Goal: Task Accomplishment & Management: Complete application form

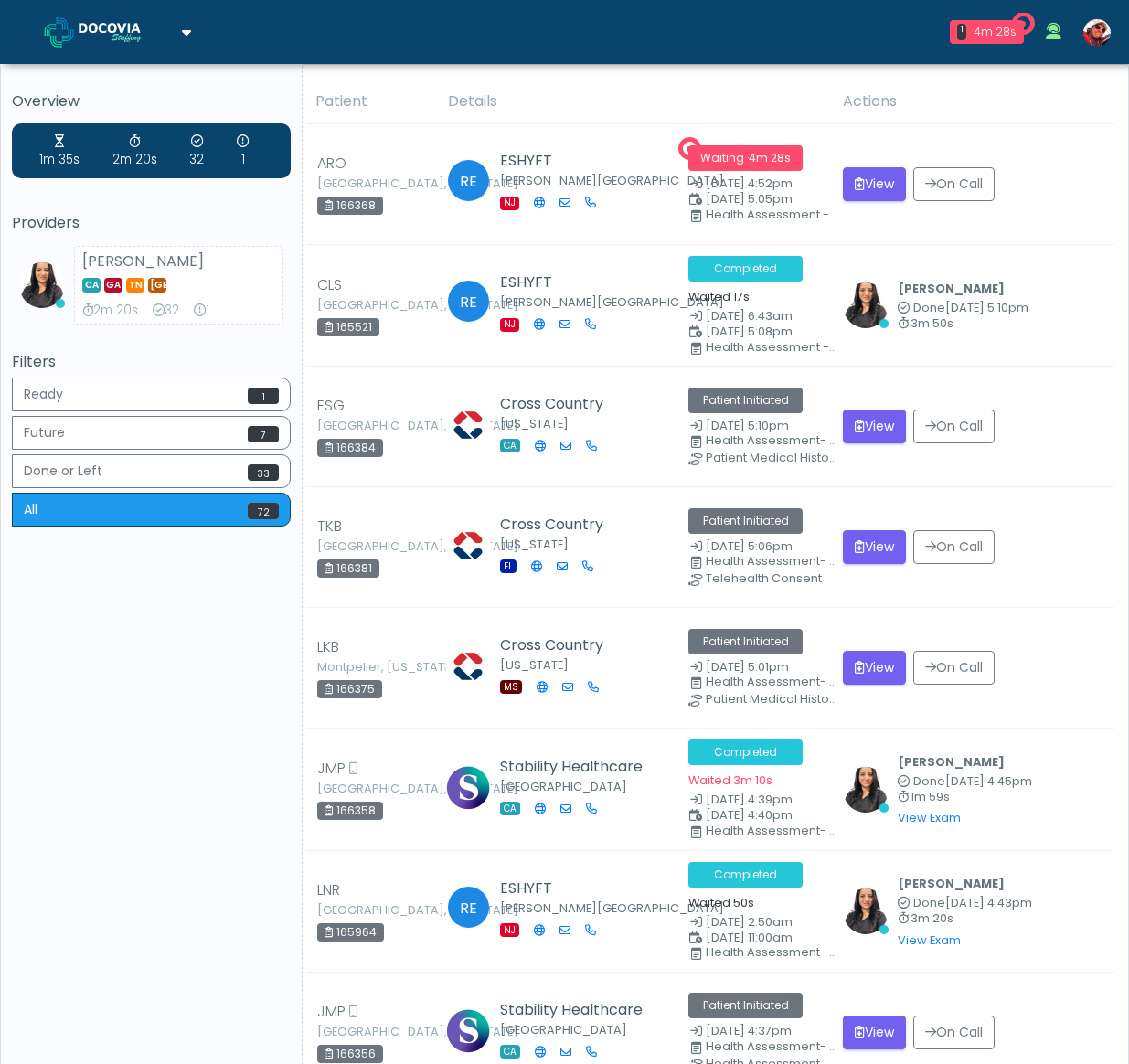
click at [124, 44] on span at bounding box center [126, 31] width 96 height 25
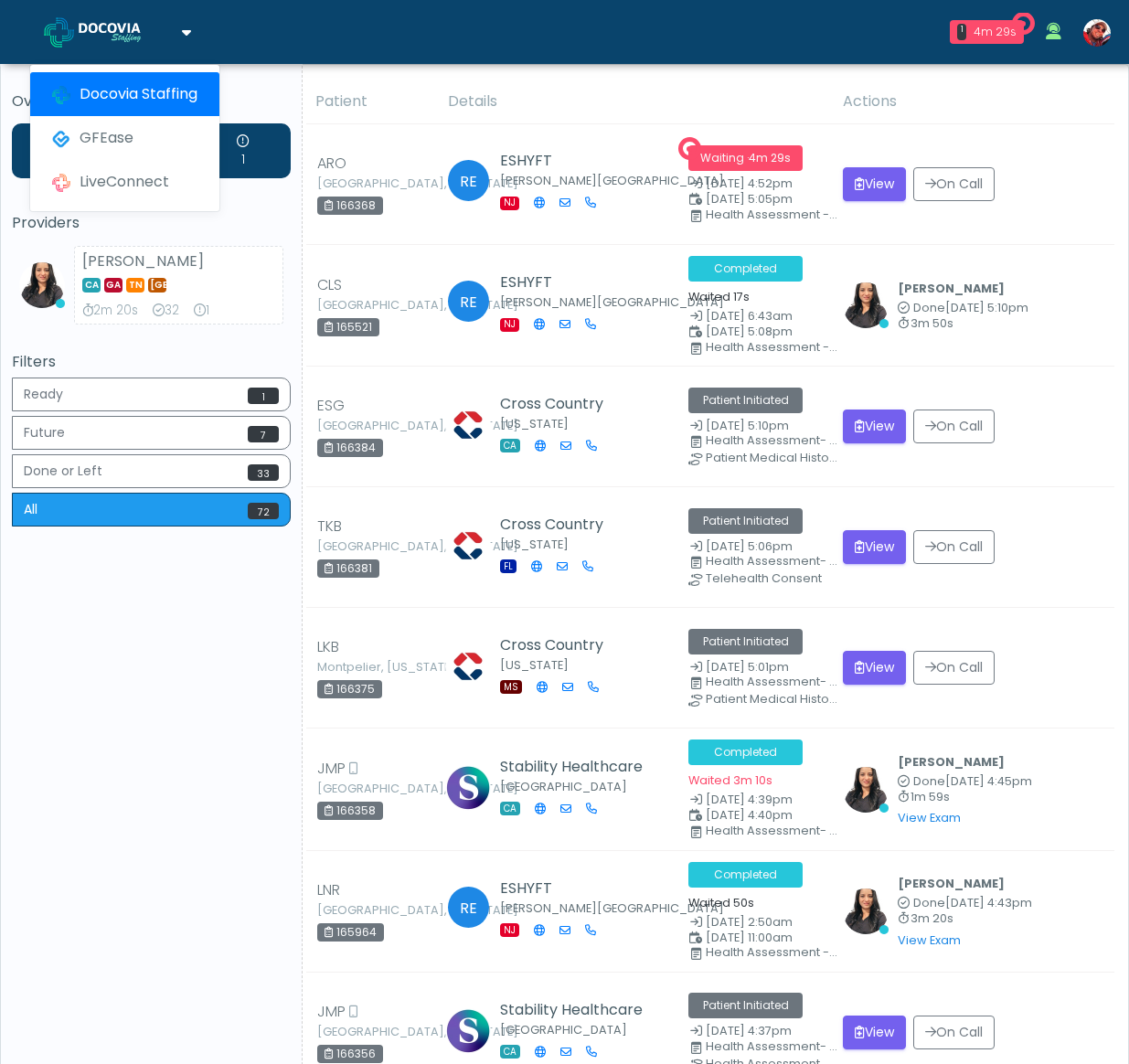
click at [124, 44] on span at bounding box center [126, 31] width 96 height 25
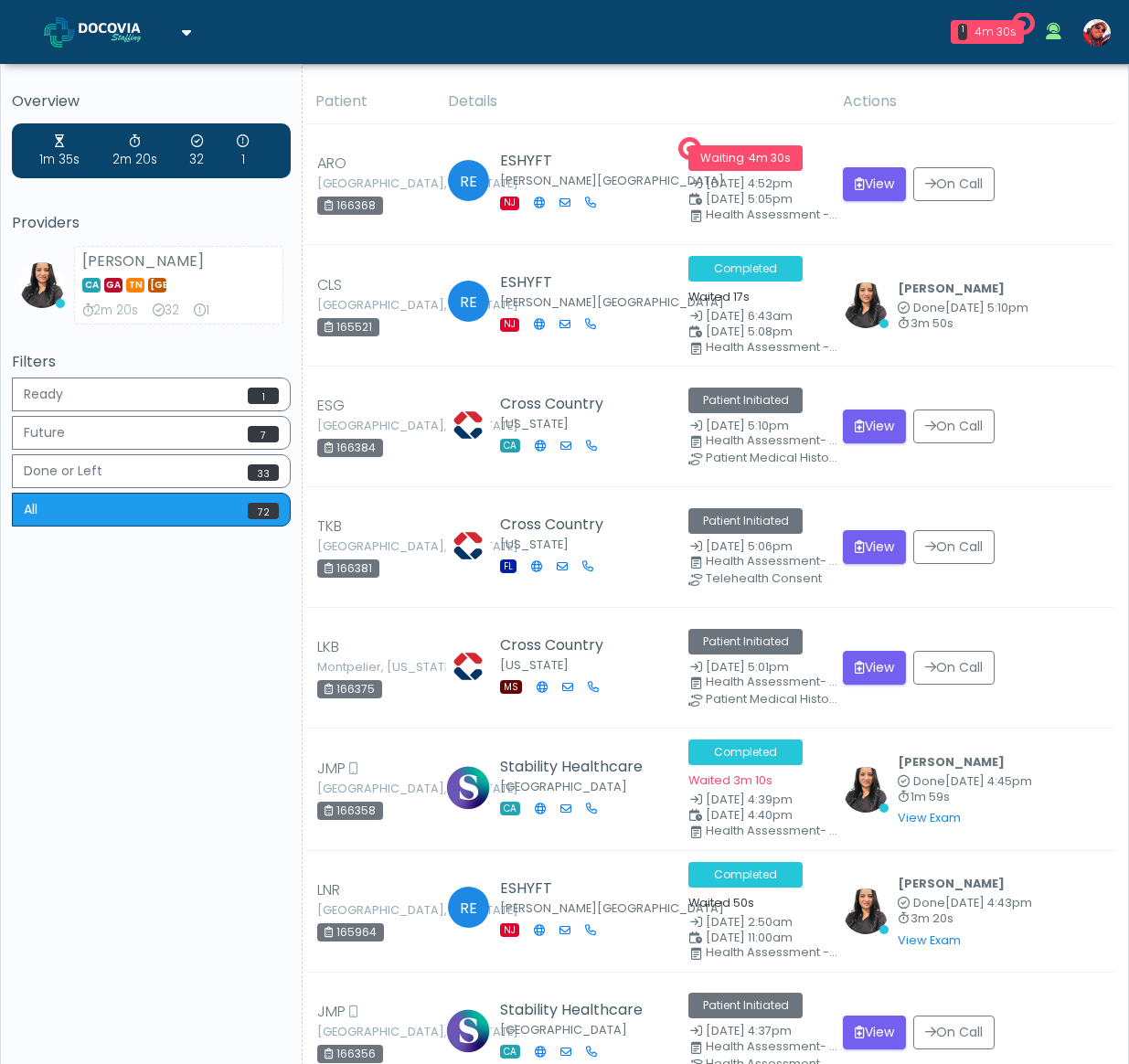
click at [124, 44] on span at bounding box center [126, 31] width 96 height 25
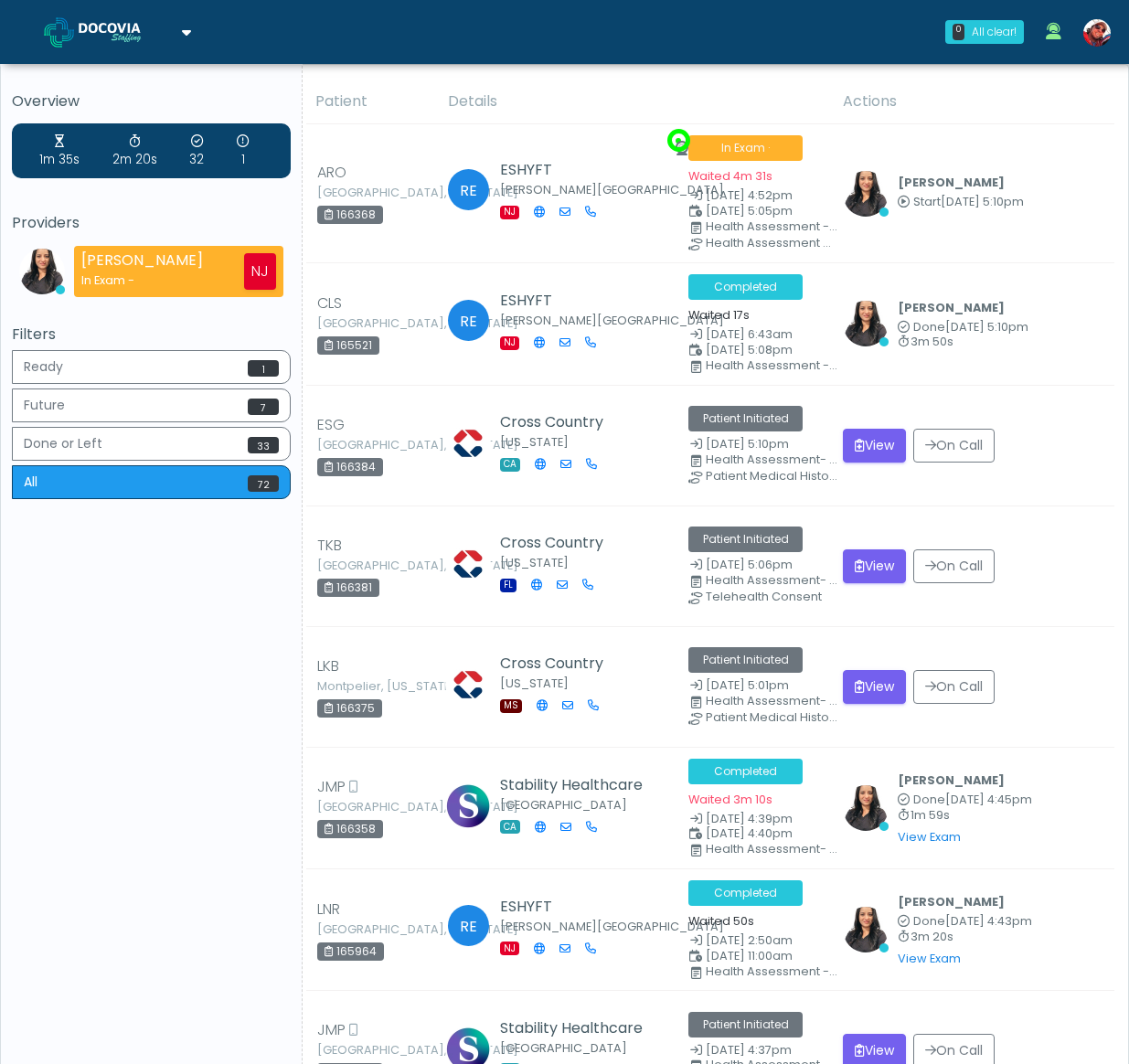
click at [122, 36] on img at bounding box center [124, 32] width 91 height 18
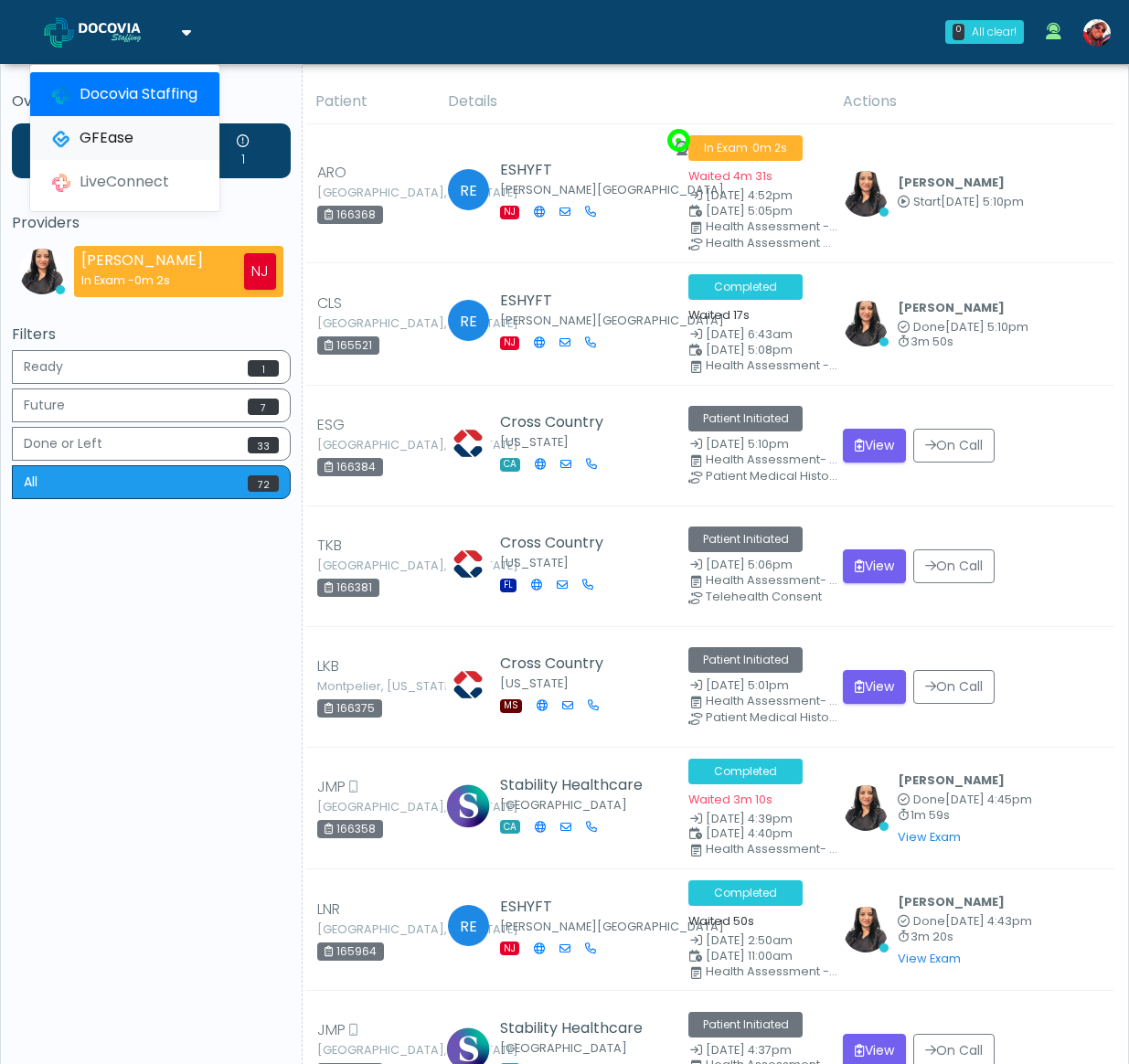
click at [112, 135] on link "GFEase" at bounding box center [124, 137] width 189 height 44
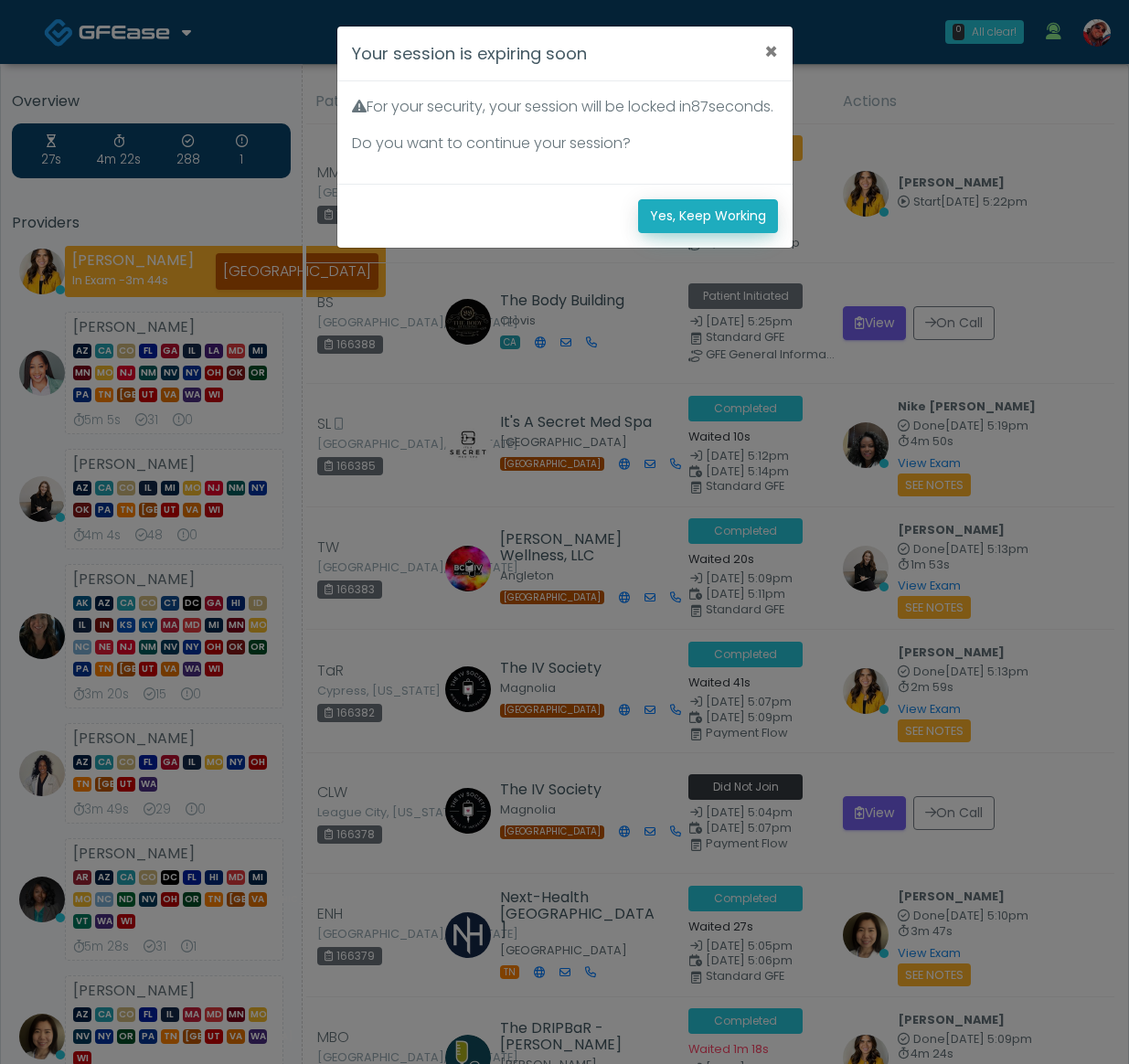
click at [687, 233] on button "Yes, Keep Working" at bounding box center [708, 216] width 139 height 34
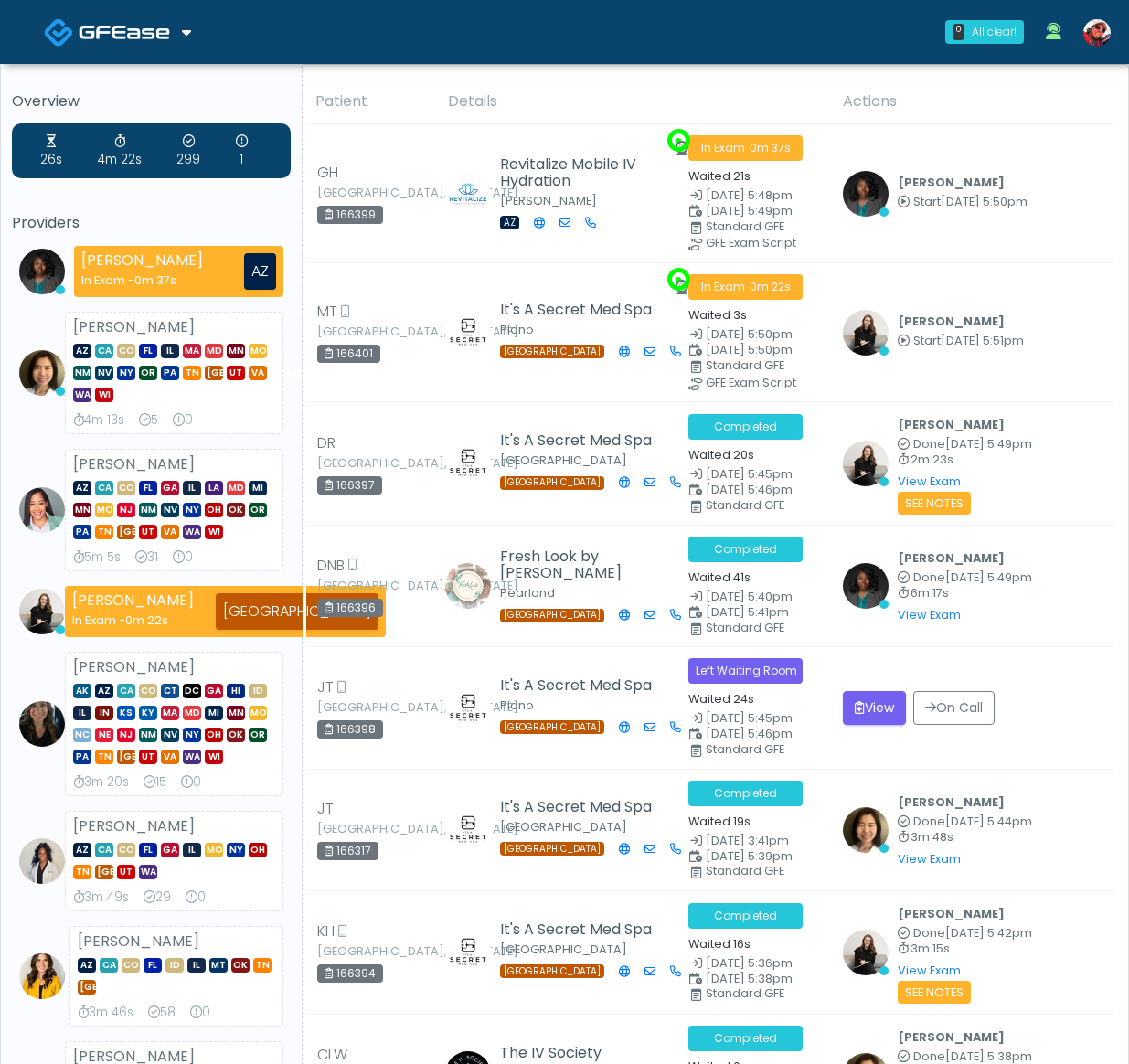
click at [187, 33] on icon at bounding box center [186, 31] width 9 height 15
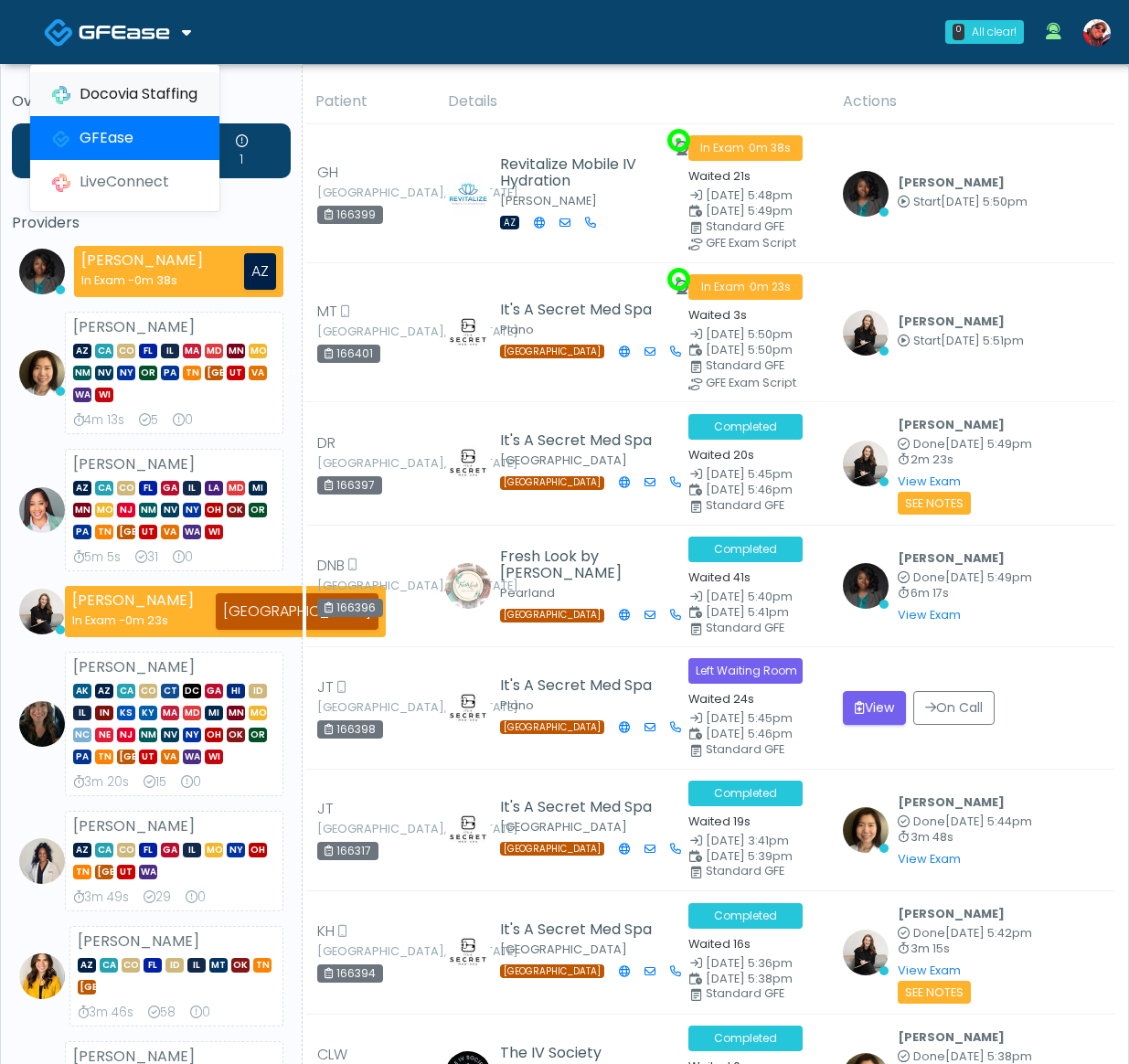
click at [160, 92] on link "Docovia Staffing" at bounding box center [124, 94] width 189 height 44
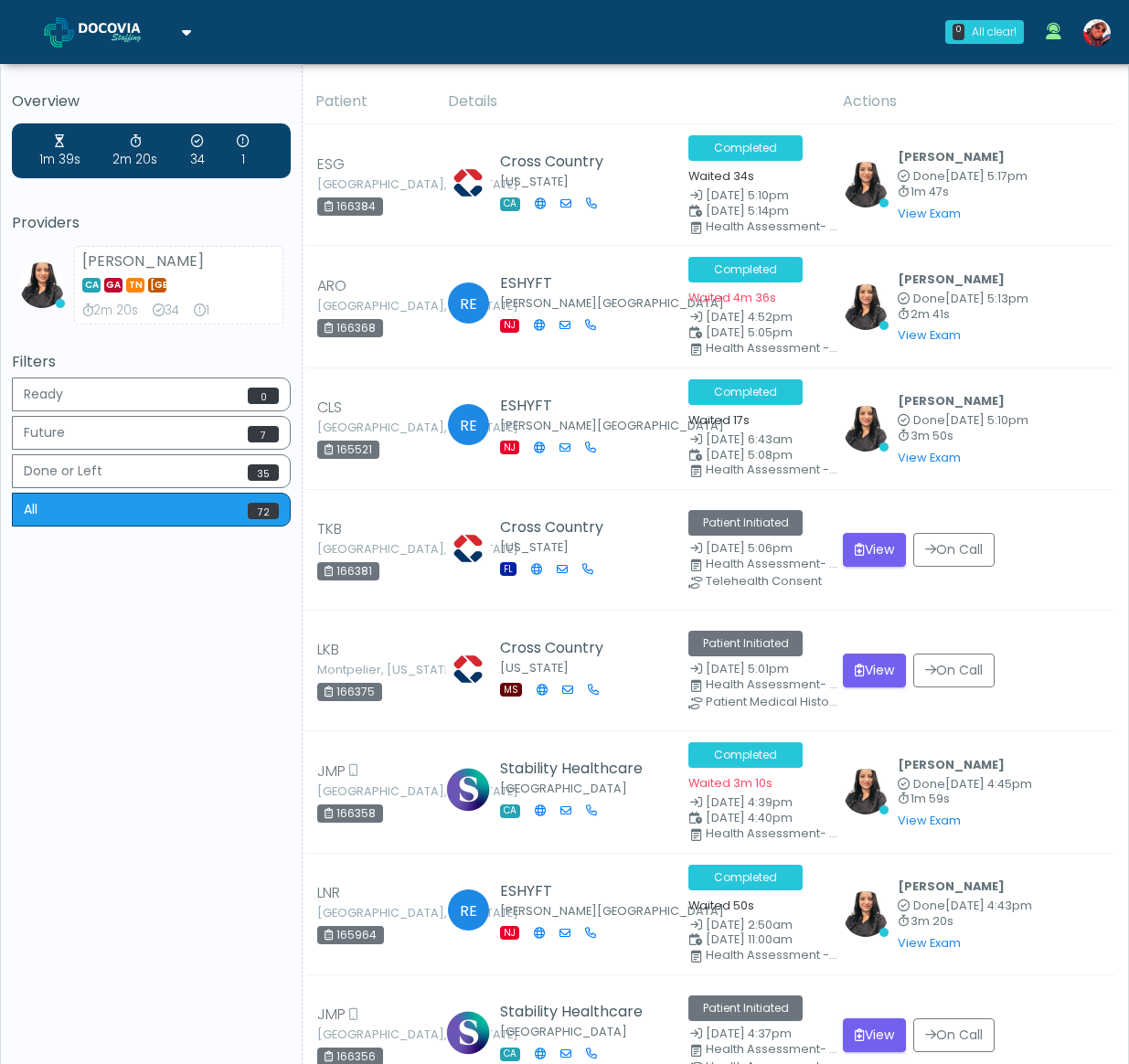
click at [131, 22] on span at bounding box center [126, 31] width 96 height 25
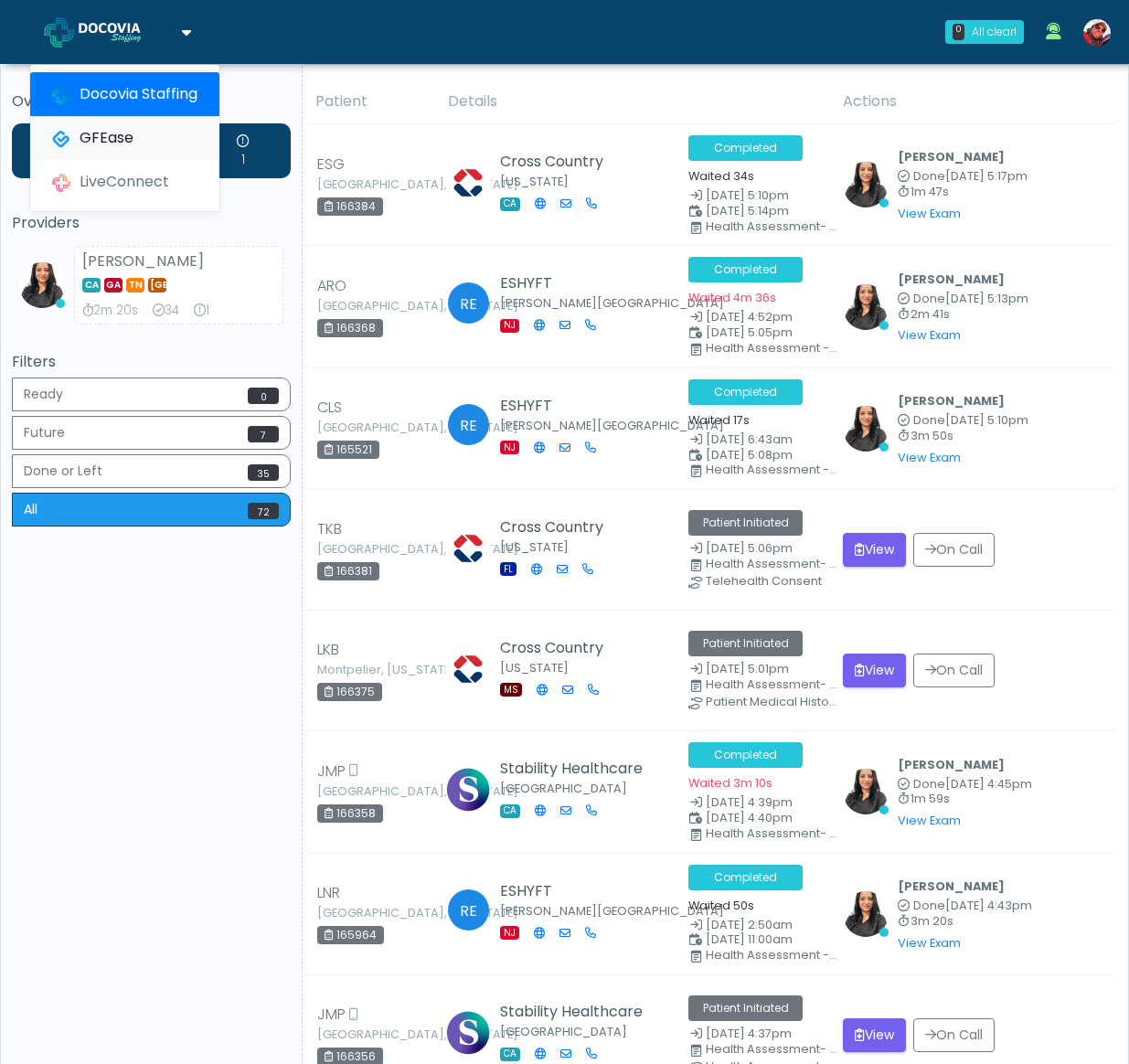
click at [123, 130] on link "GFEase" at bounding box center [124, 137] width 189 height 44
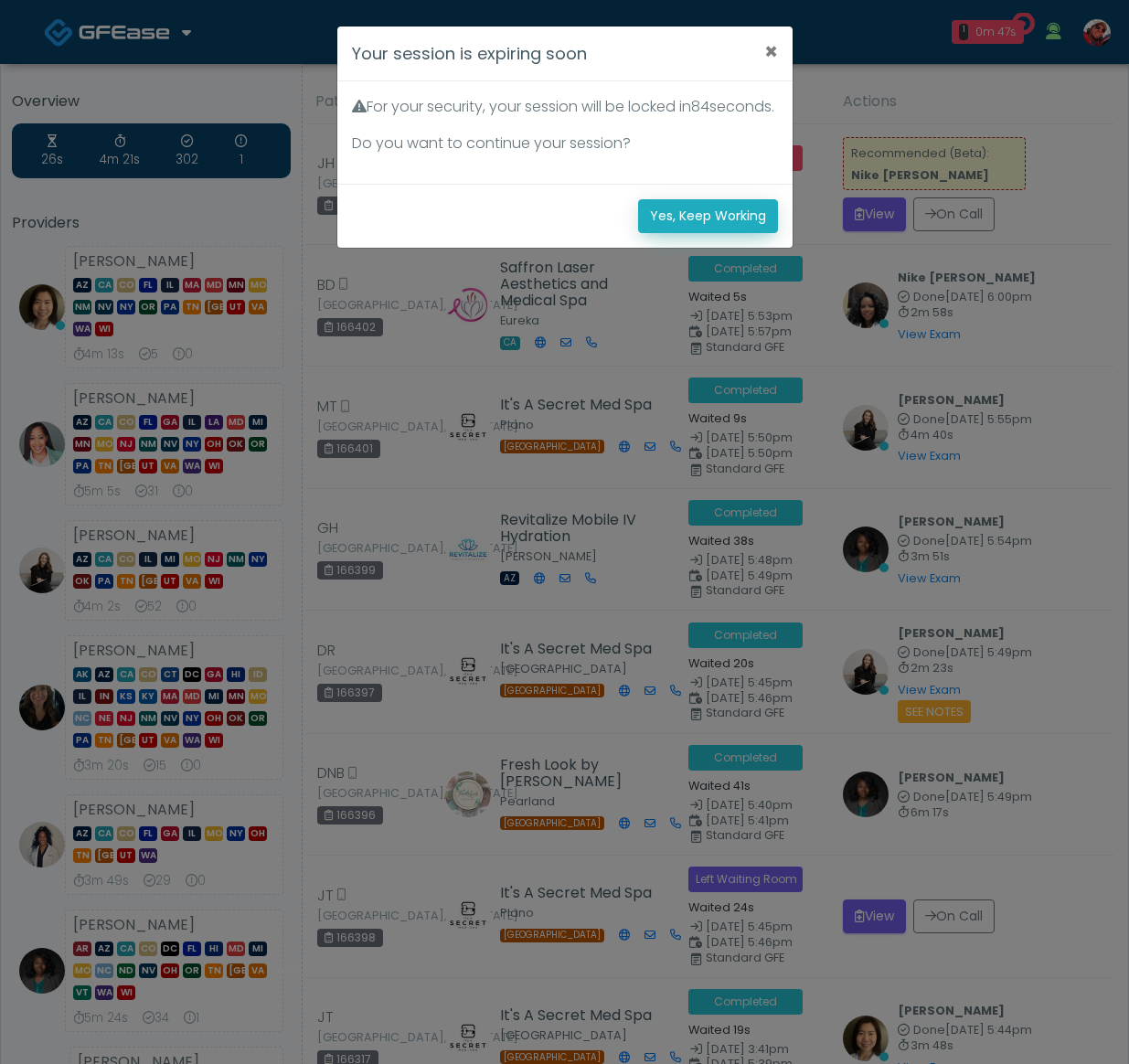
click at [665, 233] on button "Yes, Keep Working" at bounding box center [708, 216] width 139 height 34
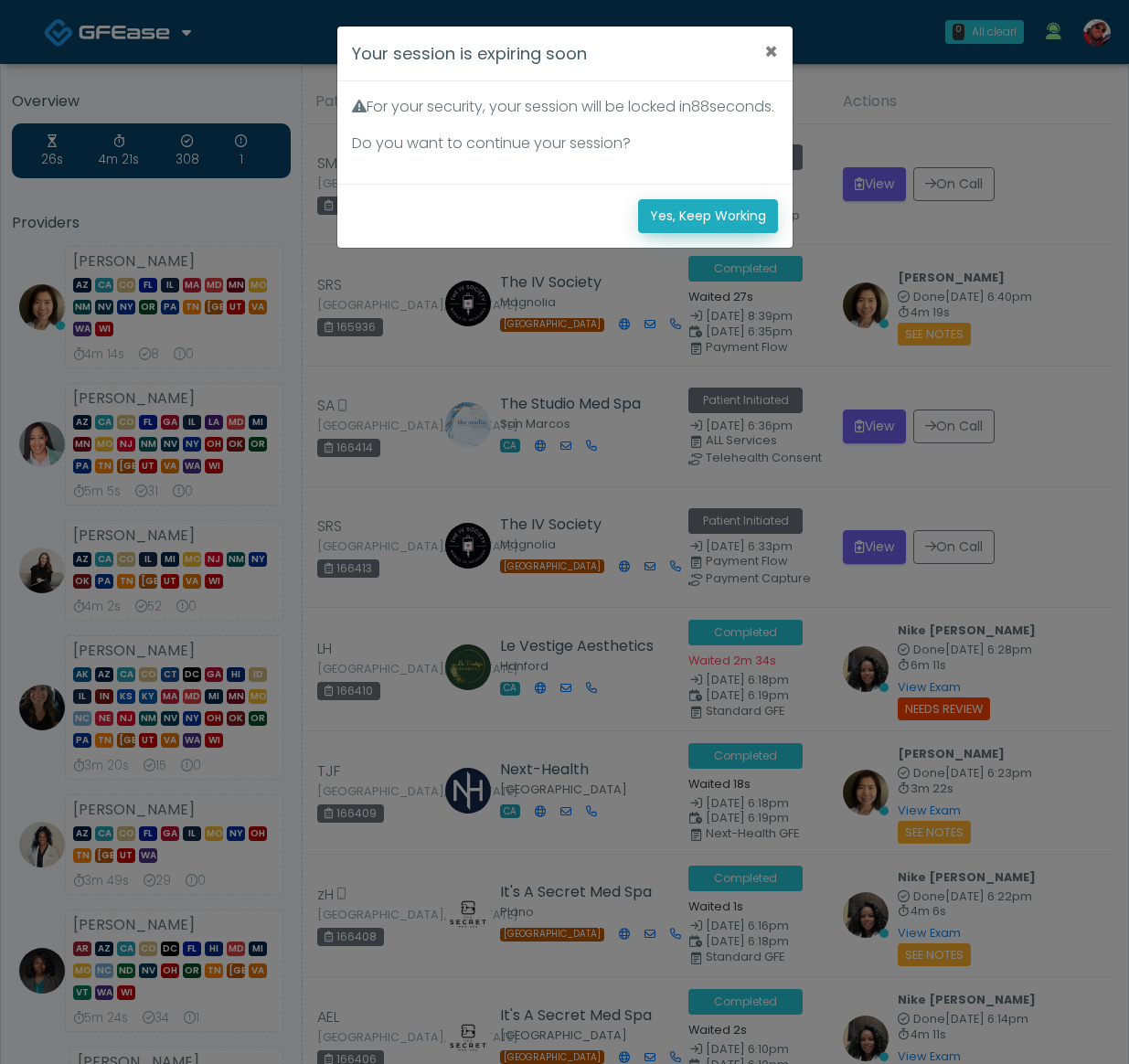
click at [700, 230] on button "Yes, Keep Working" at bounding box center [708, 216] width 139 height 34
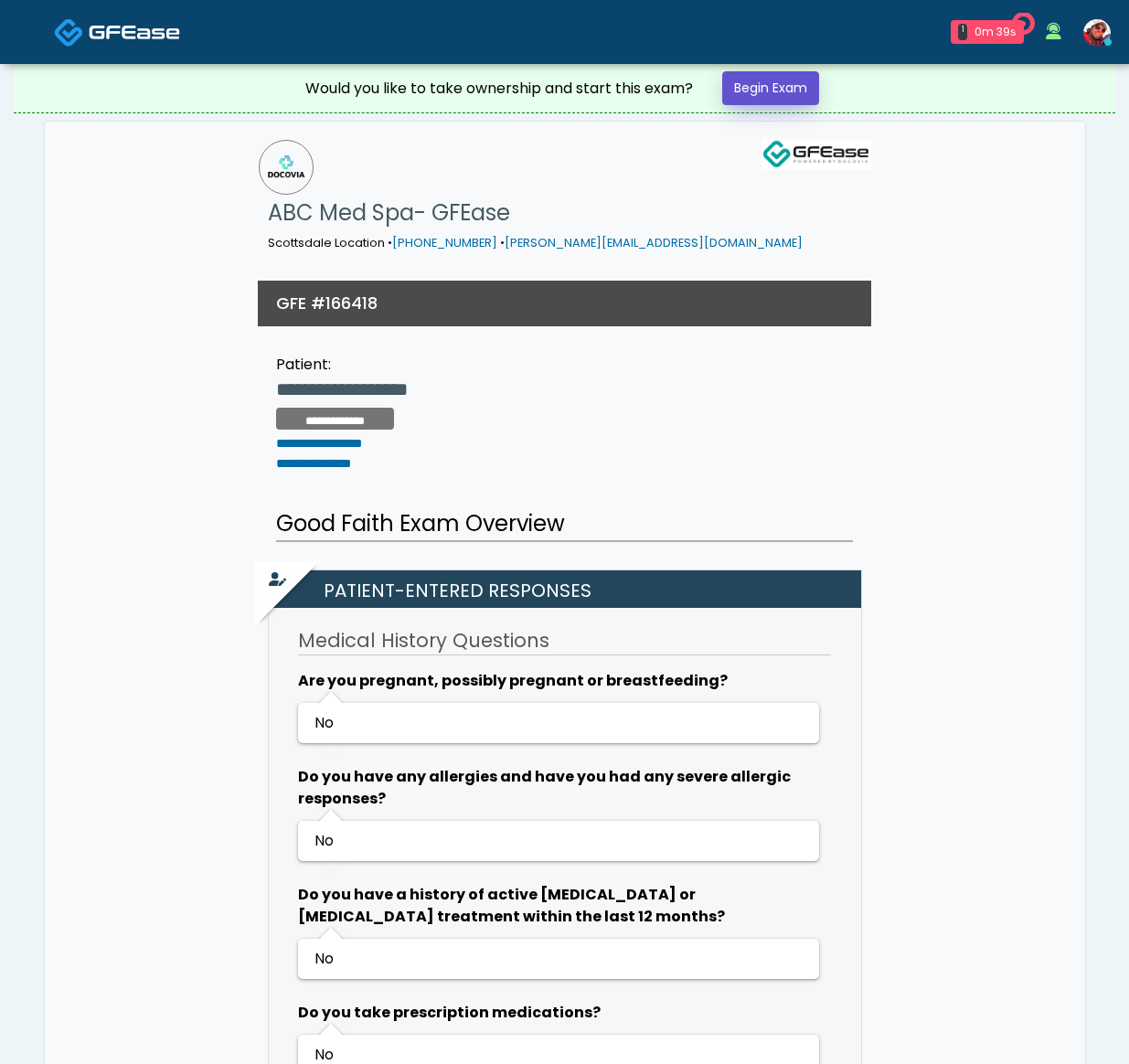
click at [770, 98] on link "Begin Exam" at bounding box center [771, 88] width 97 height 34
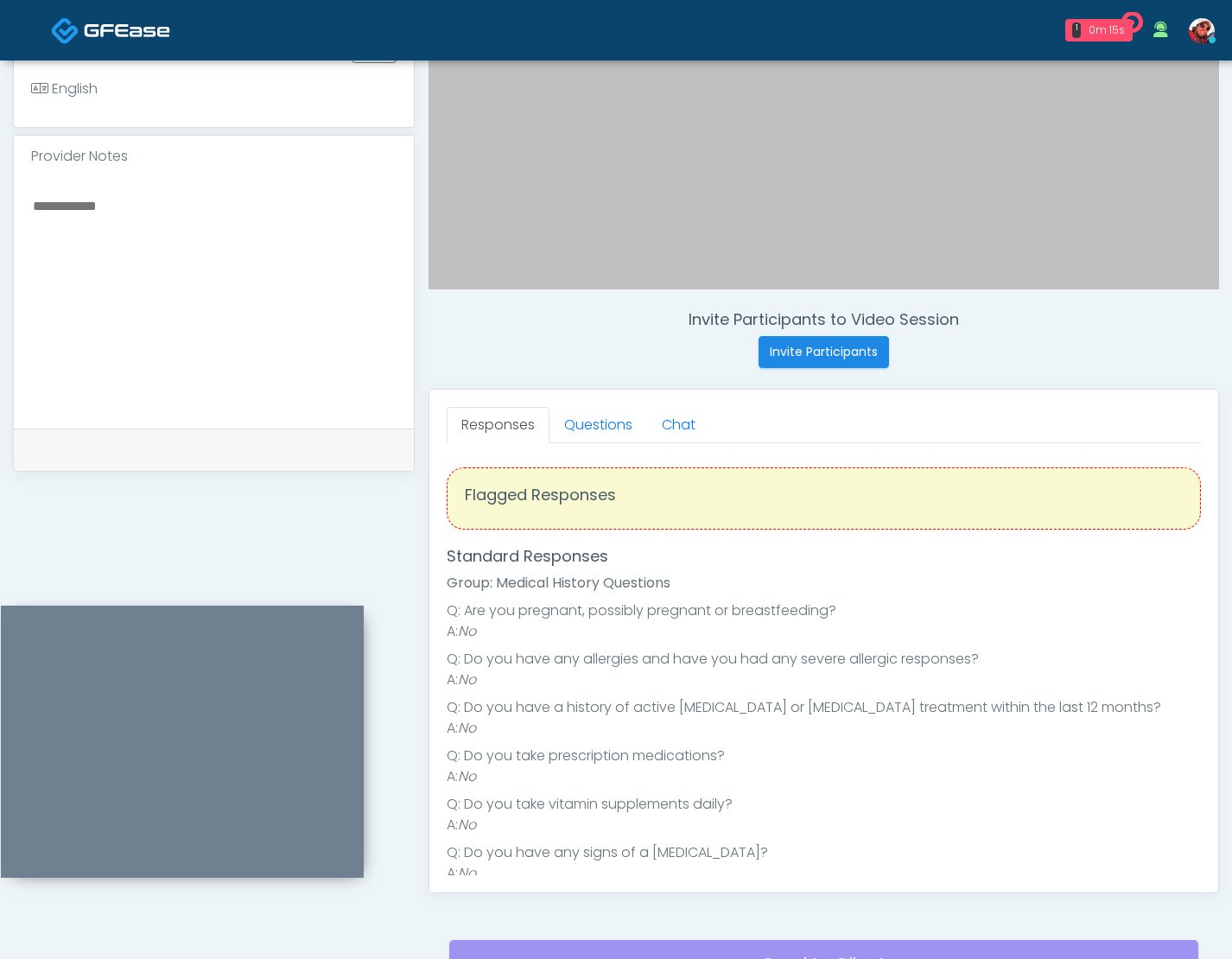
scroll to position [257, 0]
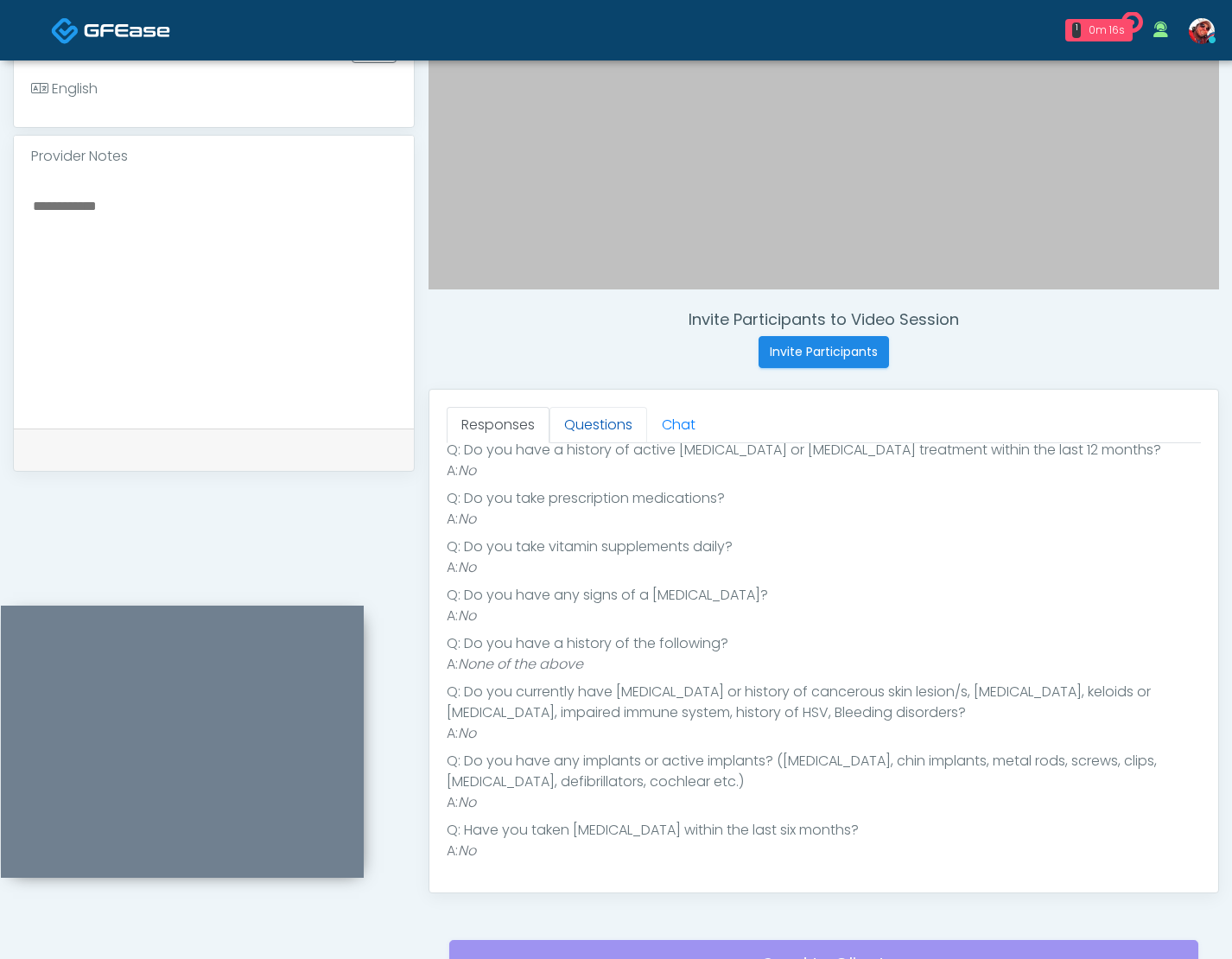
click at [577, 420] on link "Questions" at bounding box center [598, 426] width 98 height 37
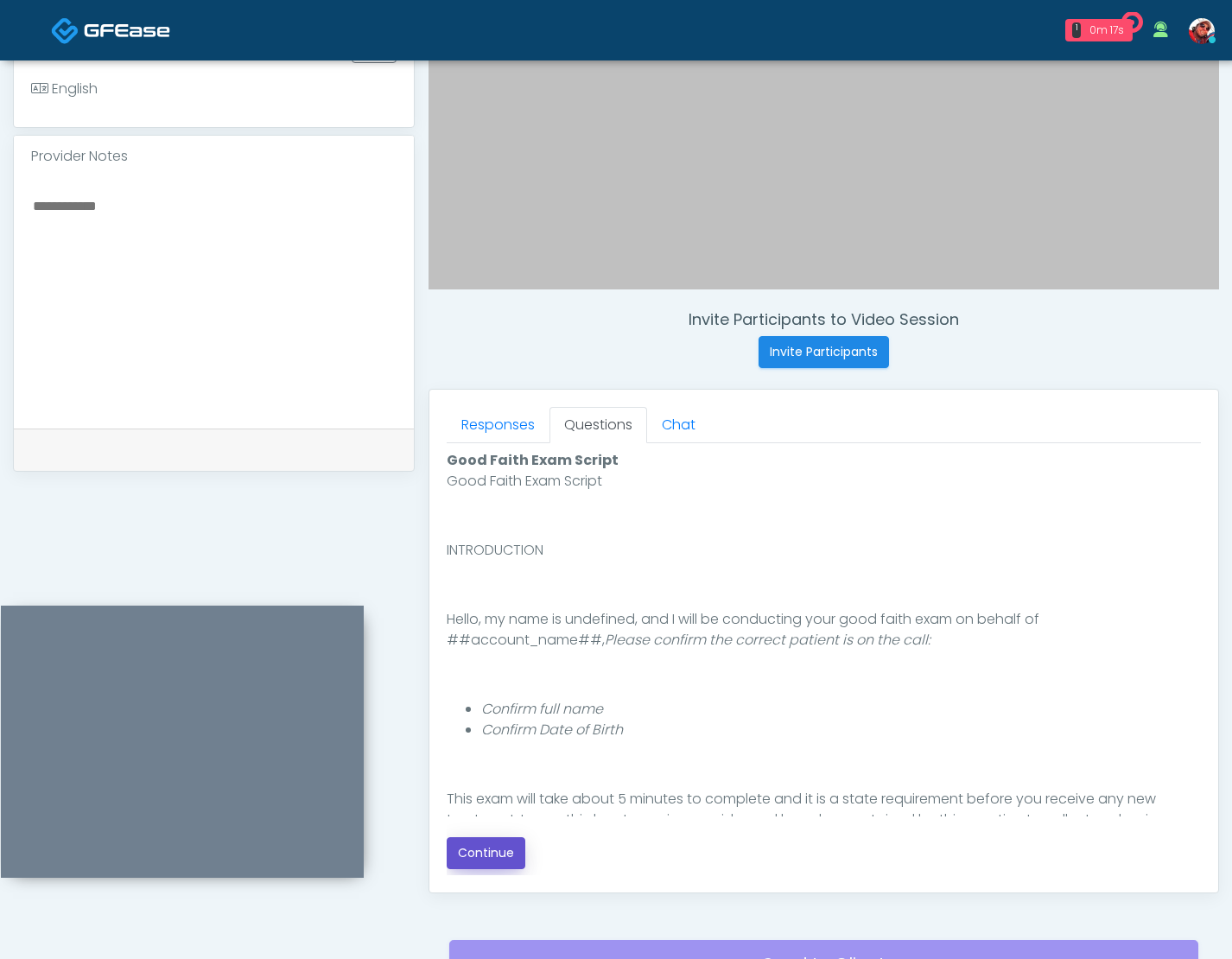
click at [496, 848] on button "Continue" at bounding box center [486, 853] width 79 height 32
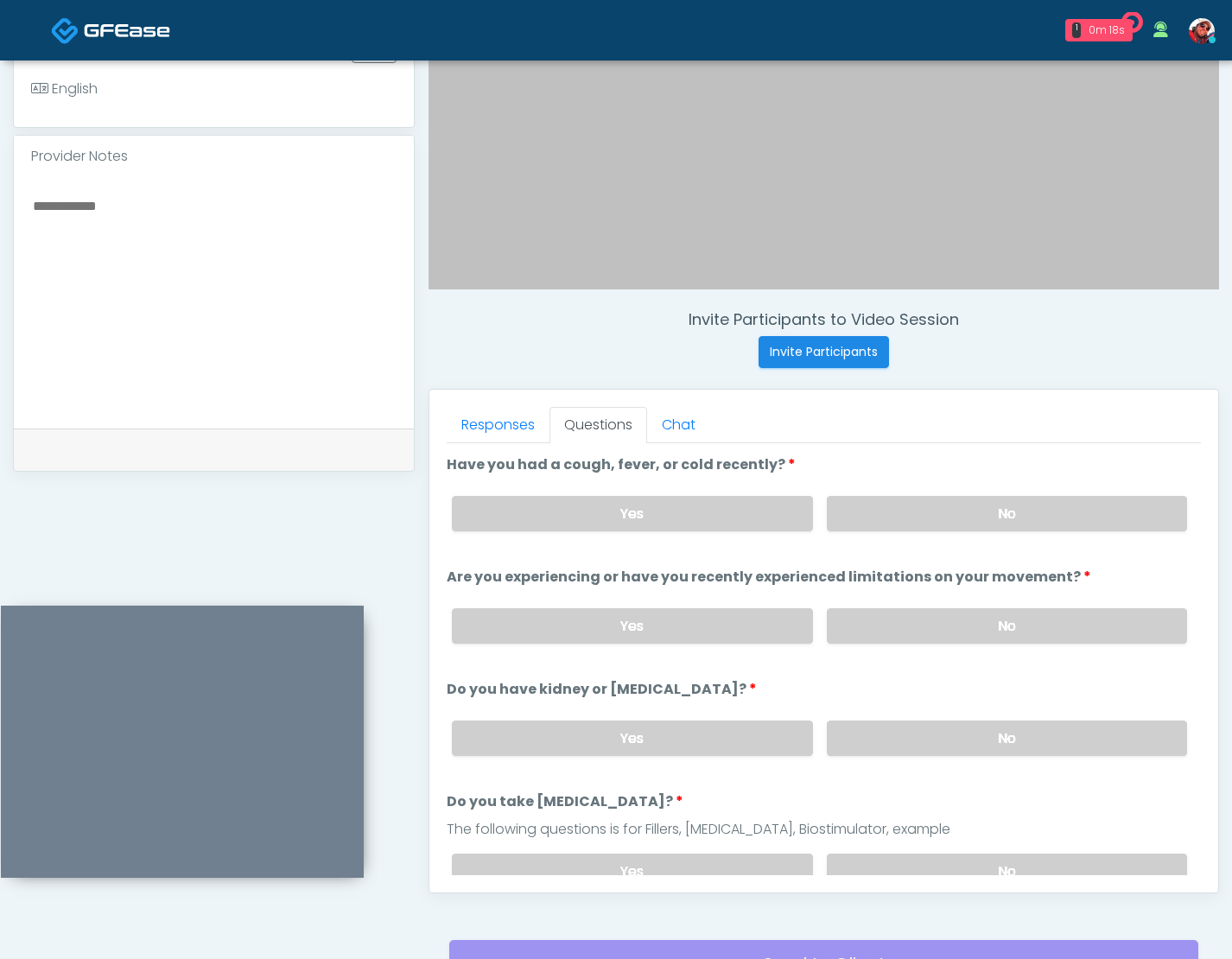
scroll to position [591, 0]
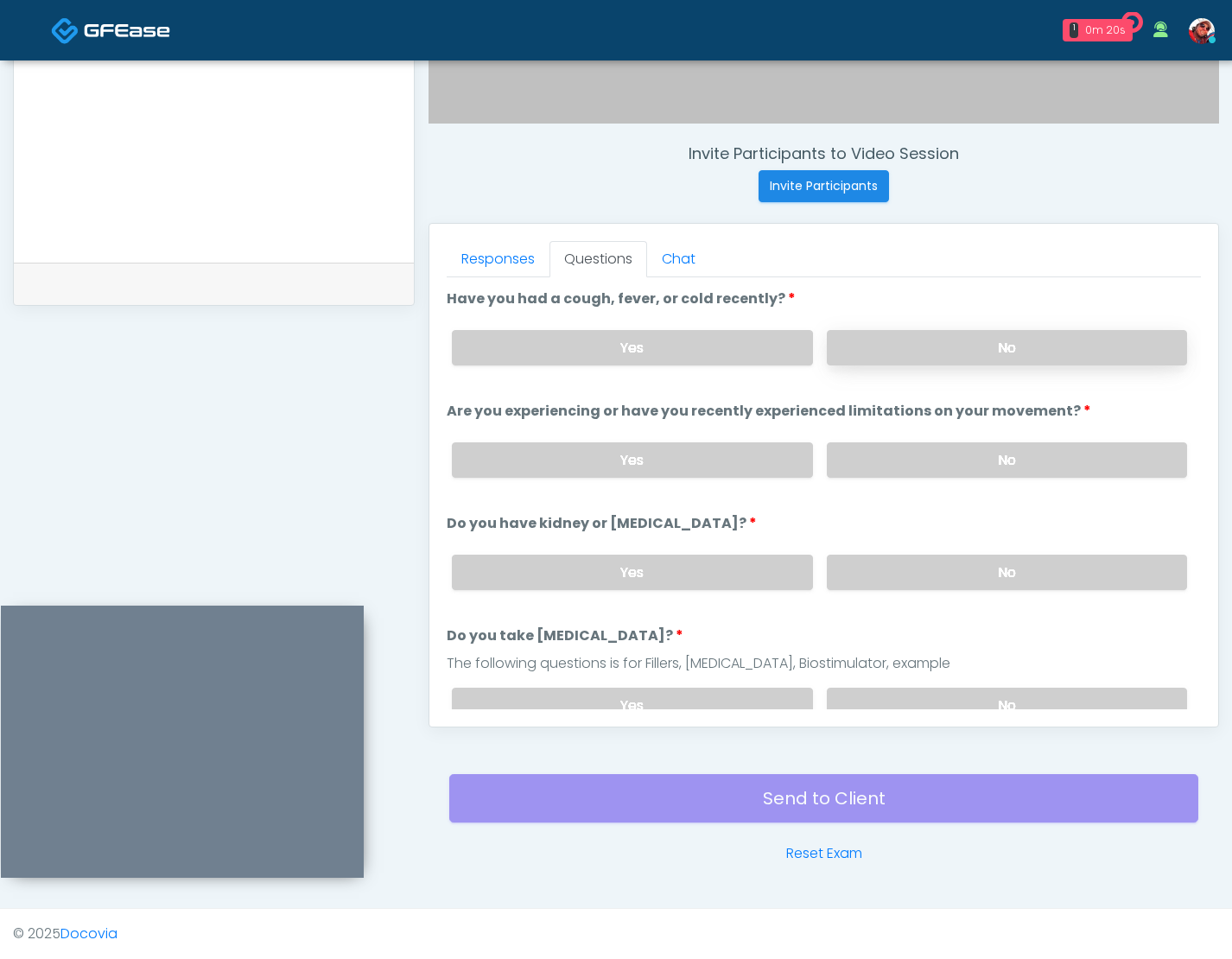
click at [942, 356] on label "No" at bounding box center [1007, 348] width 361 height 36
click at [940, 454] on label "No" at bounding box center [1007, 459] width 361 height 36
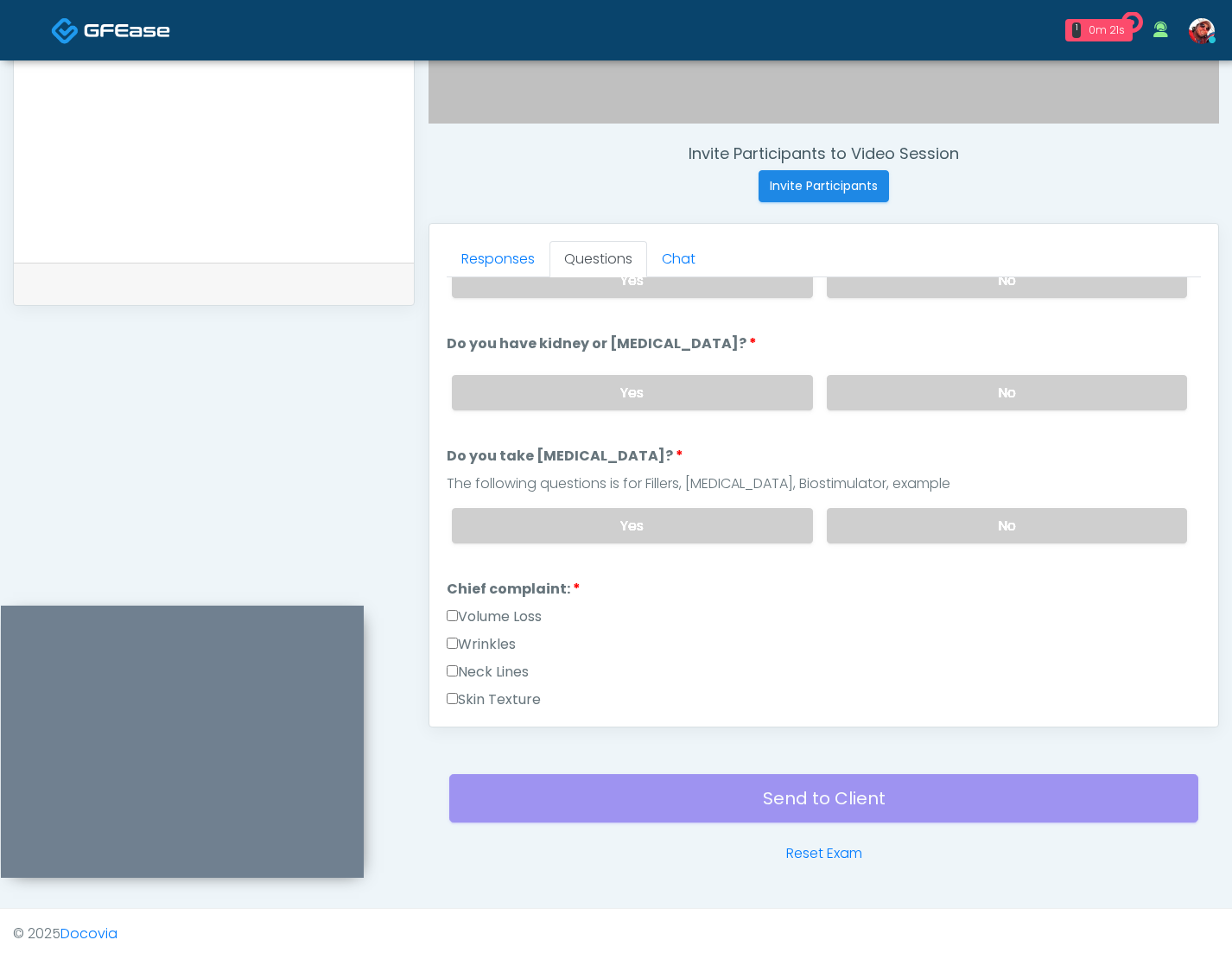
scroll to position [182, 0]
click at [967, 399] on label "No" at bounding box center [1007, 390] width 361 height 36
click at [943, 527] on label "No" at bounding box center [1007, 523] width 361 height 36
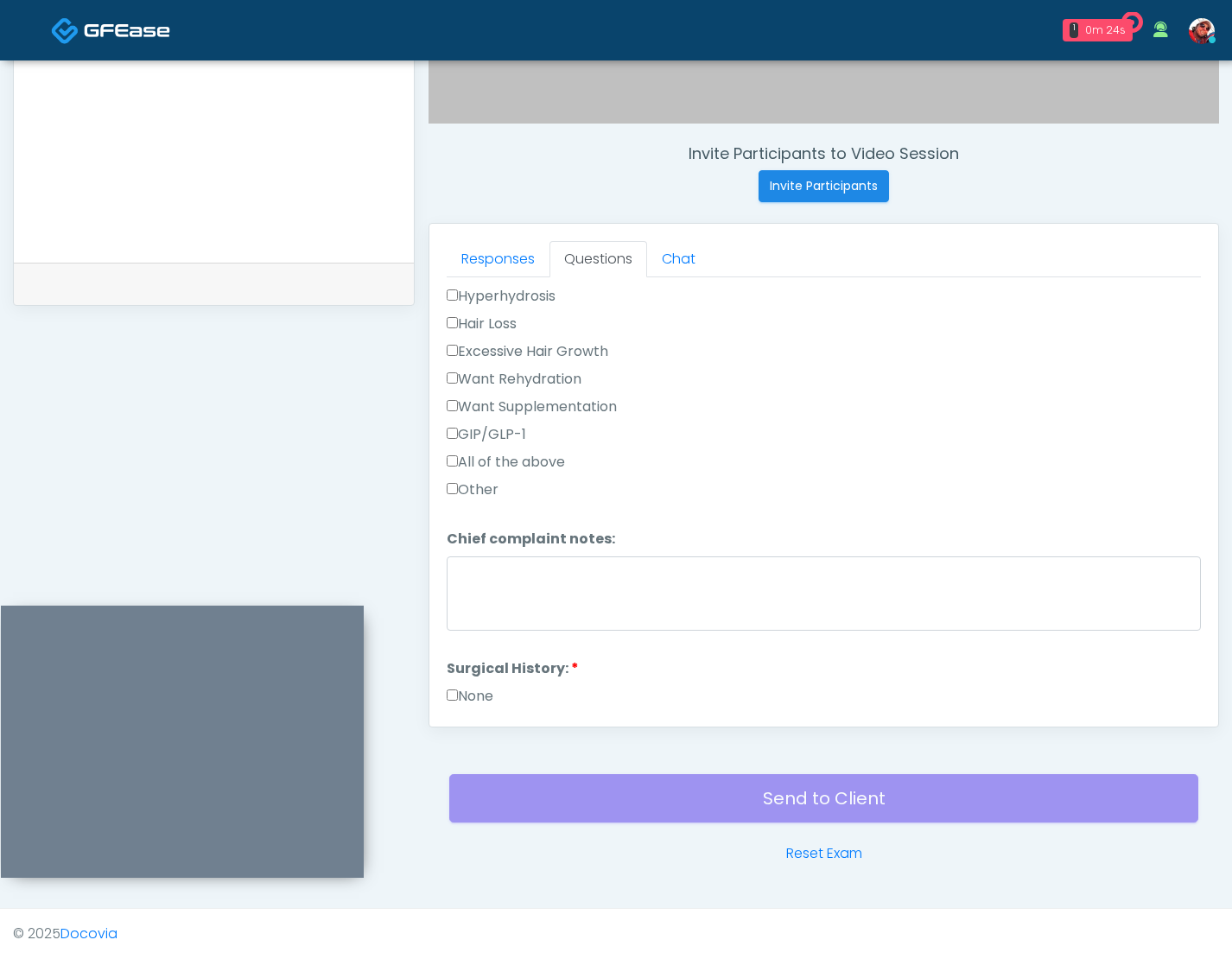
scroll to position [639, 0]
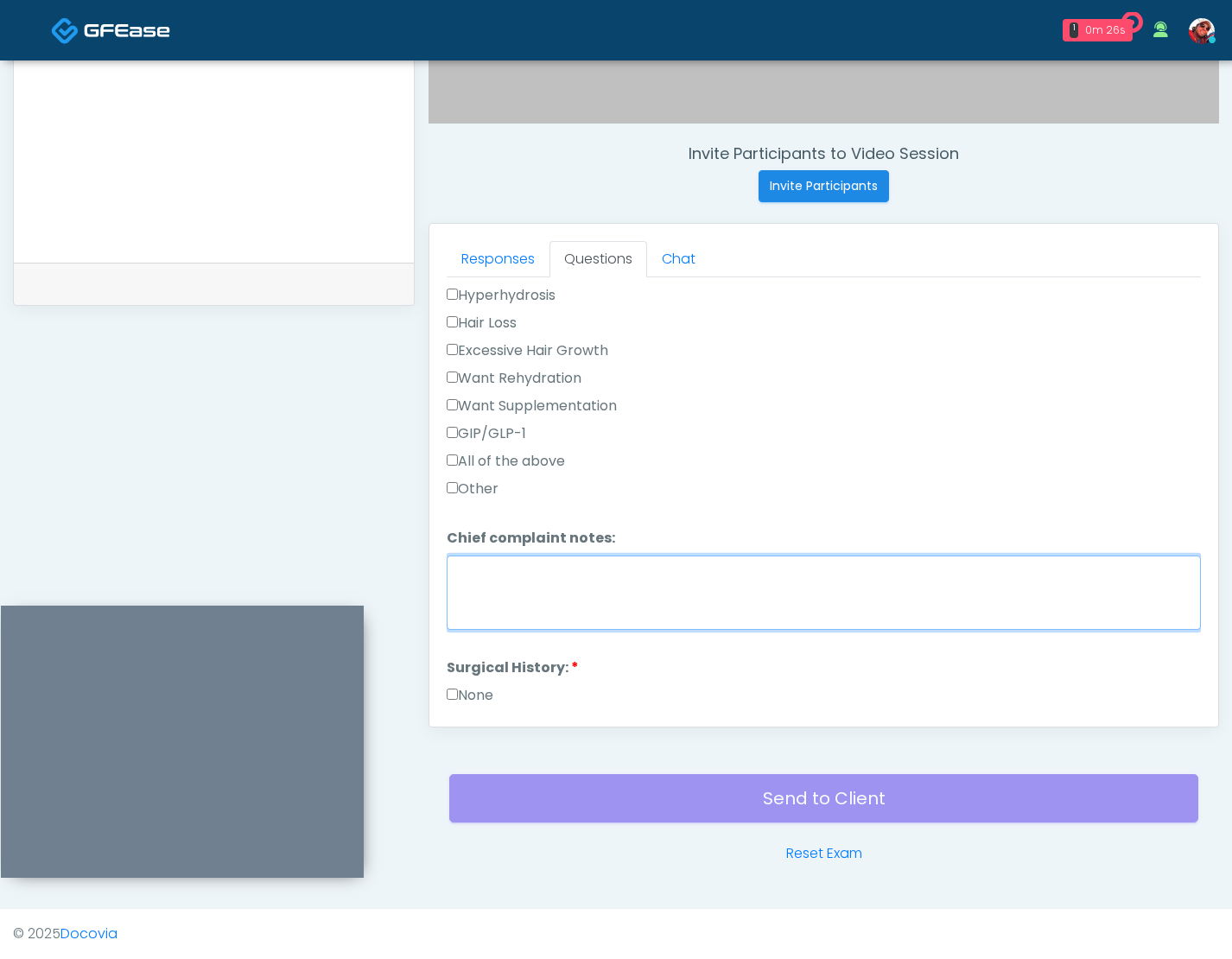
click at [712, 596] on textarea "Chief complaint notes:" at bounding box center [824, 592] width 754 height 74
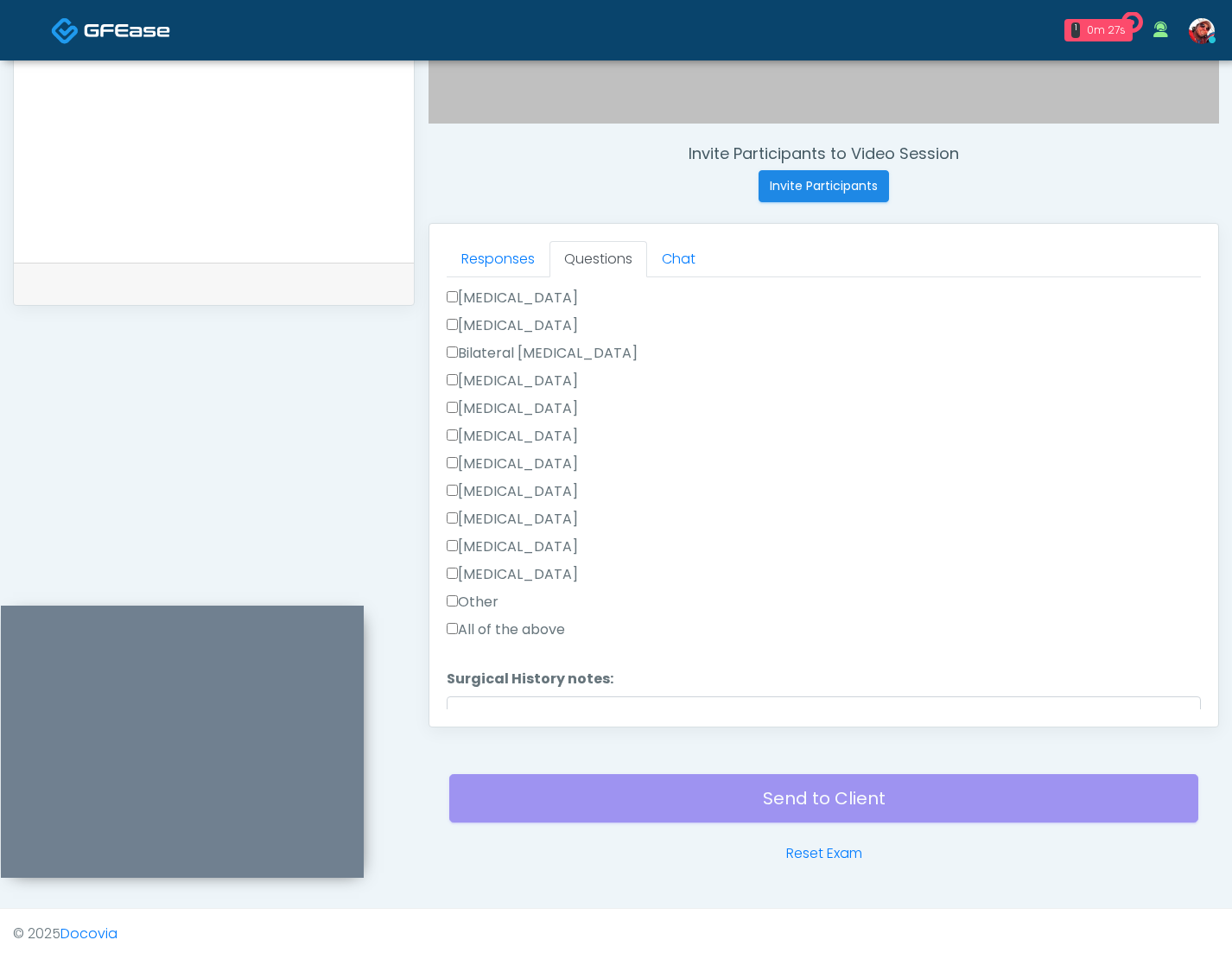
scroll to position [1098, 0]
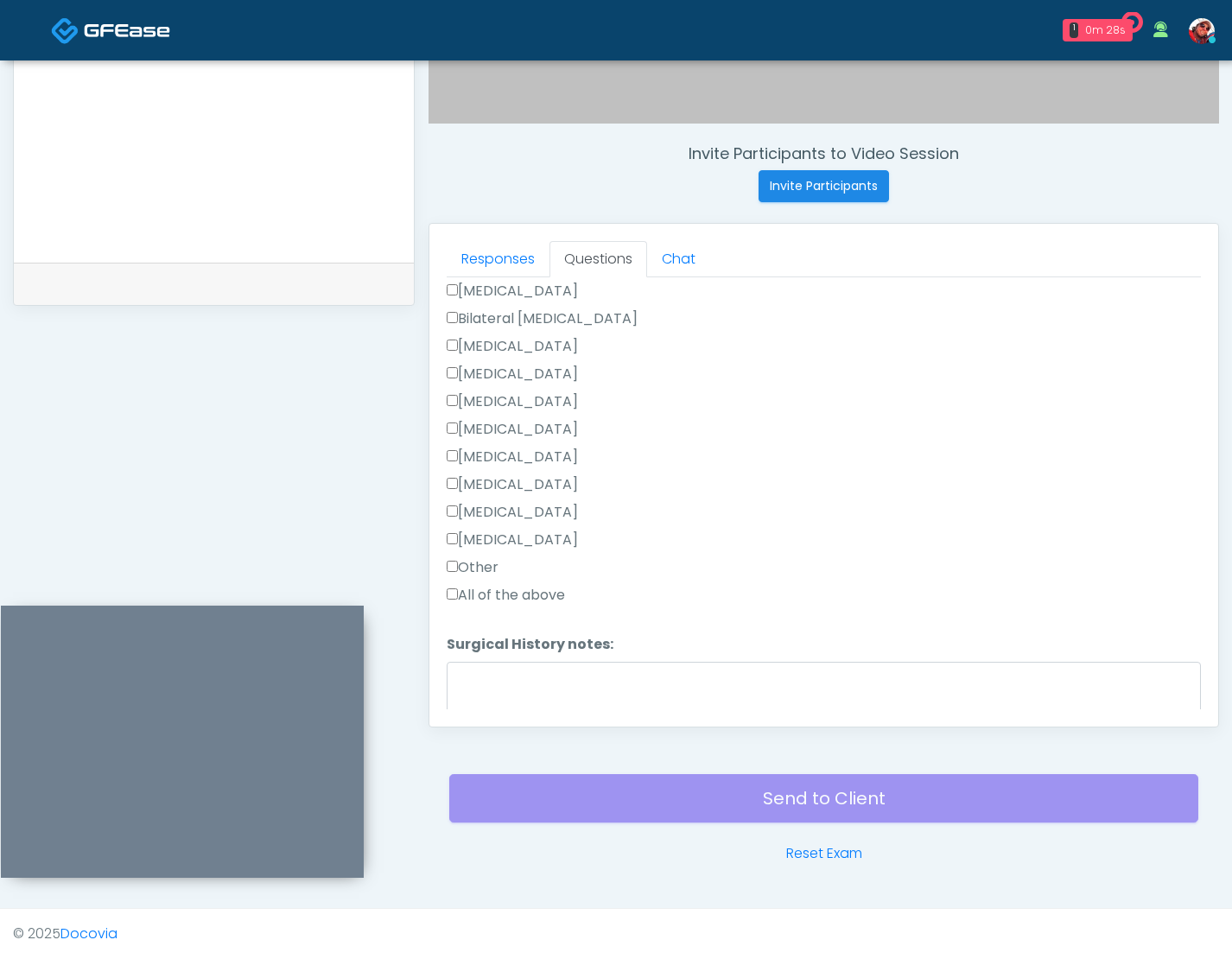
click at [443, 598] on div "Responses Questions Chat Good Faith Exam Script Good Faith Exam Script INTRODUC…" at bounding box center [824, 474] width 789 height 502
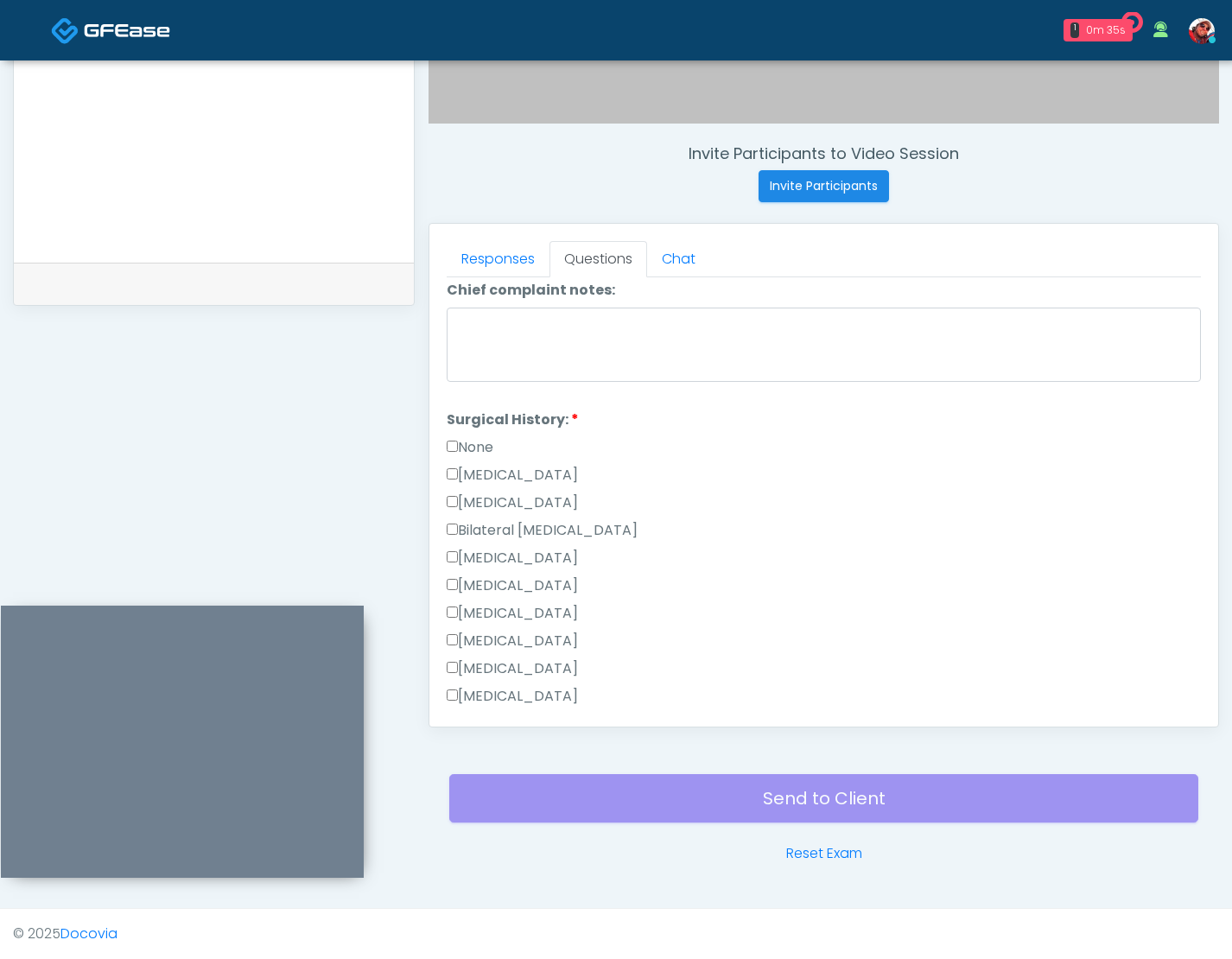
scroll to position [894, 0]
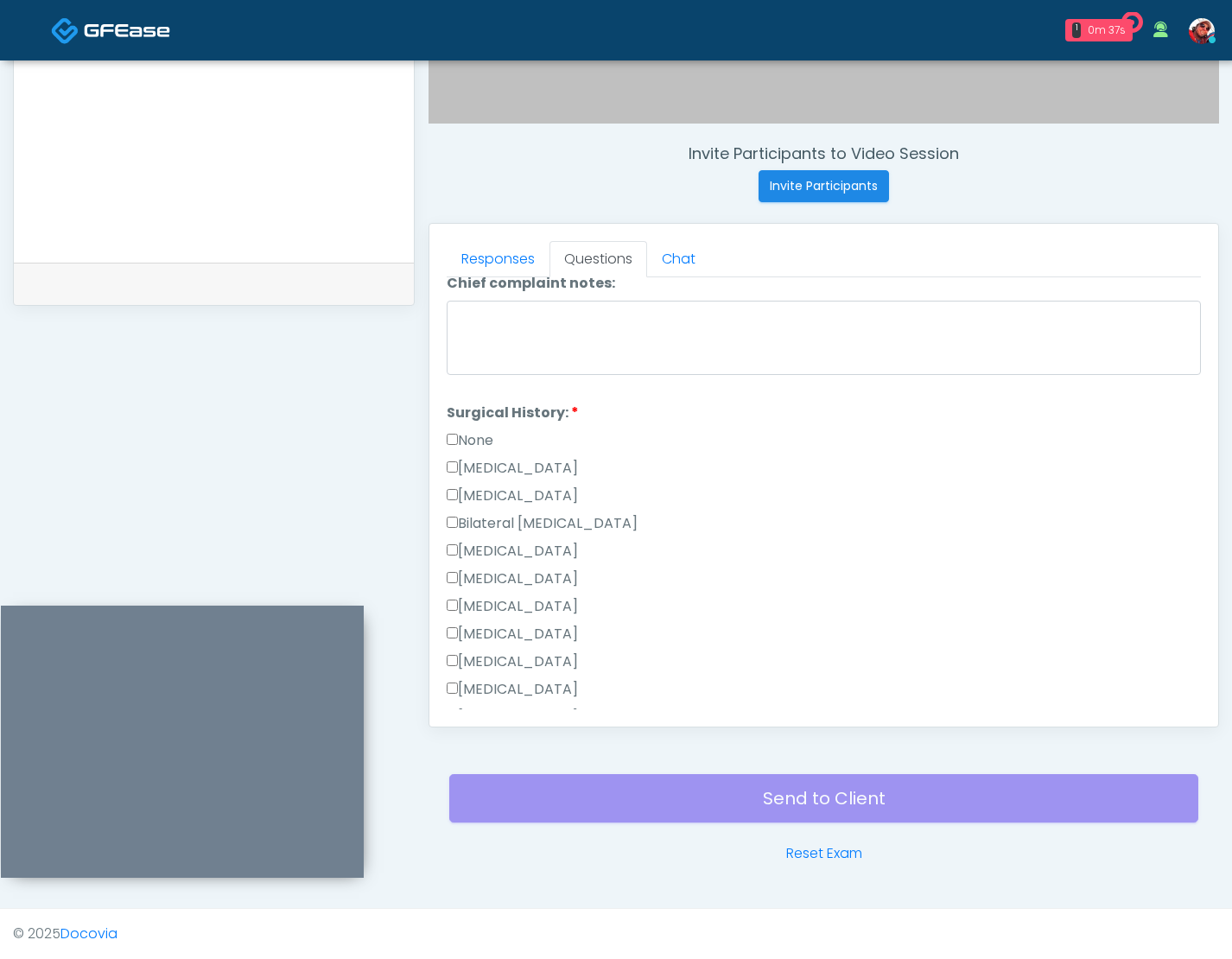
click at [453, 503] on label "Hysterectomy" at bounding box center [512, 495] width 131 height 21
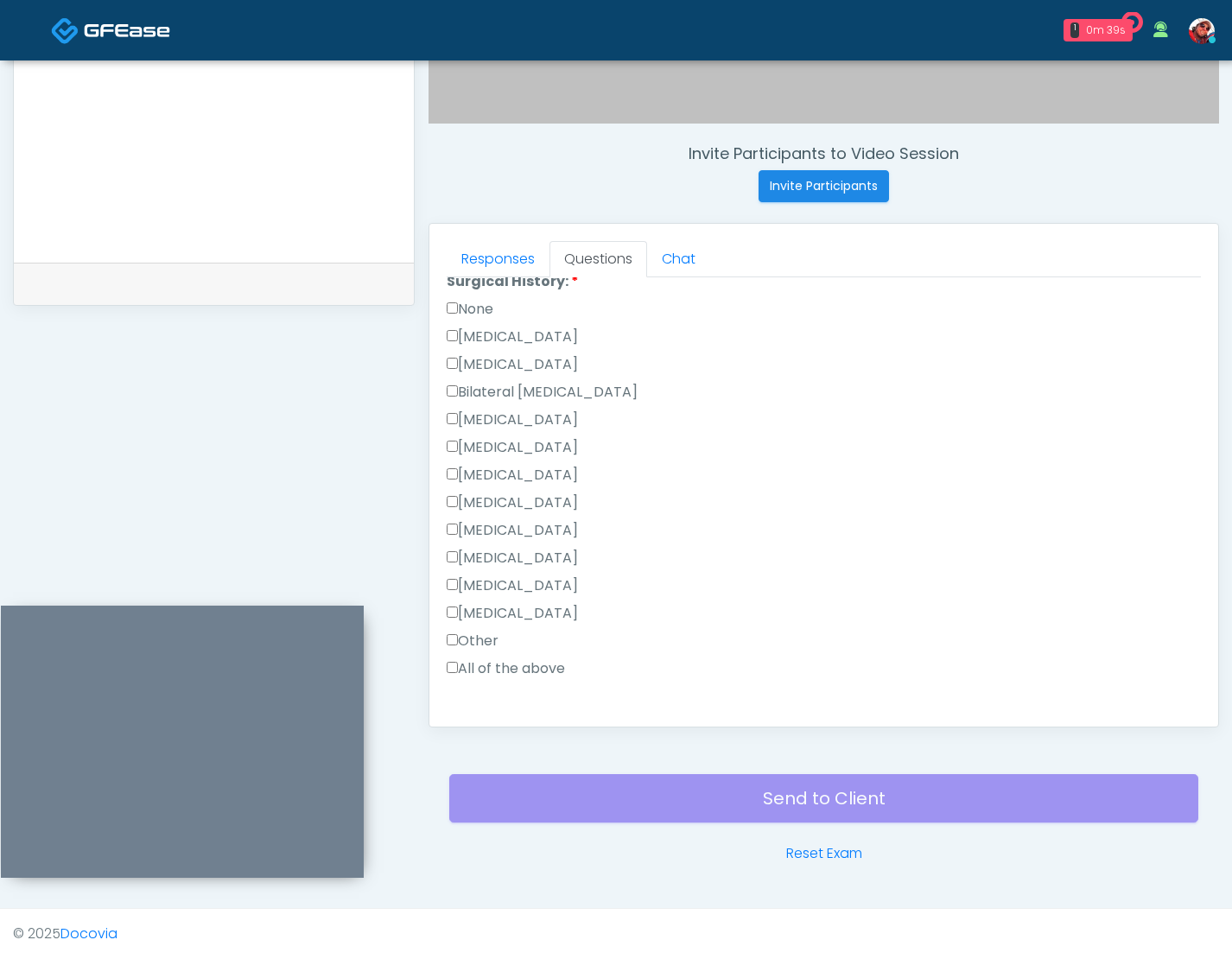
scroll to position [1042, 0]
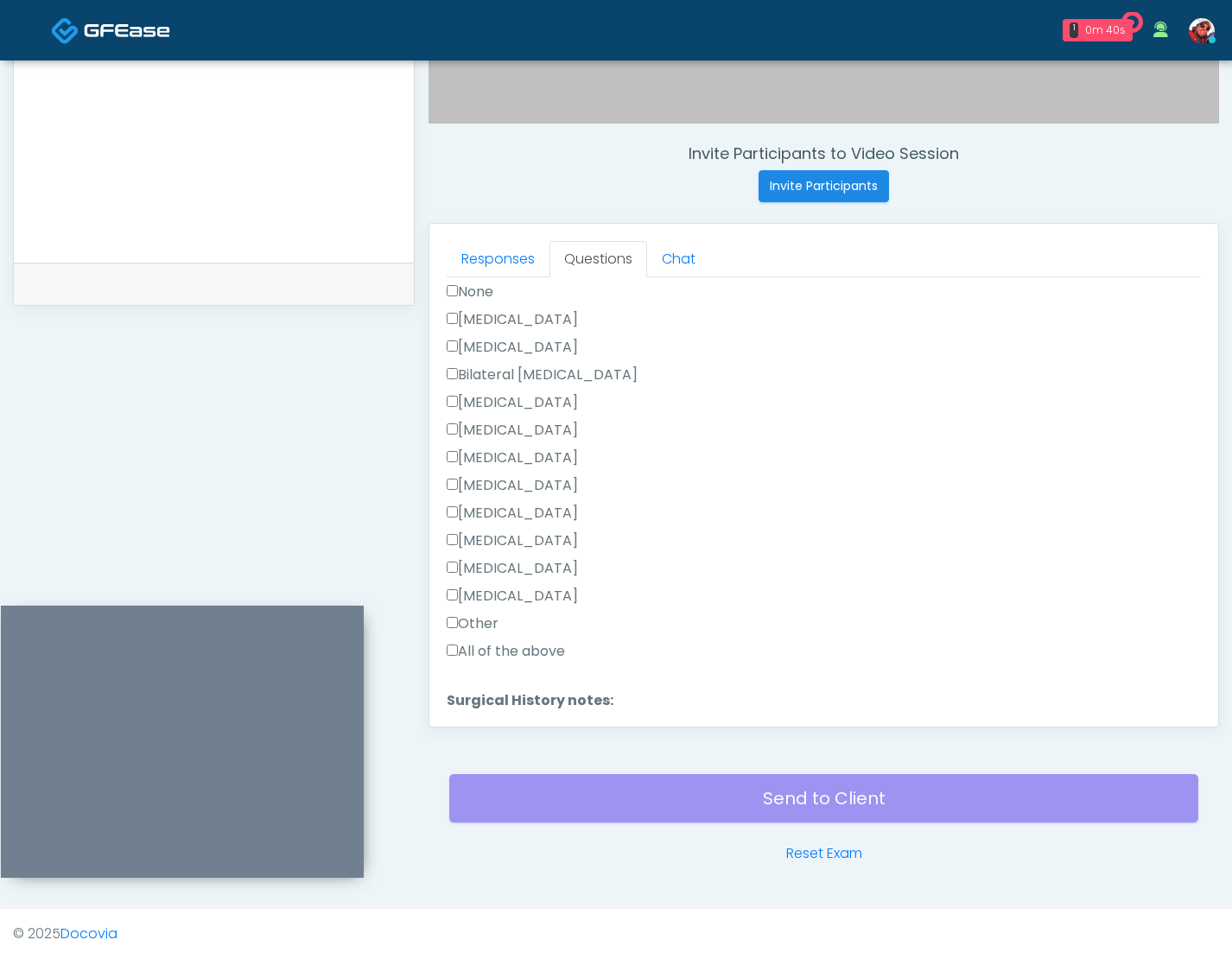
click at [450, 389] on div "Bilateral Tubal Ligation" at bounding box center [824, 378] width 754 height 27
click at [447, 423] on label "Liposuction" at bounding box center [512, 430] width 131 height 21
click at [453, 476] on label "Hair Transplant" at bounding box center [512, 485] width 131 height 21
click at [455, 519] on label "Vasectomy" at bounding box center [512, 512] width 131 height 21
click at [450, 636] on div "Other" at bounding box center [824, 627] width 754 height 27
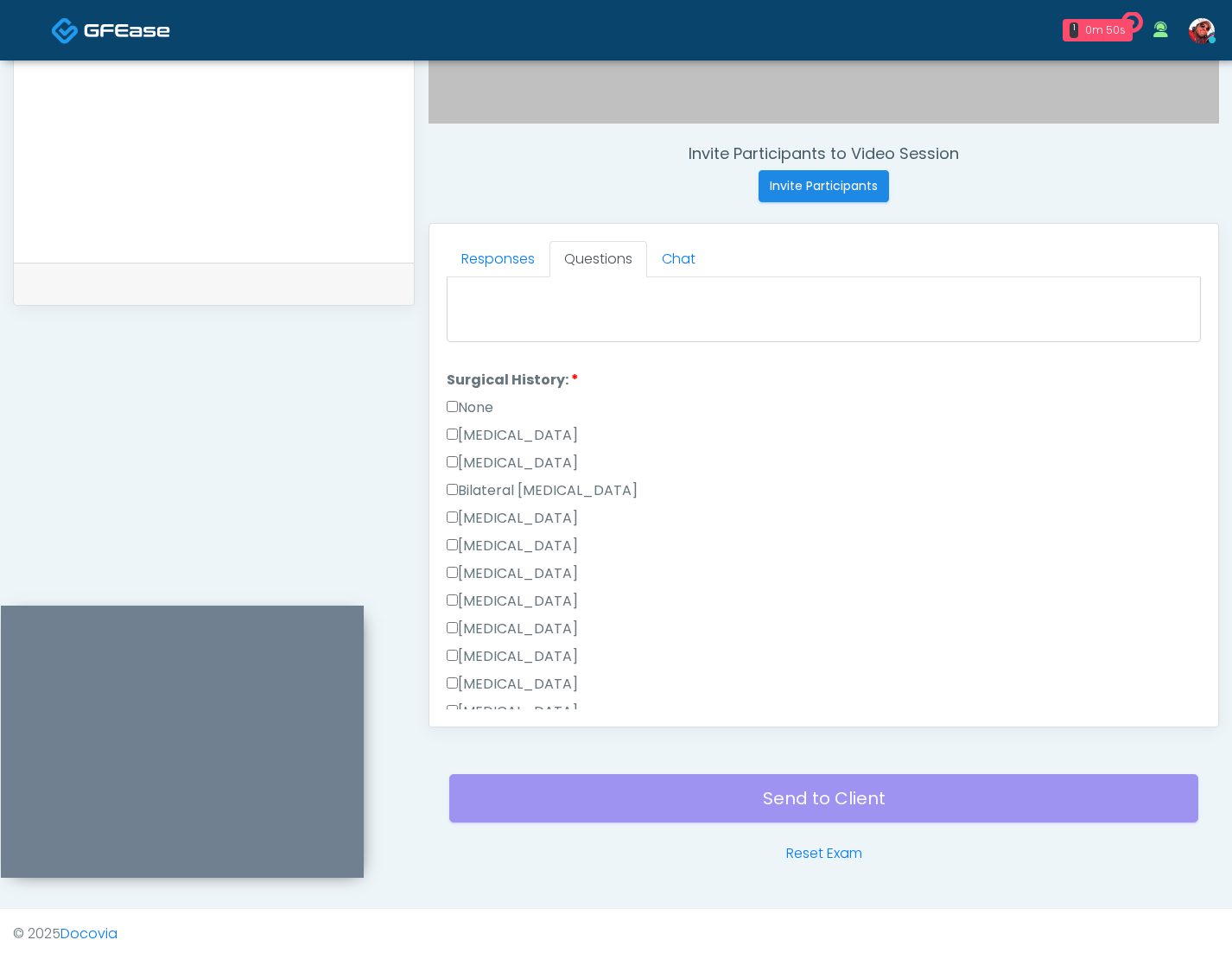
scroll to position [1185, 0]
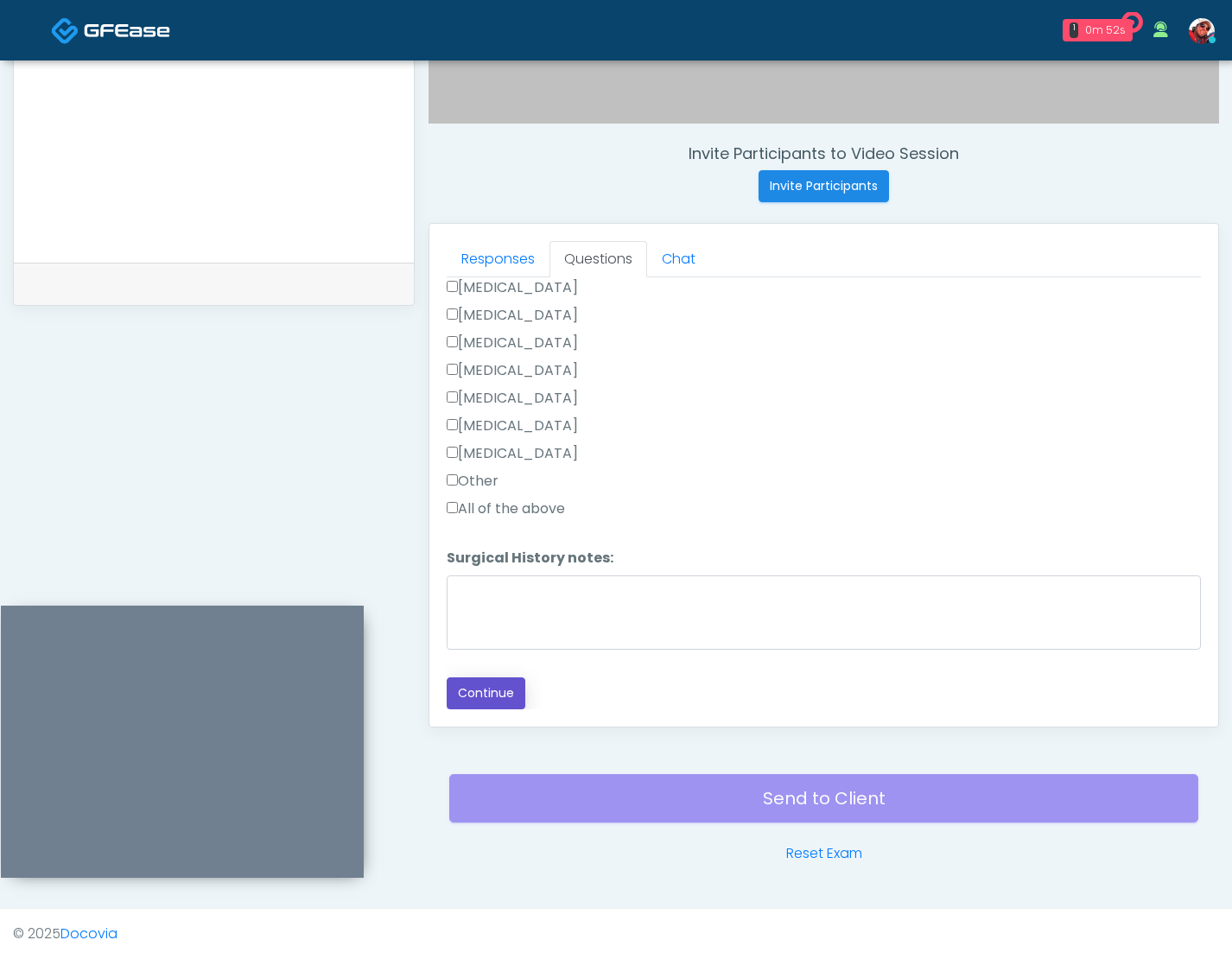
click at [474, 687] on button "Continue" at bounding box center [486, 693] width 79 height 32
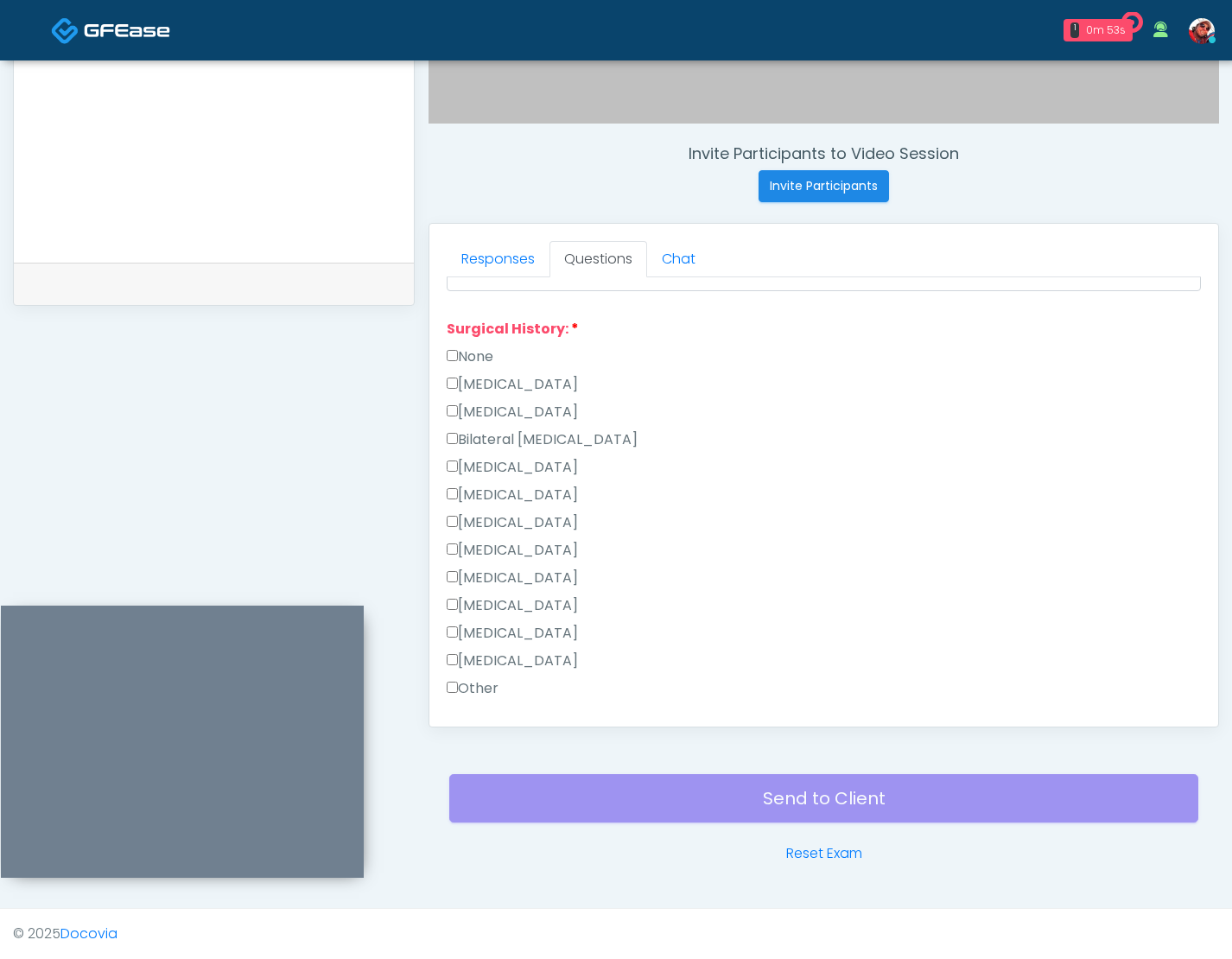
click at [468, 345] on li "Surgical History: Surgical History: None Cesarean Section Hysterectomy Bilatera…" at bounding box center [824, 525] width 754 height 415
click at [464, 352] on label "None" at bounding box center [470, 356] width 47 height 21
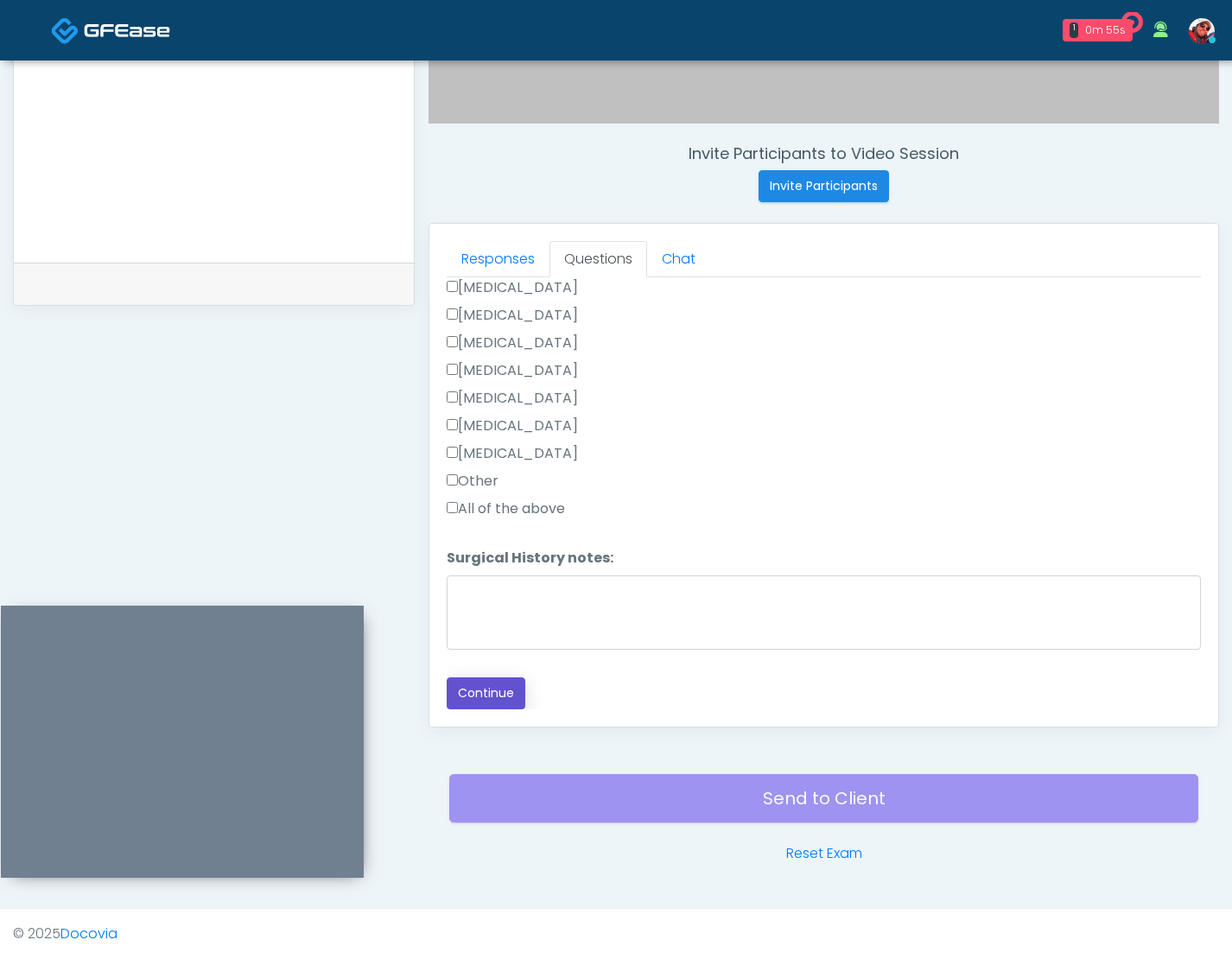
click at [471, 692] on button "Continue" at bounding box center [486, 693] width 79 height 32
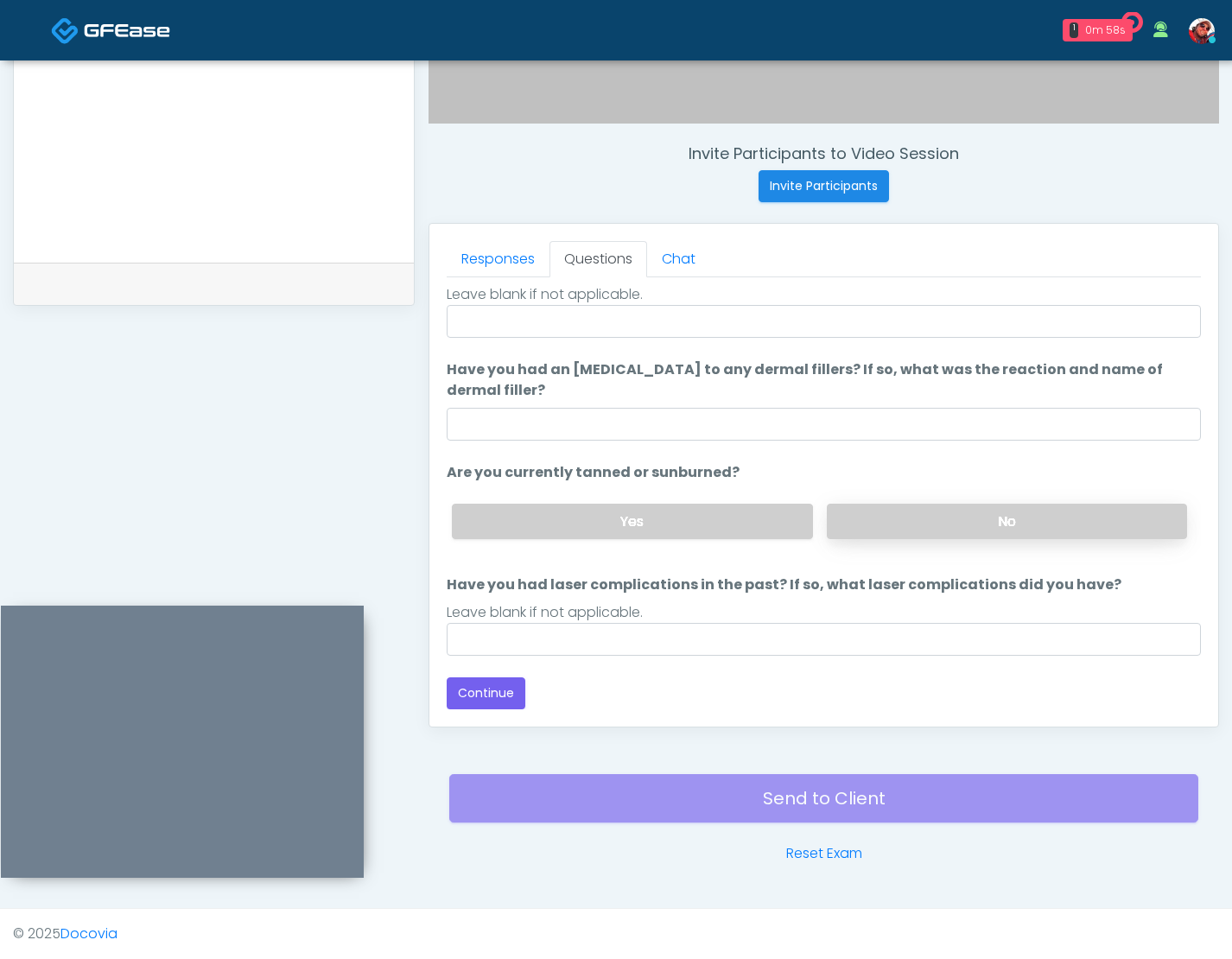
click at [982, 523] on label "No" at bounding box center [1007, 521] width 361 height 36
click at [495, 693] on button "Continue" at bounding box center [486, 693] width 79 height 32
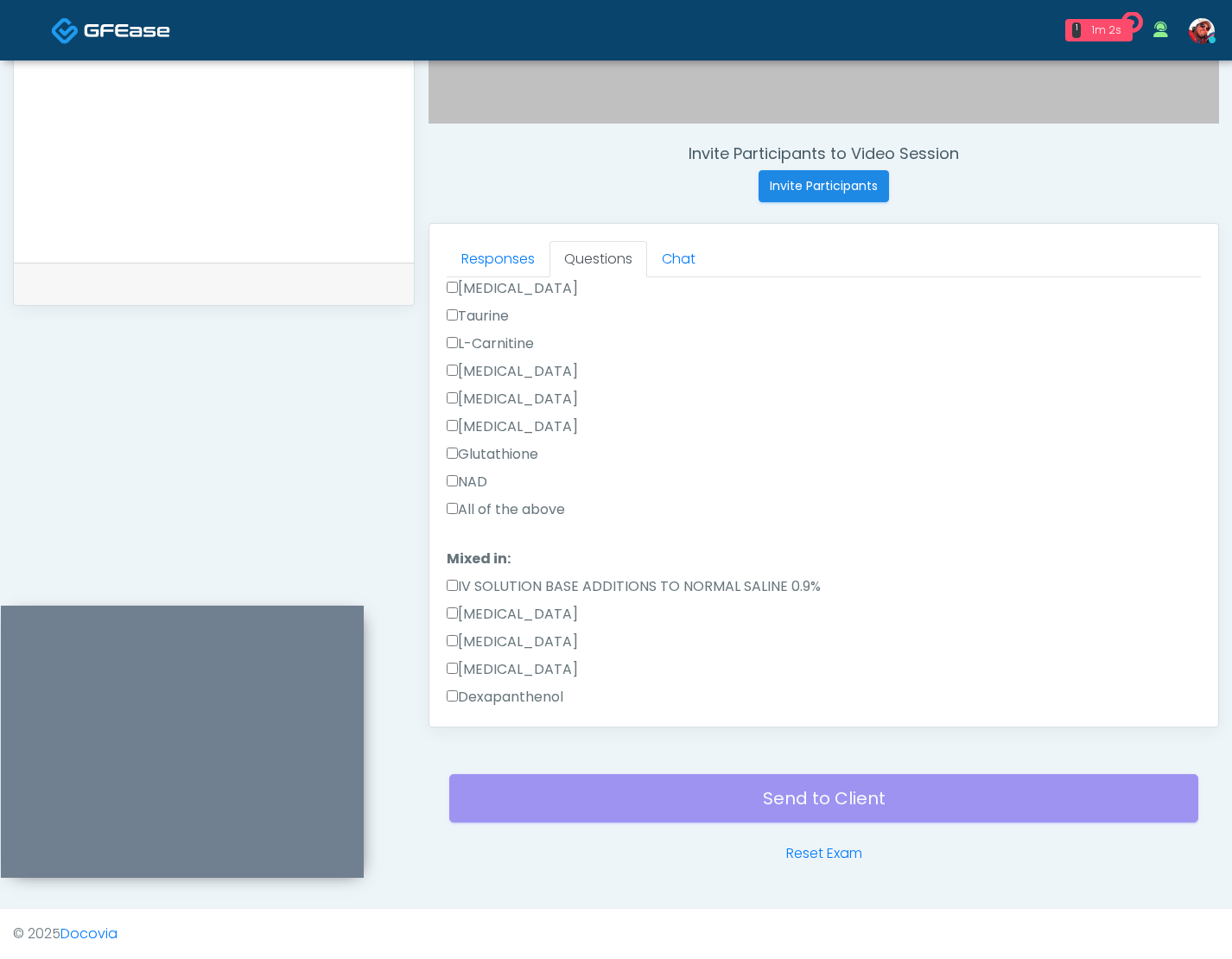
click at [514, 507] on label "All of the above" at bounding box center [505, 509] width 118 height 21
click at [514, 511] on label "All of the above" at bounding box center [505, 509] width 118 height 21
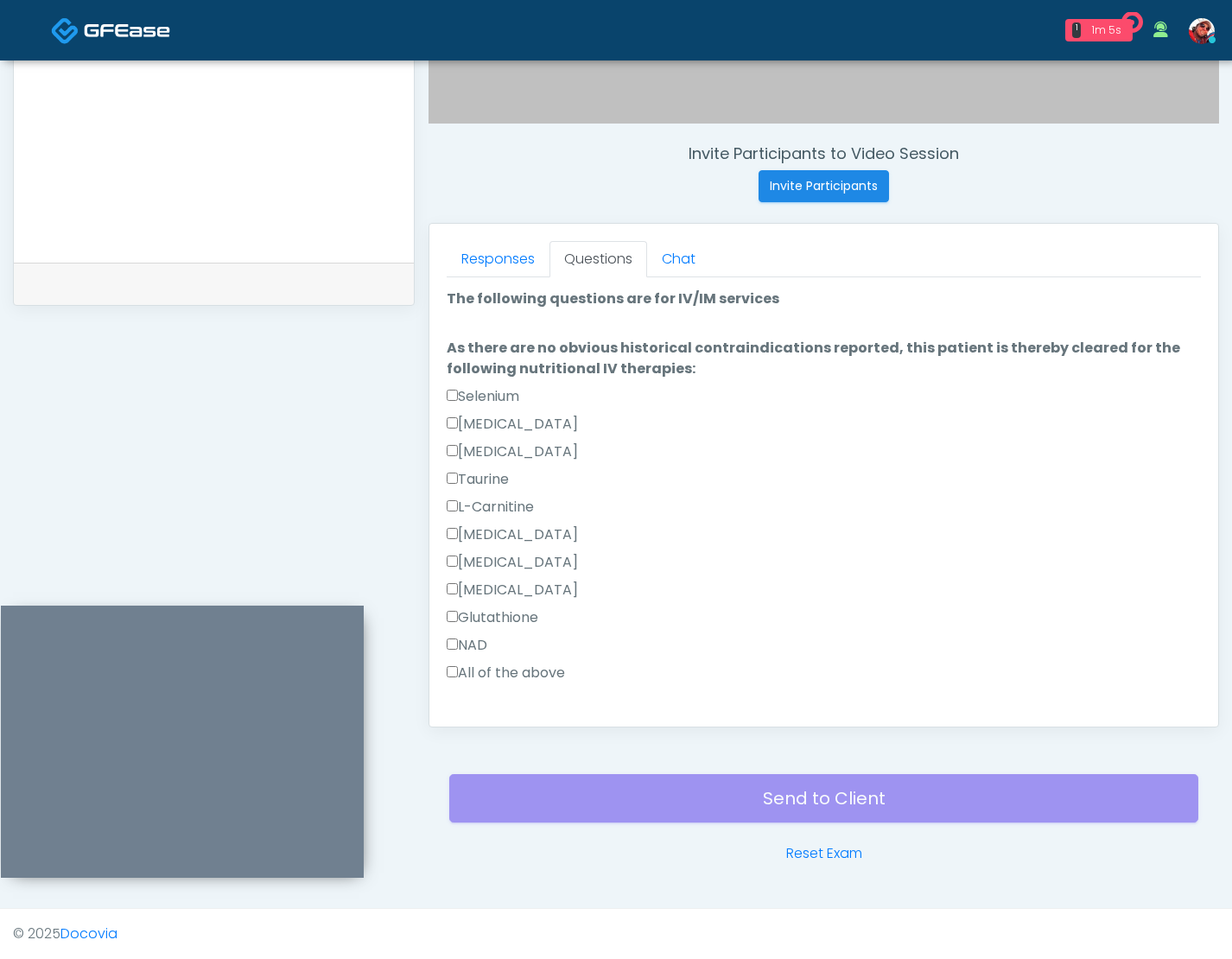
drag, startPoint x: 476, startPoint y: 644, endPoint x: 485, endPoint y: 645, distance: 9.1
click at [479, 645] on label "NAD" at bounding box center [467, 645] width 40 height 21
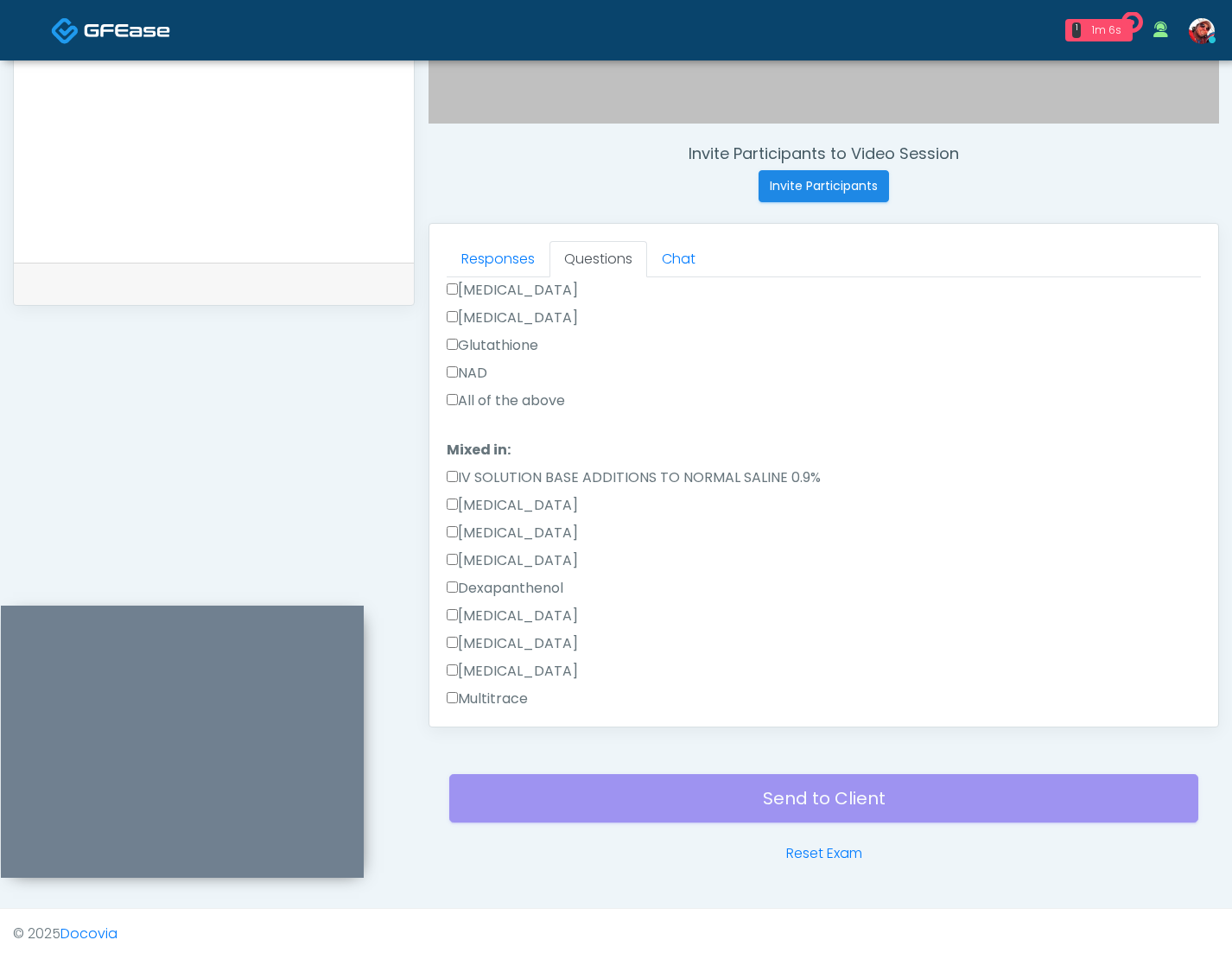
scroll to position [293, 0]
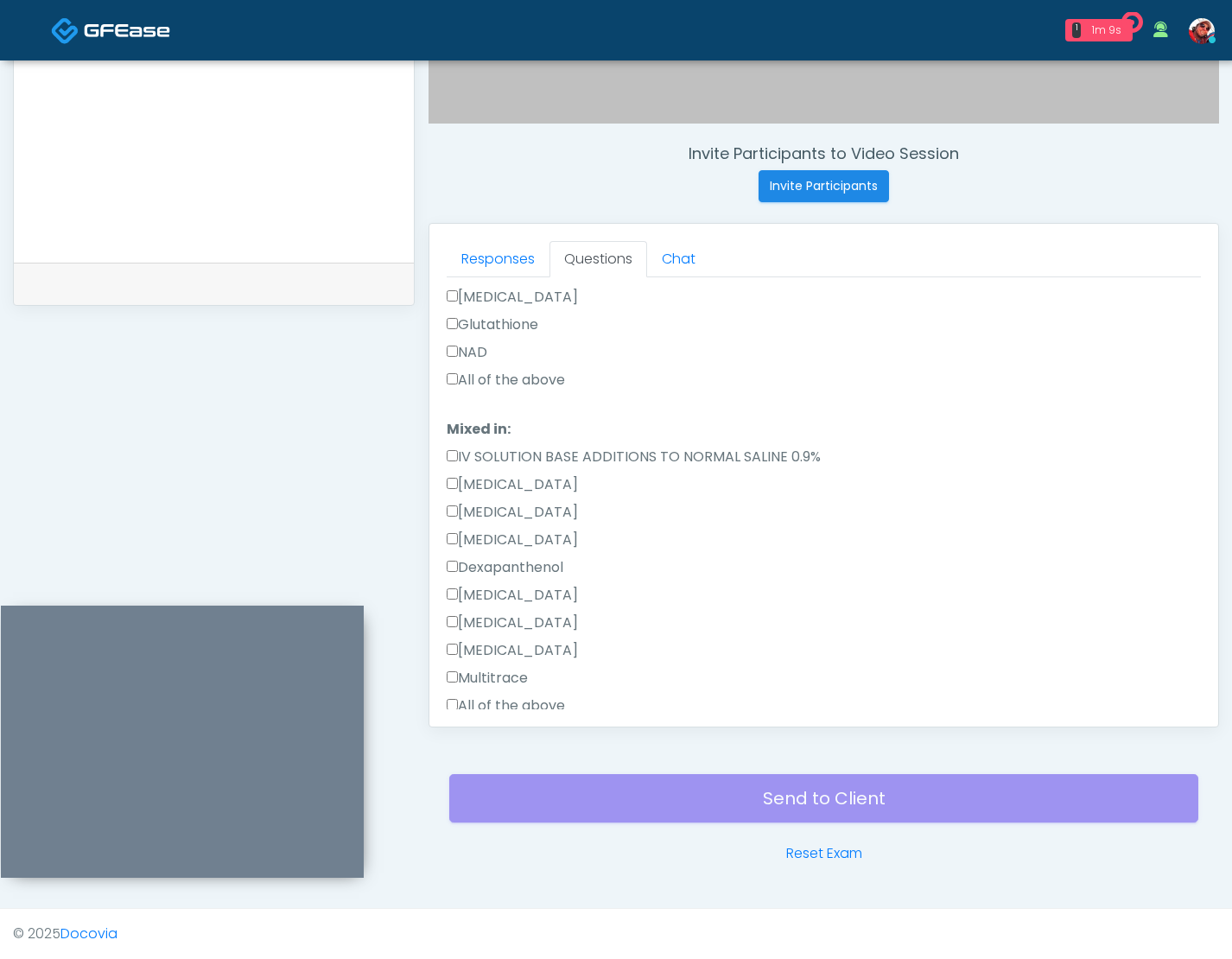
click at [467, 356] on label "NAD" at bounding box center [467, 352] width 40 height 21
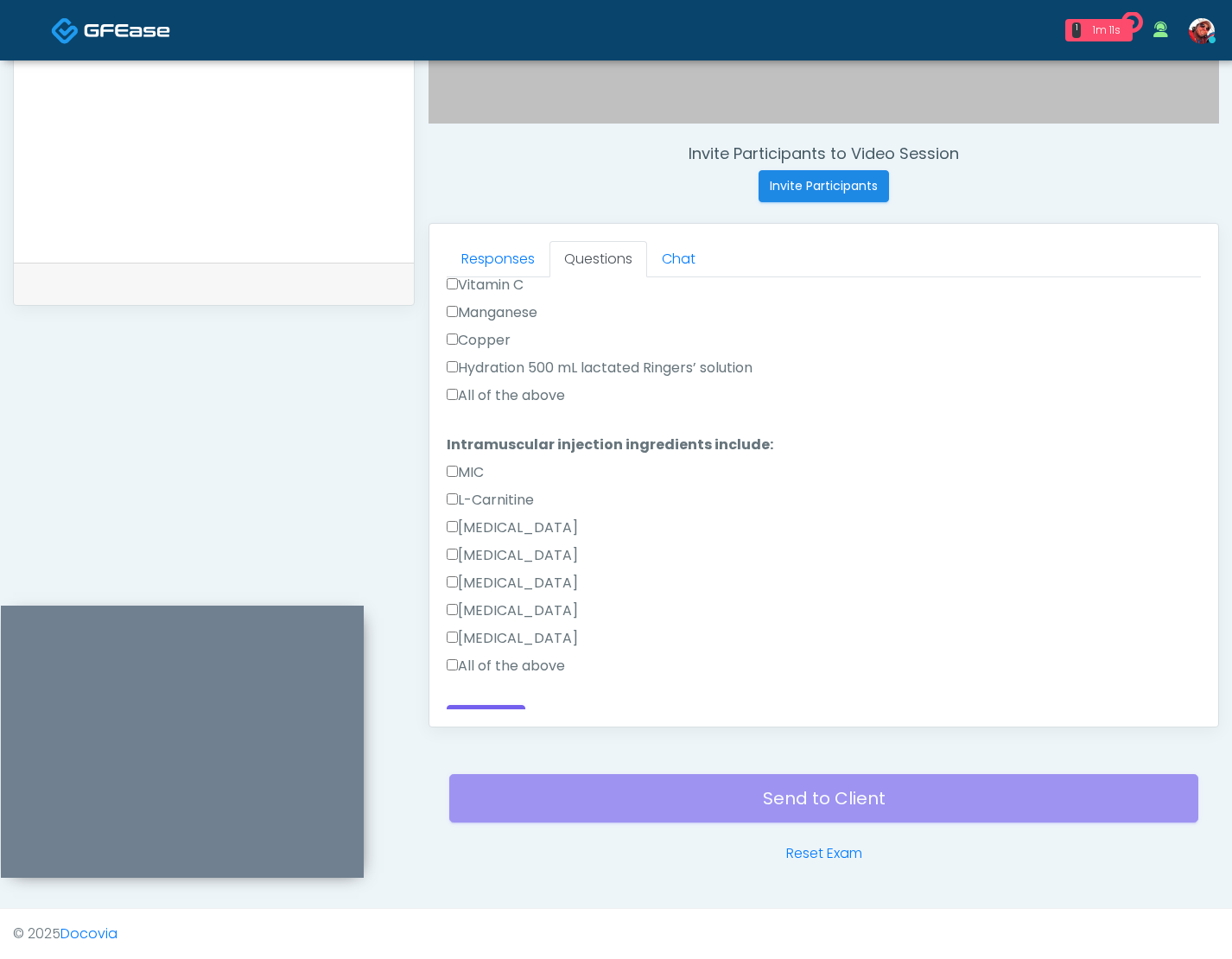
scroll to position [846, 0]
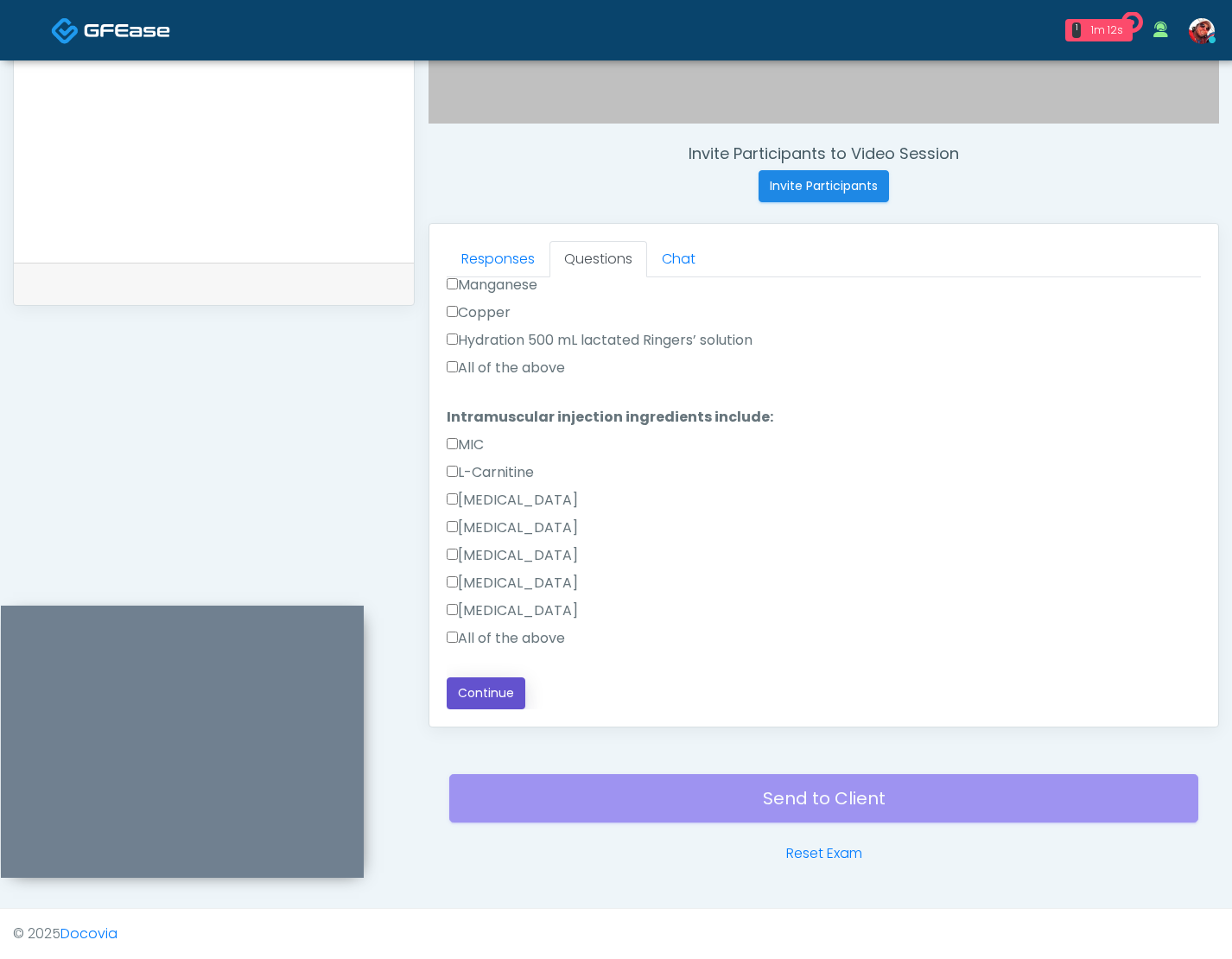
drag, startPoint x: 497, startPoint y: 686, endPoint x: 505, endPoint y: 684, distance: 8.2
click at [497, 685] on button "Continue" at bounding box center [486, 693] width 79 height 32
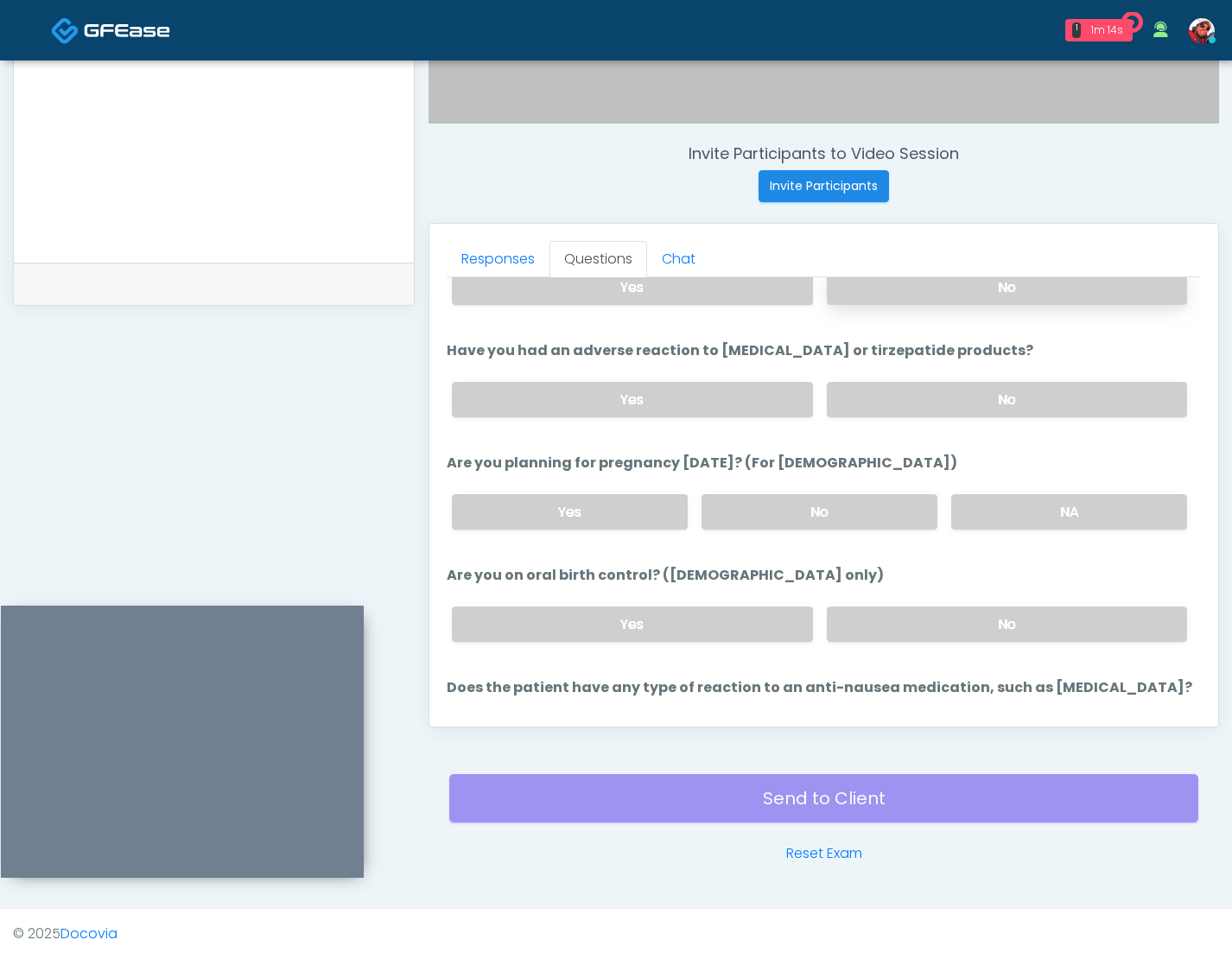
click at [1026, 292] on label "No" at bounding box center [1007, 286] width 361 height 36
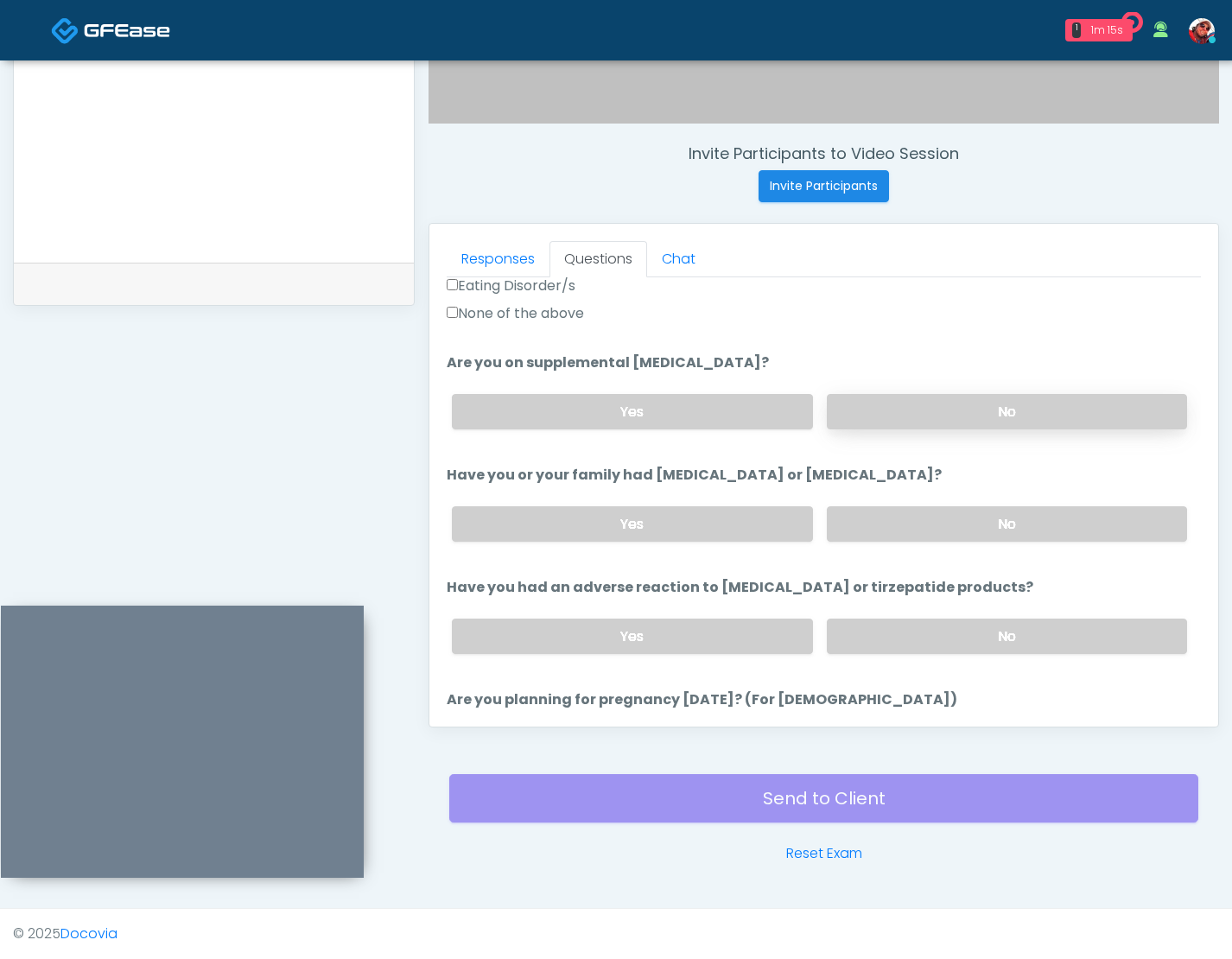
click at [993, 408] on label "No" at bounding box center [1007, 411] width 361 height 36
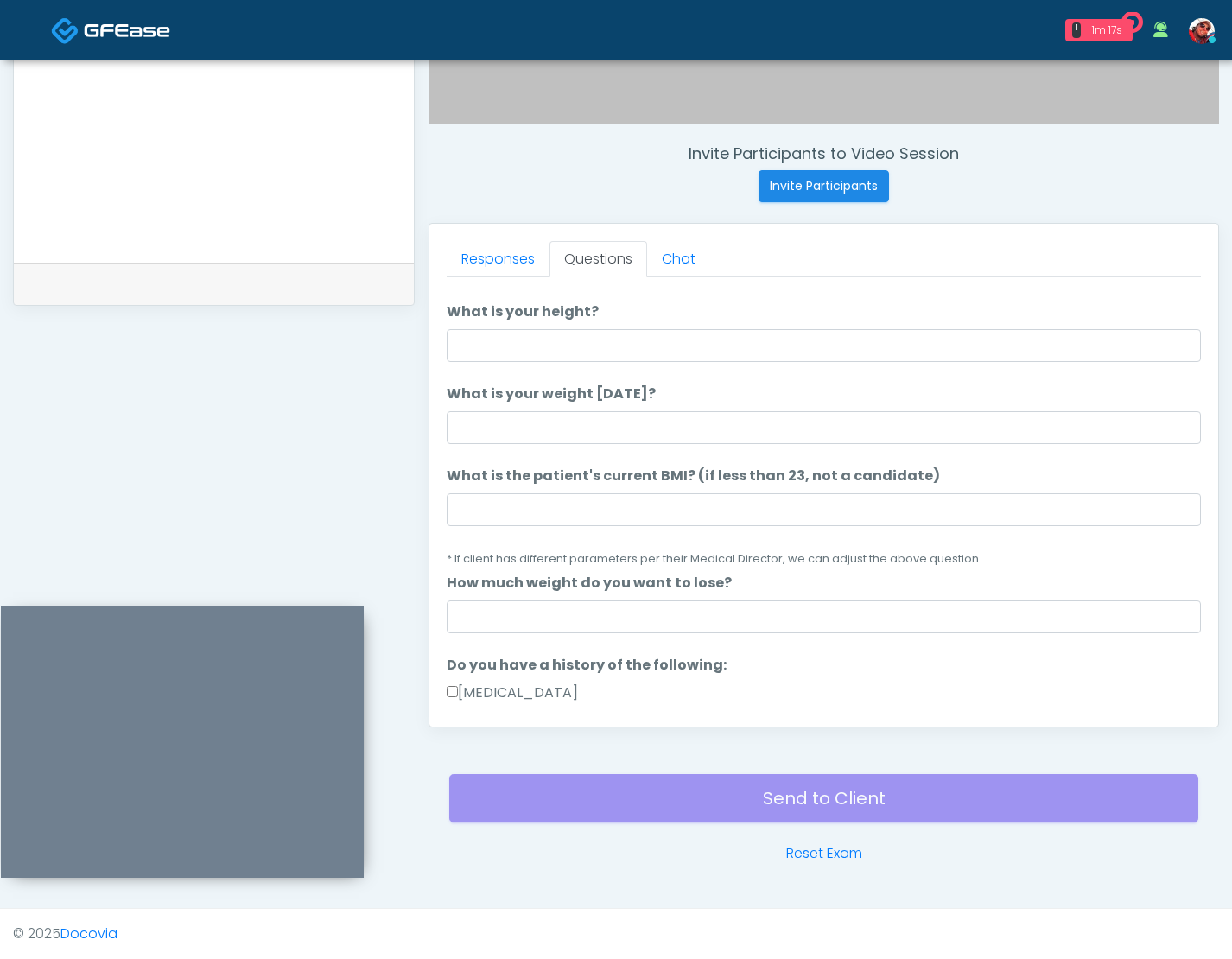
scroll to position [0, 0]
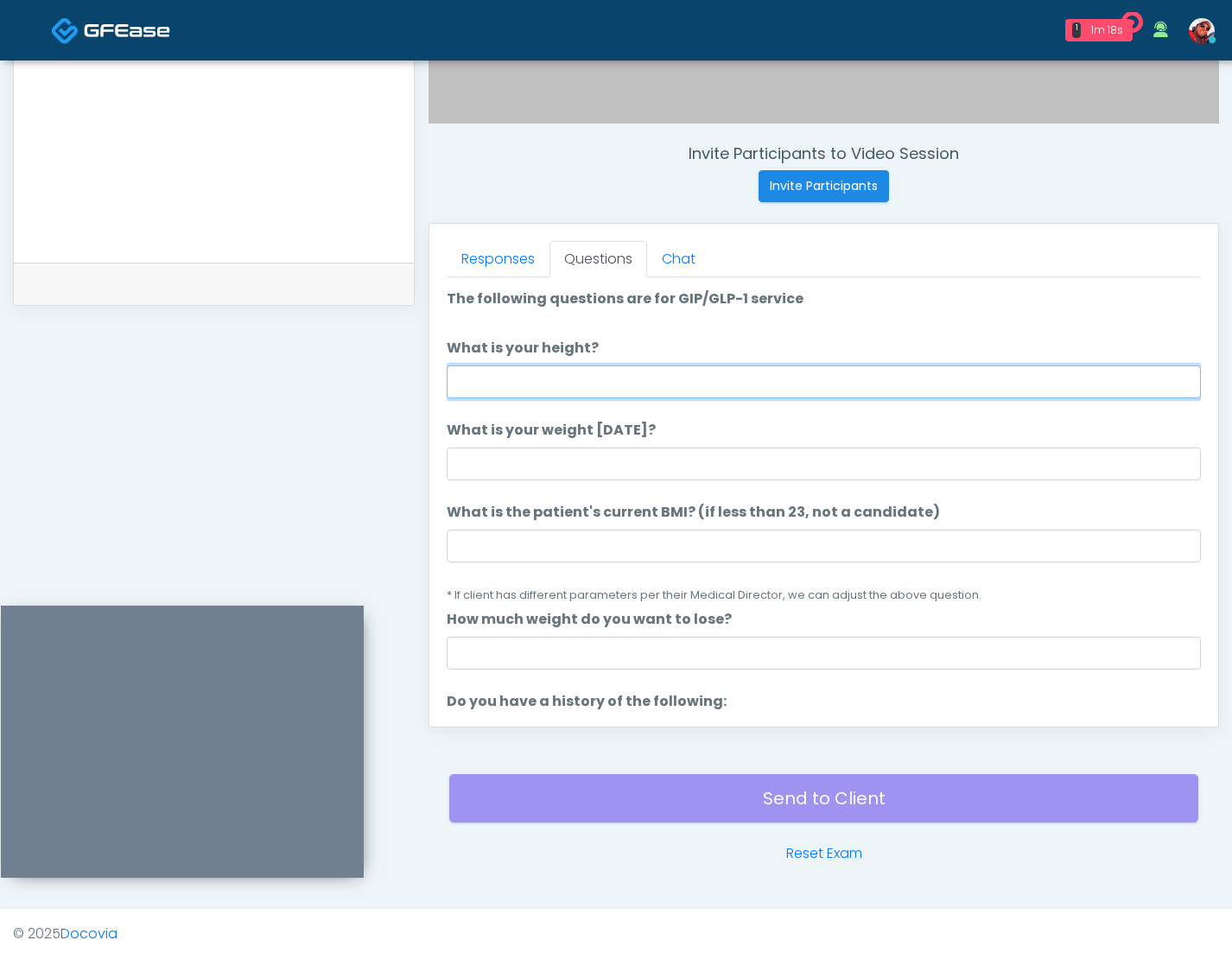
click at [693, 383] on input "What is your height?" at bounding box center [824, 382] width 754 height 33
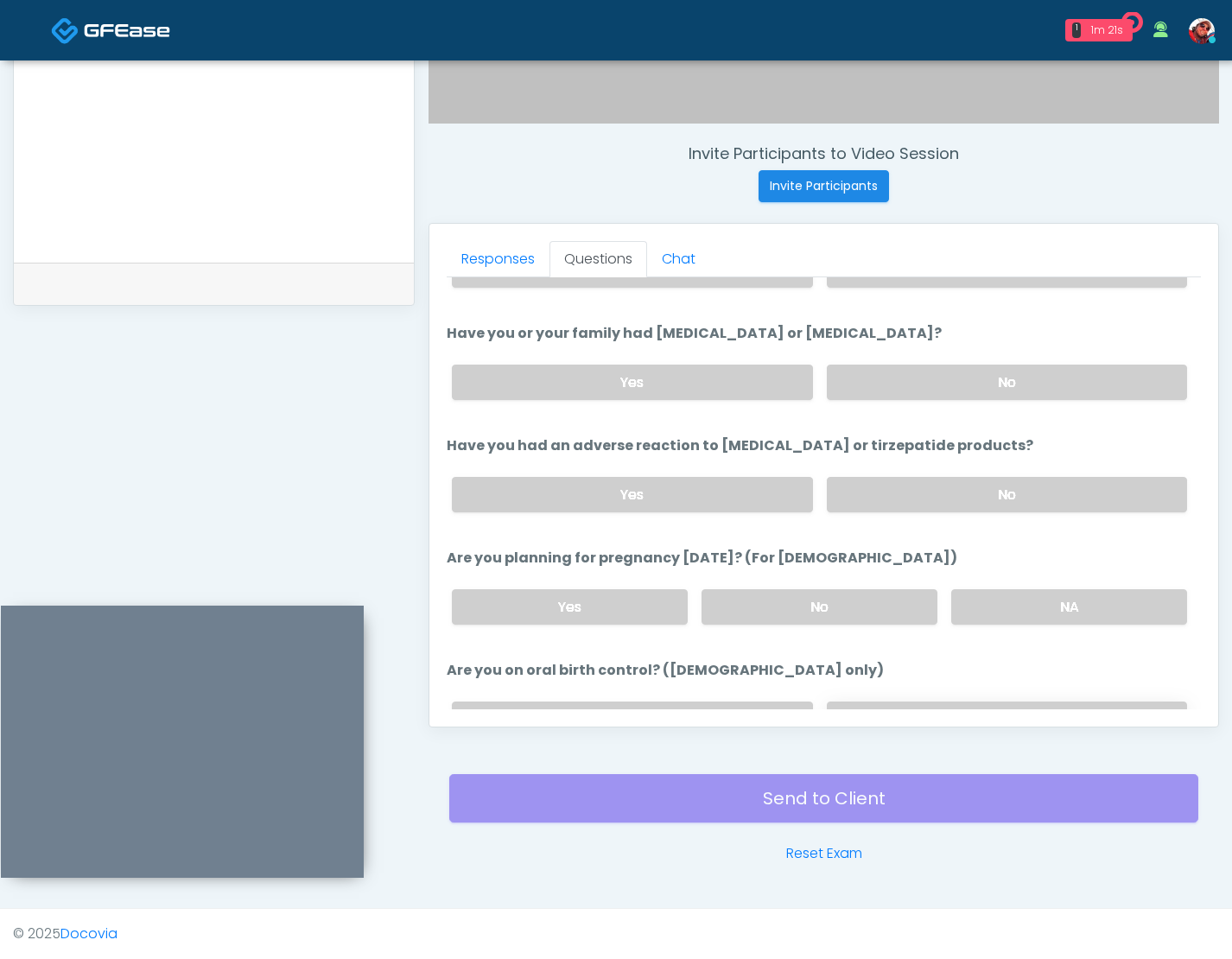
scroll to position [719, 0]
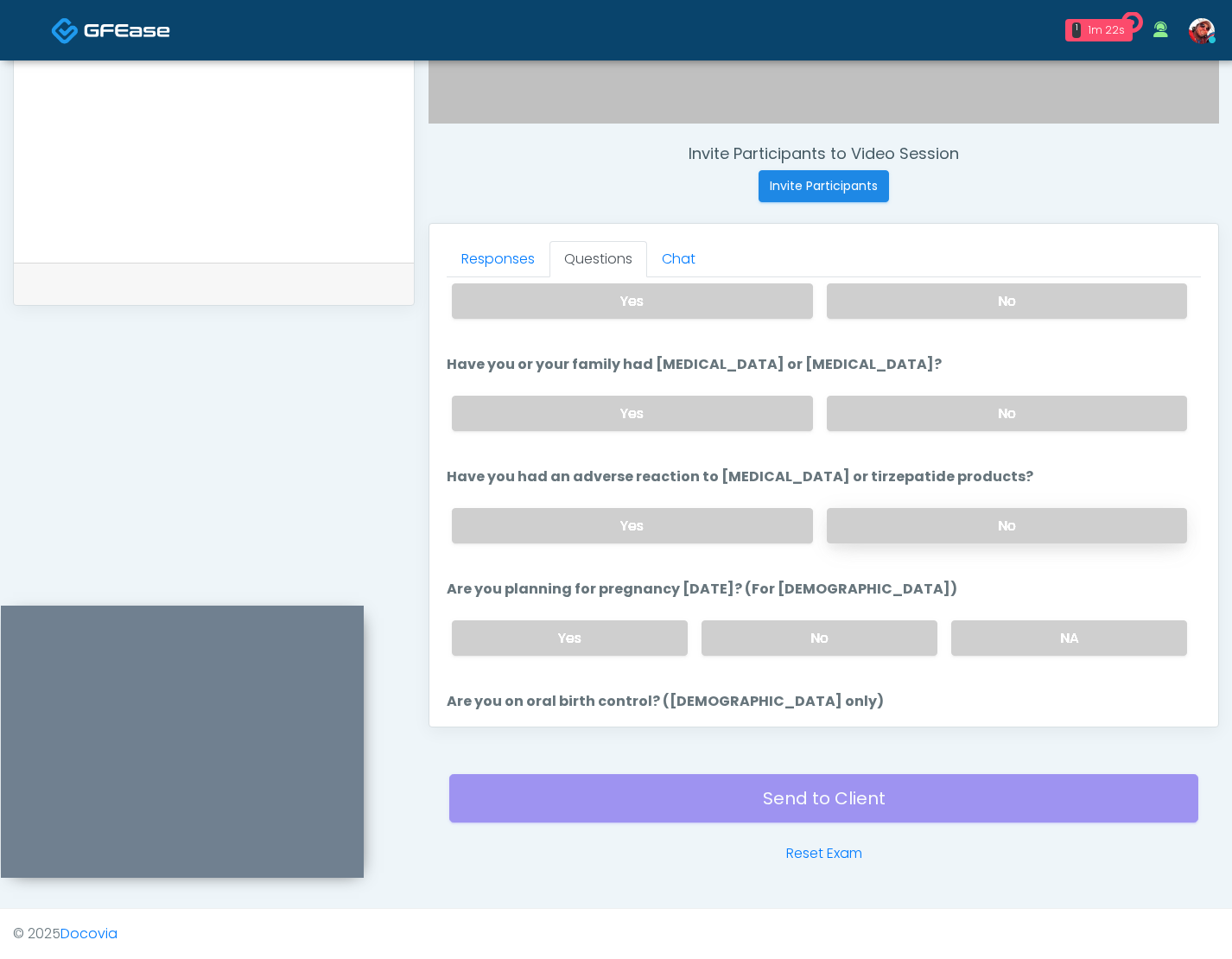
click at [926, 517] on label "No" at bounding box center [1007, 525] width 361 height 36
click at [1036, 625] on label "NA" at bounding box center [1069, 638] width 236 height 36
click at [819, 635] on label "No" at bounding box center [819, 638] width 236 height 36
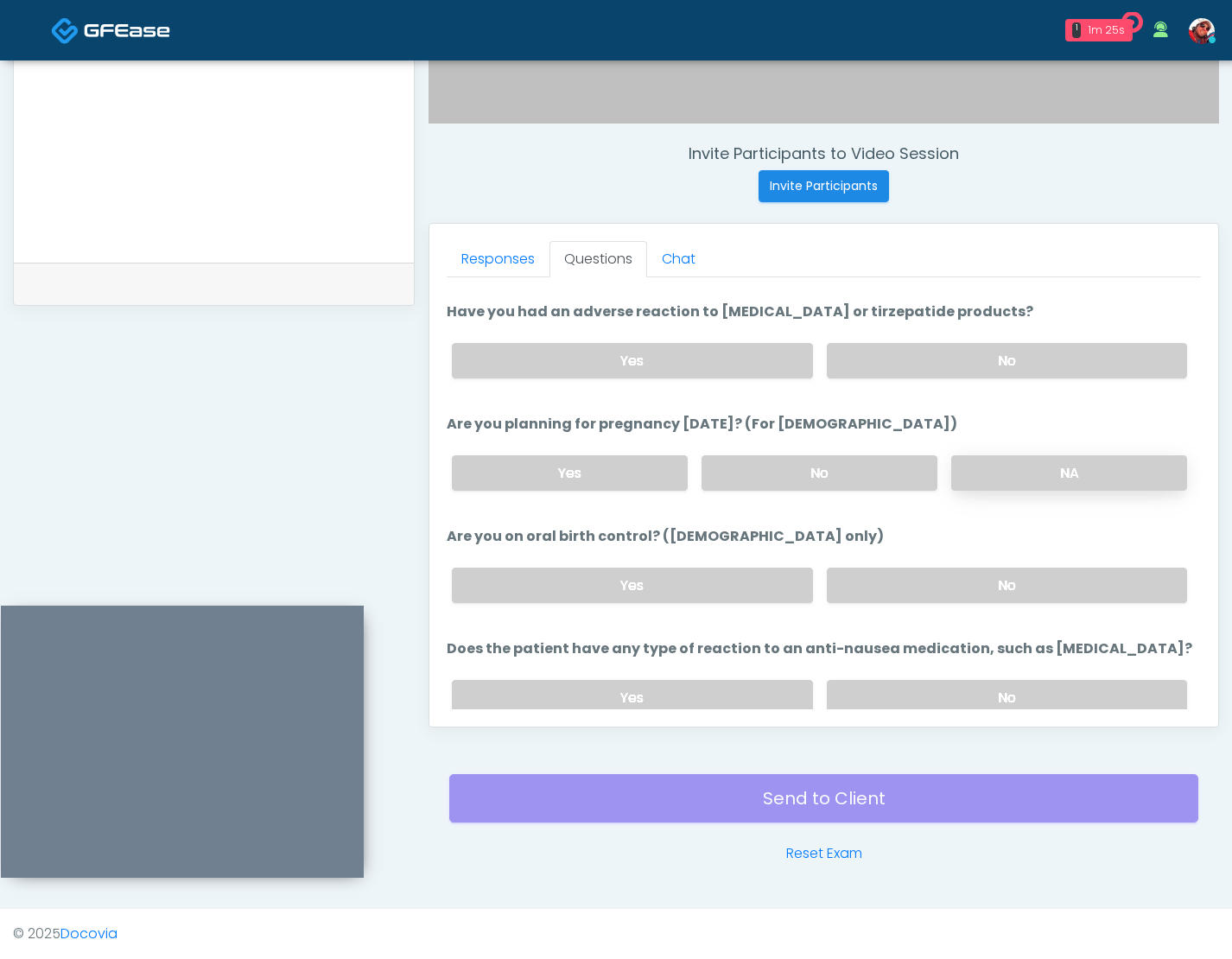
click at [1053, 468] on label "NA" at bounding box center [1069, 472] width 236 height 36
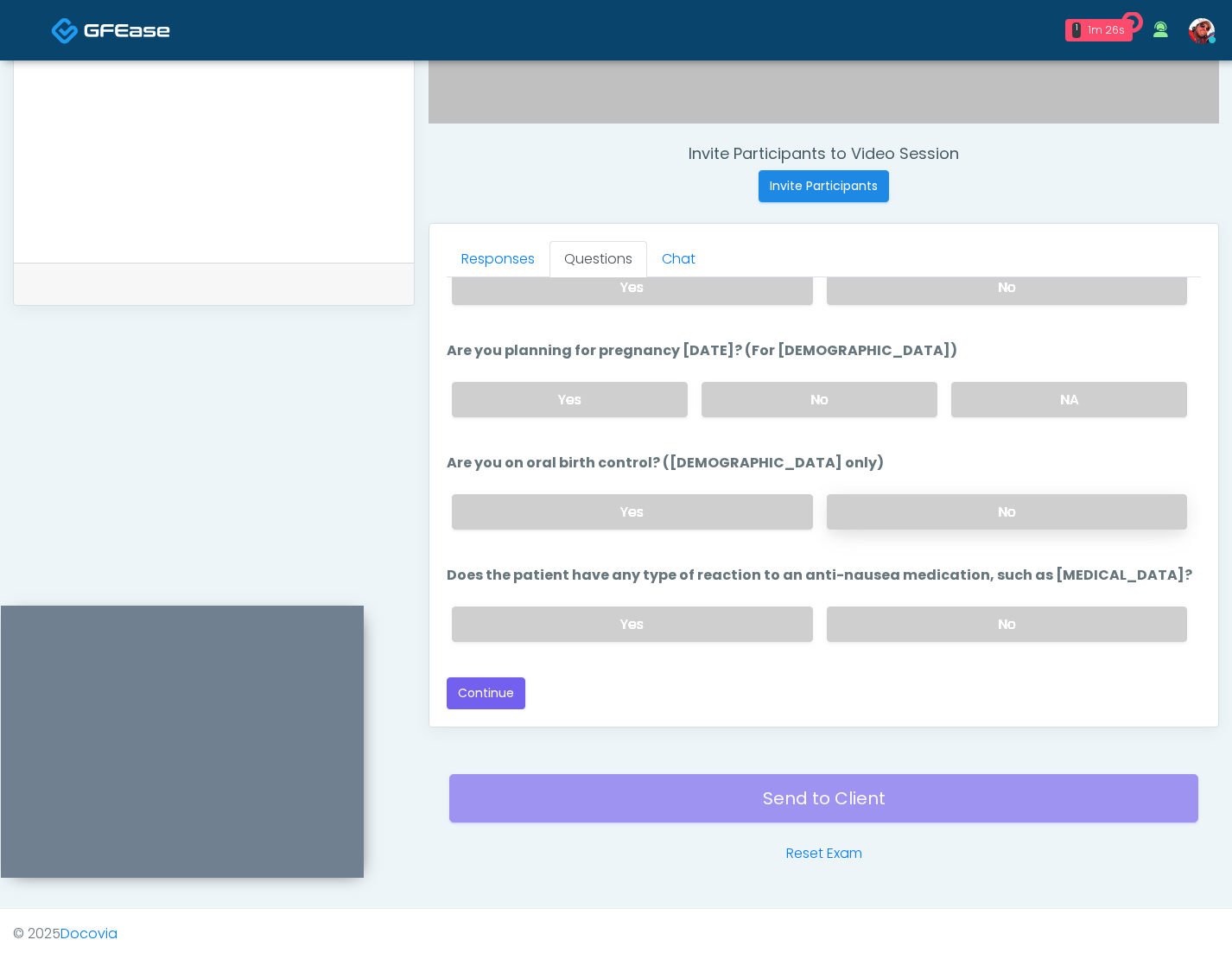
click at [973, 505] on label "No" at bounding box center [1007, 512] width 361 height 36
click at [942, 604] on div "Yes No" at bounding box center [818, 623] width 762 height 63
click at [943, 615] on label "No" at bounding box center [1007, 624] width 361 height 36
click at [483, 695] on button "Continue" at bounding box center [486, 693] width 79 height 32
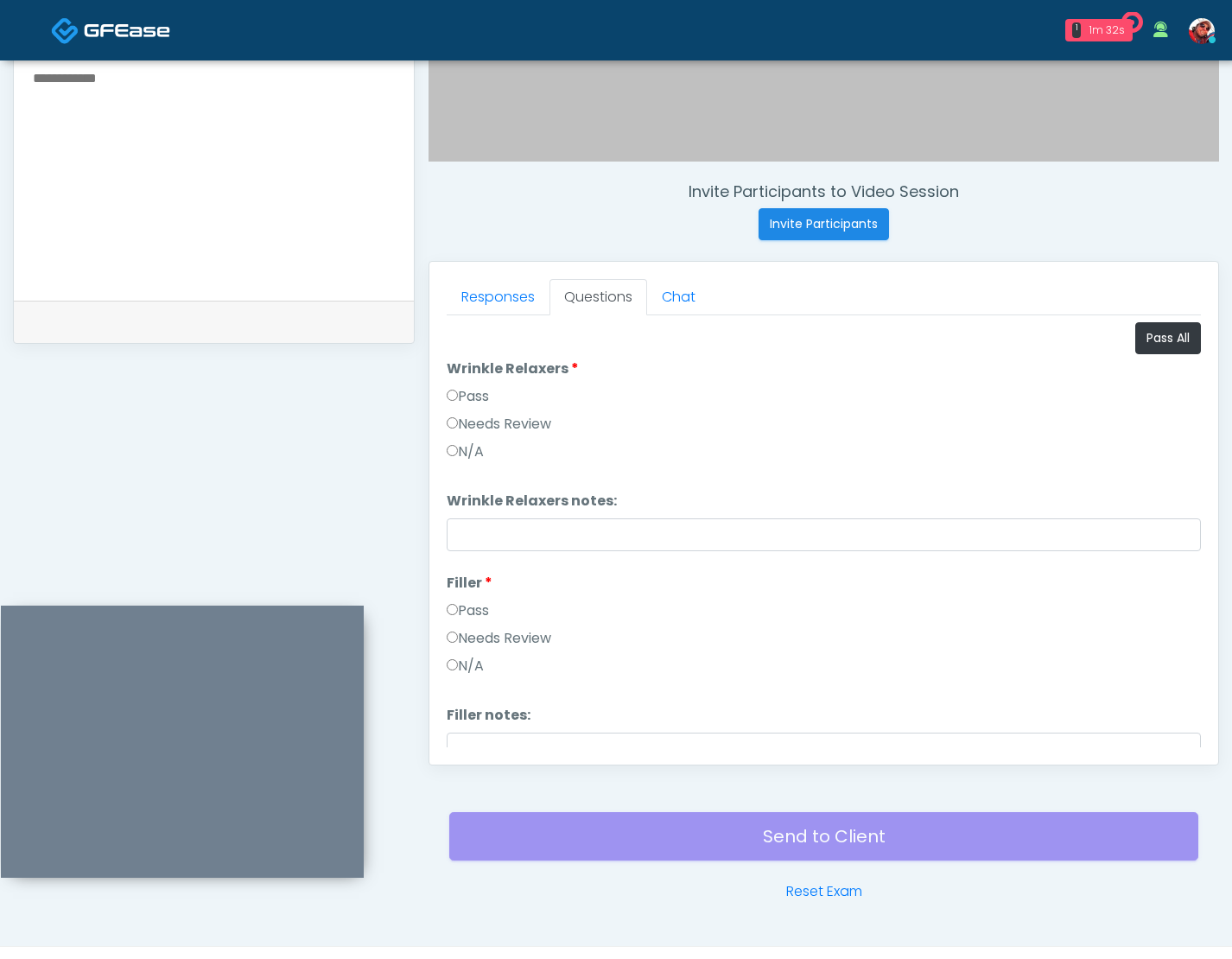
scroll to position [542, 0]
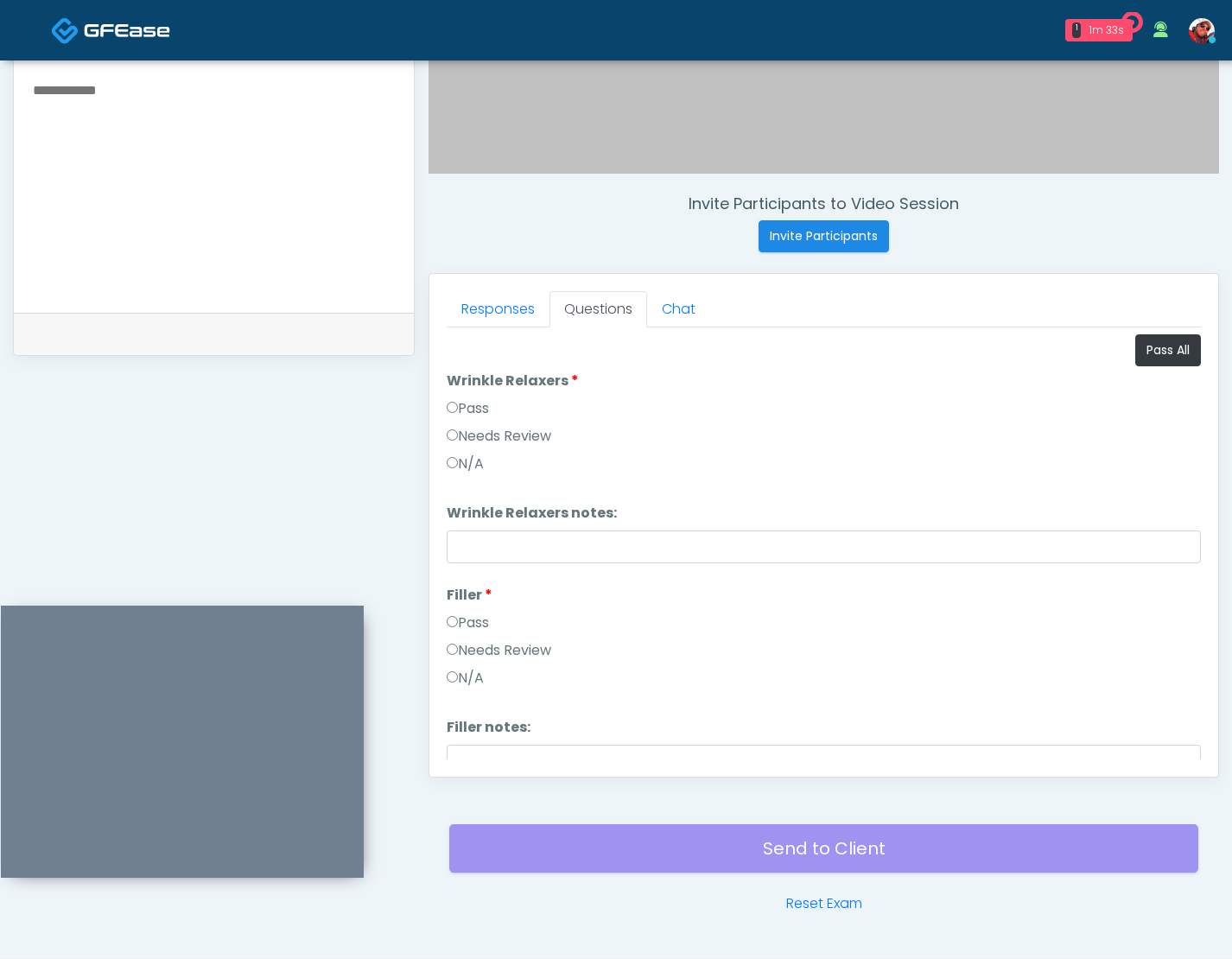
click at [470, 401] on label "Pass" at bounding box center [468, 408] width 42 height 21
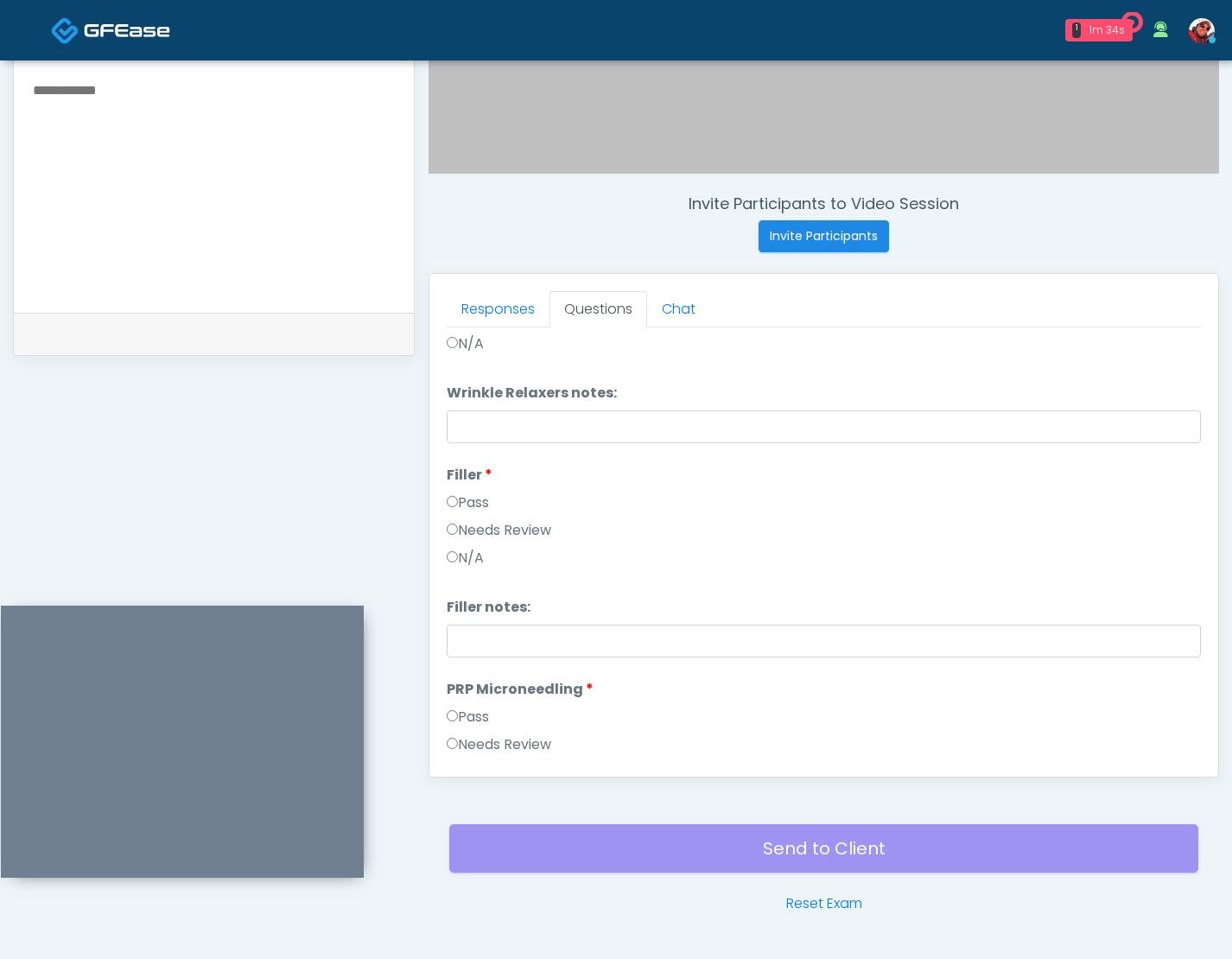
scroll to position [124, 0]
click at [460, 496] on label "Pass" at bounding box center [468, 498] width 42 height 21
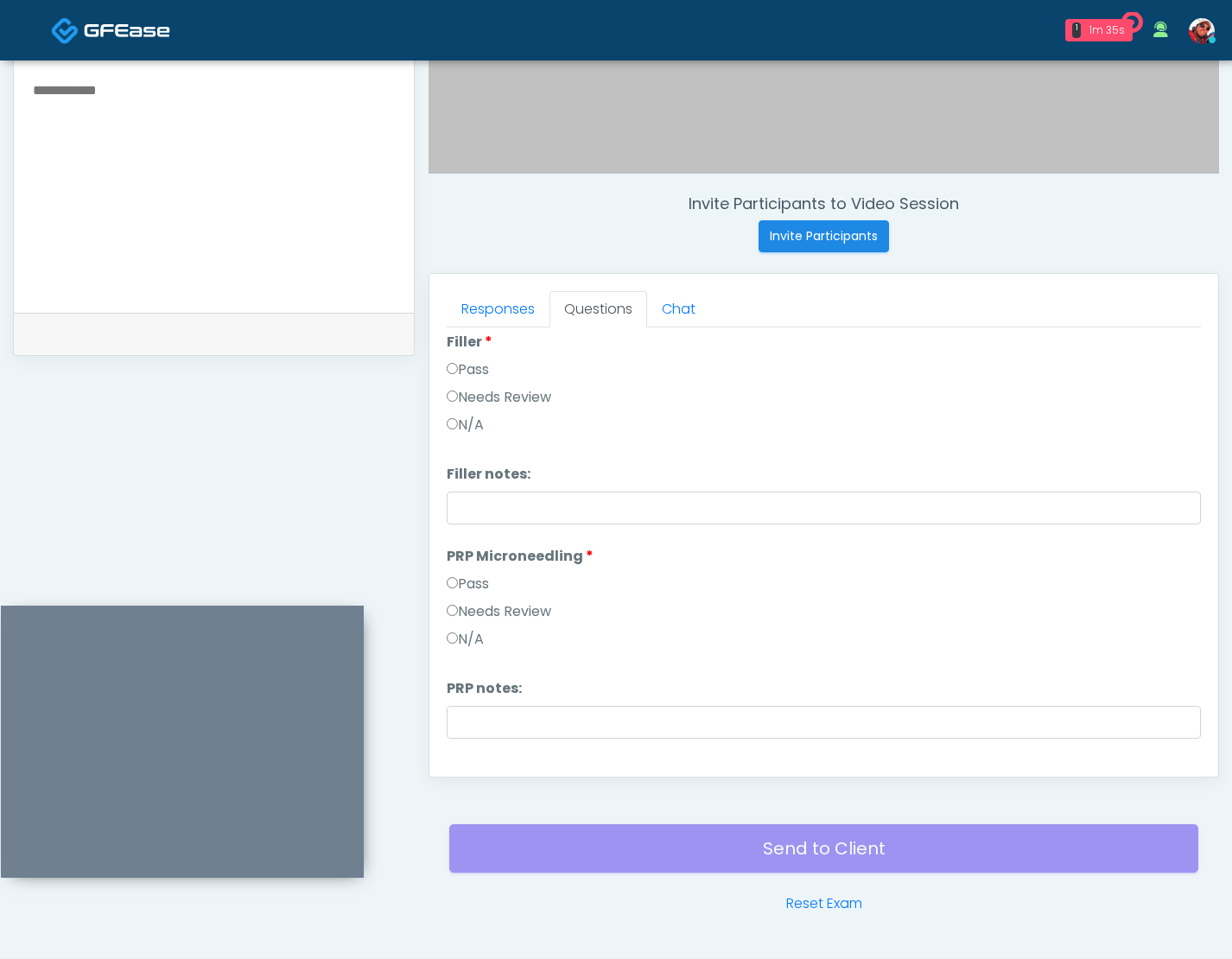
scroll to position [266, 0]
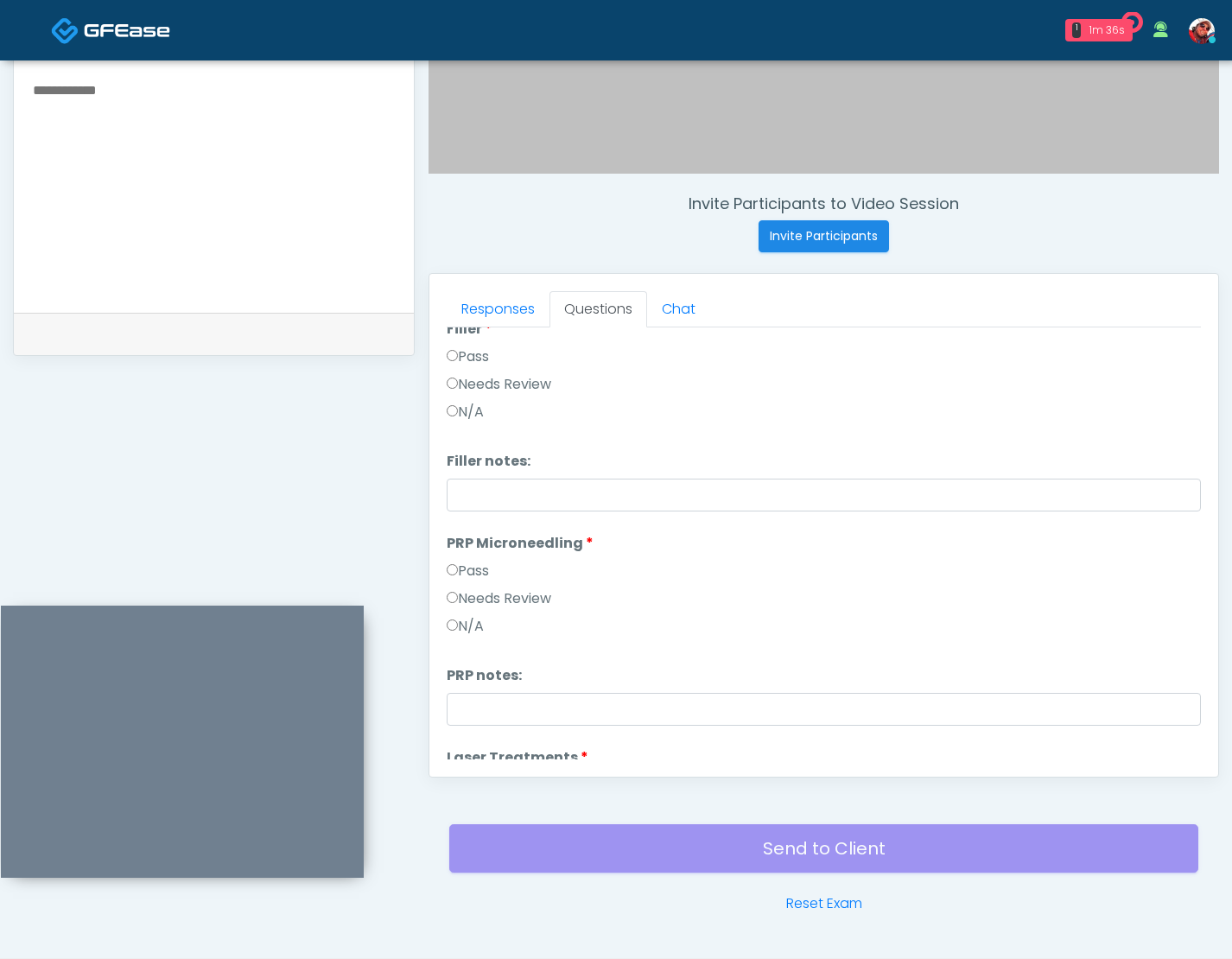
click at [467, 595] on label "Needs Review" at bounding box center [499, 598] width 104 height 21
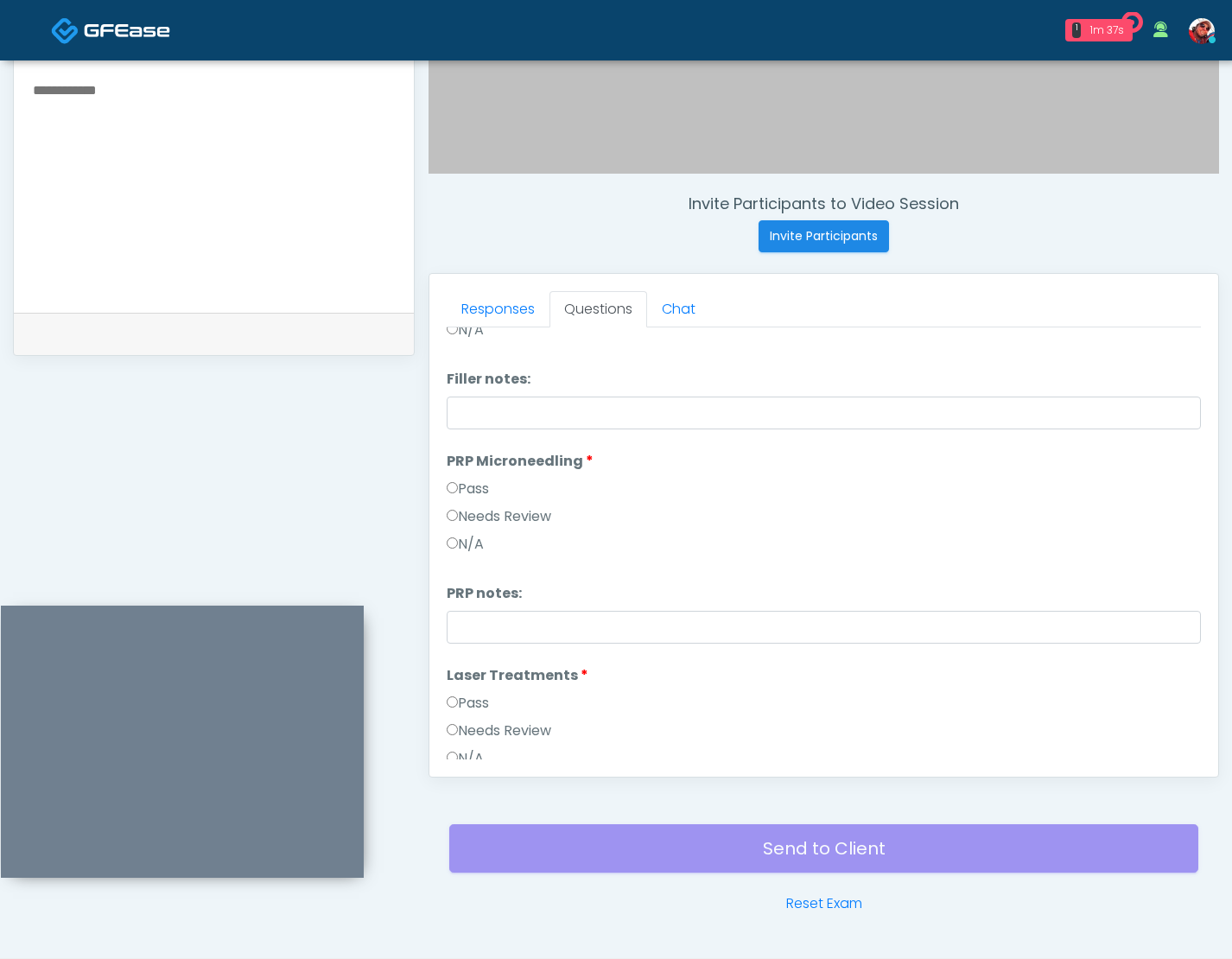
scroll to position [350, 0]
click at [439, 513] on div "Responses Questions Chat Good Faith Exam Script Good Faith Exam Script INTRODUC…" at bounding box center [824, 524] width 789 height 502
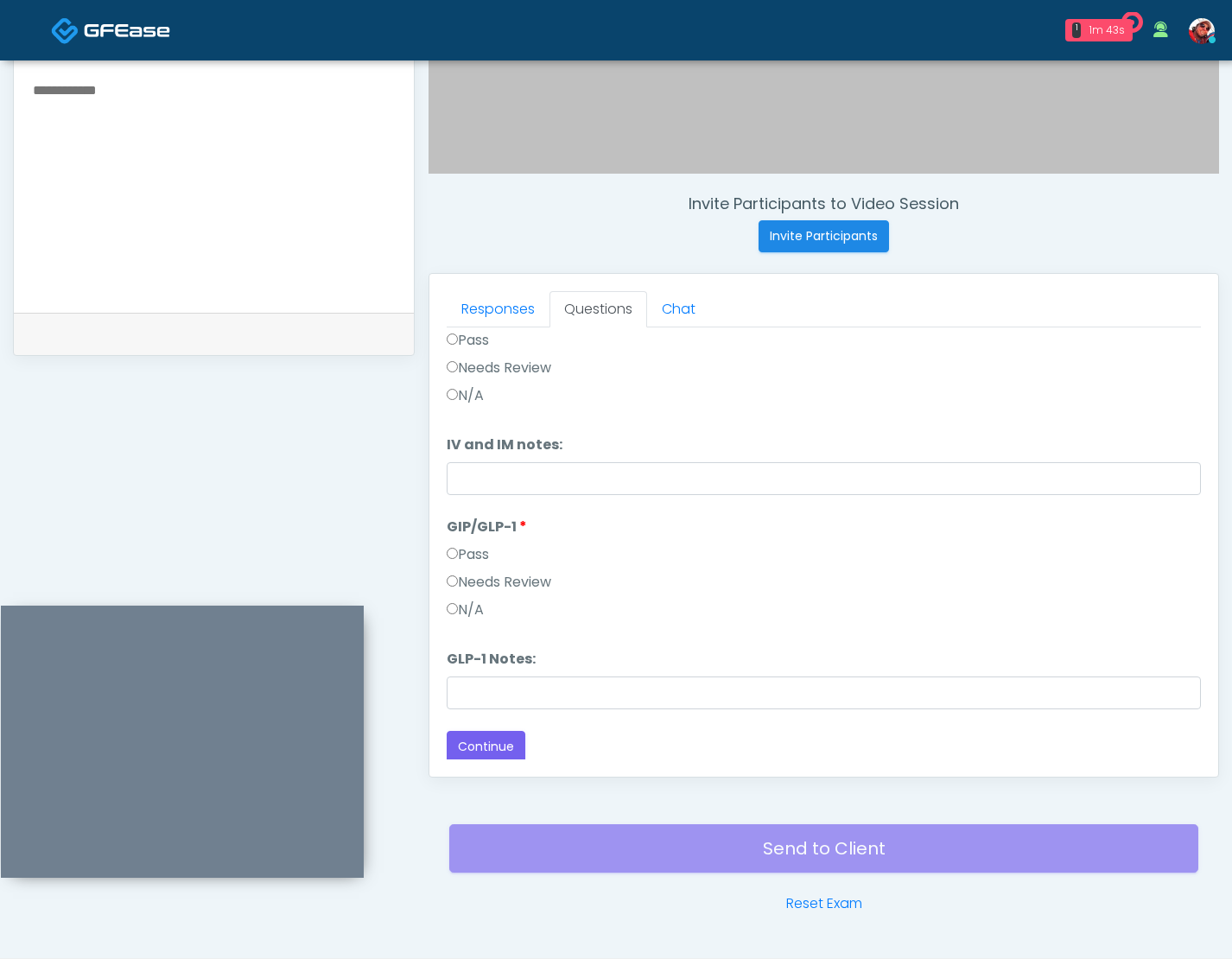
scroll to position [929, 0]
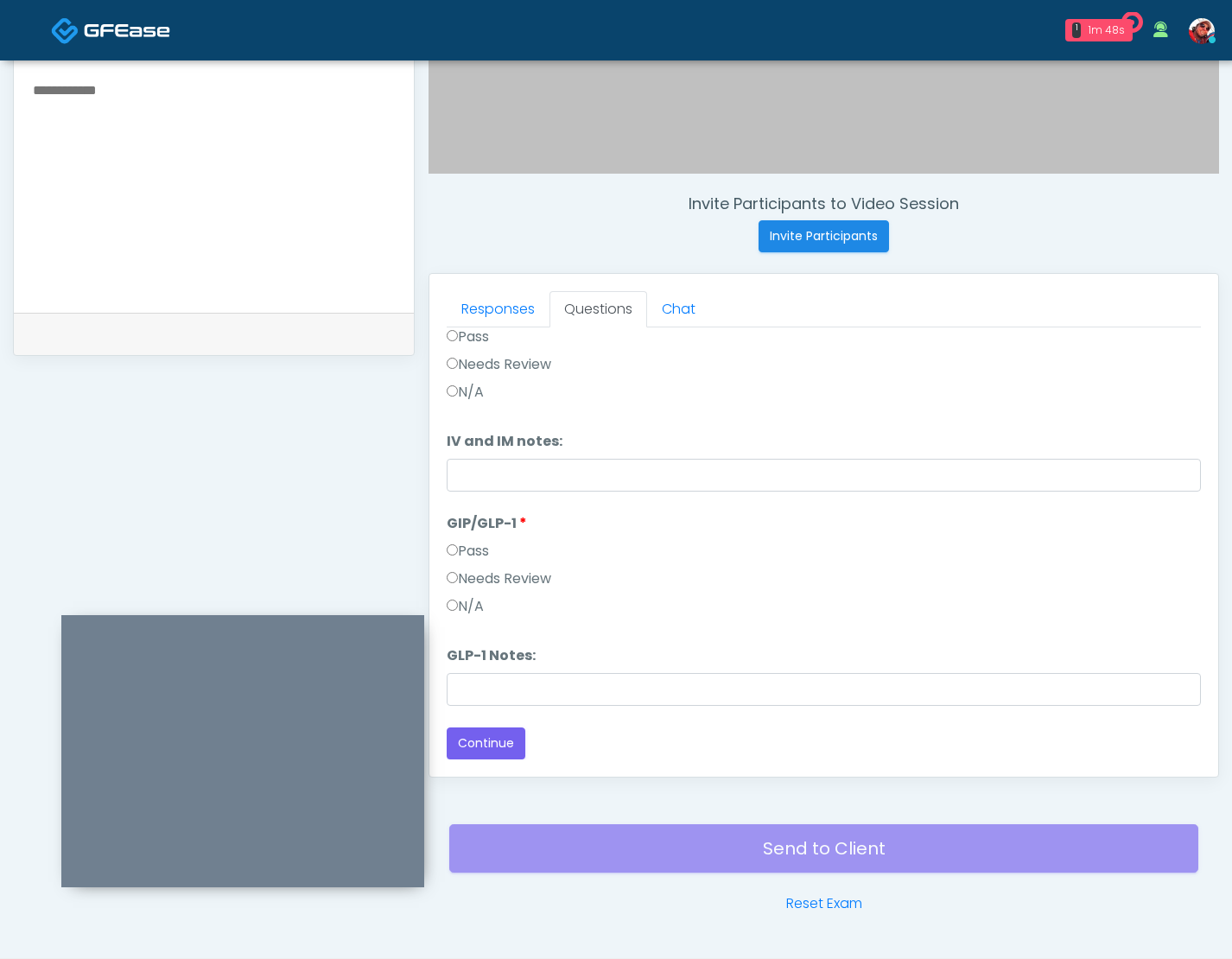
drag, startPoint x: 334, startPoint y: 613, endPoint x: 394, endPoint y: 622, distance: 60.7
click at [394, 622] on div at bounding box center [243, 750] width 362 height 272
click at [499, 748] on button "Continue" at bounding box center [486, 743] width 79 height 32
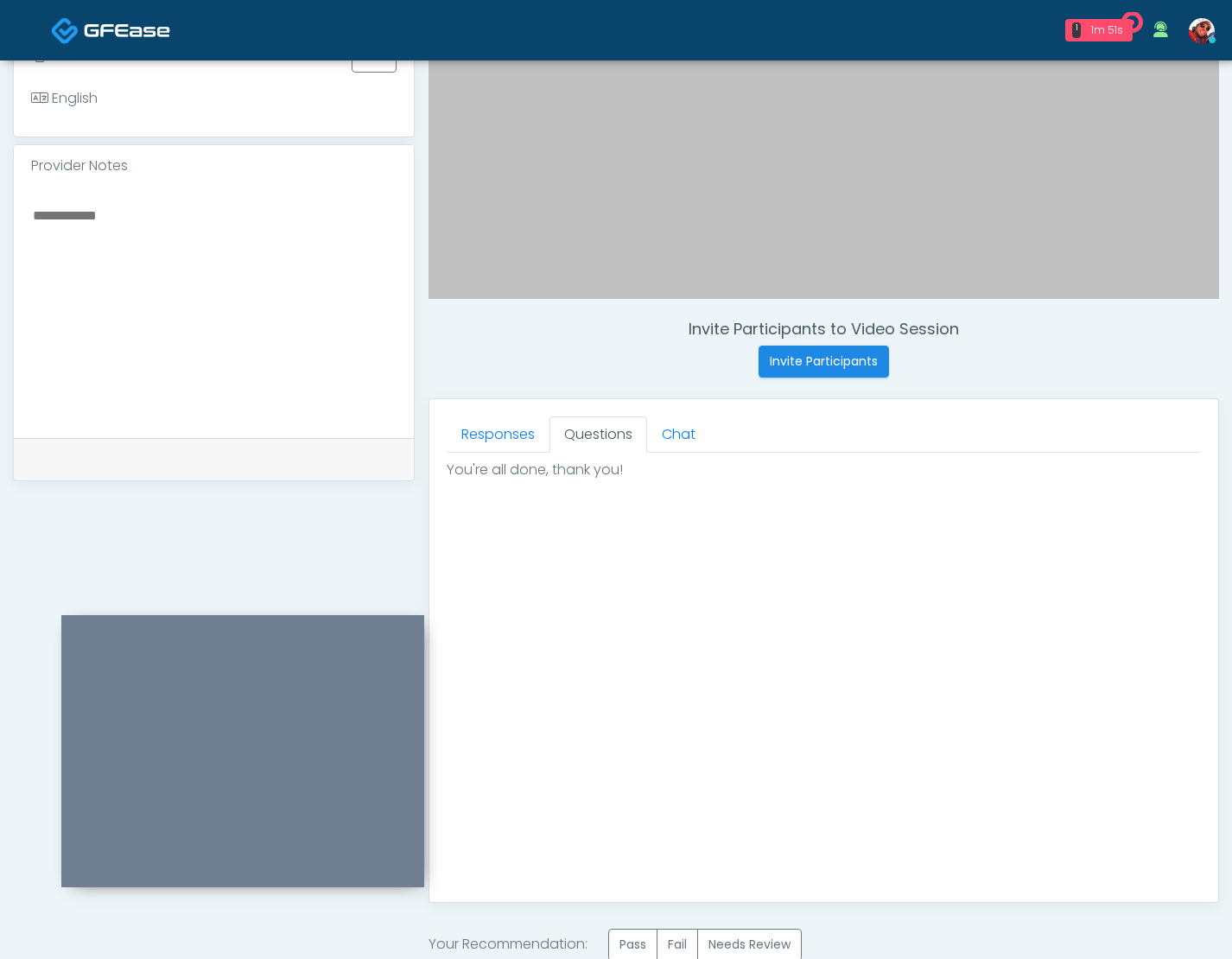
scroll to position [407, 0]
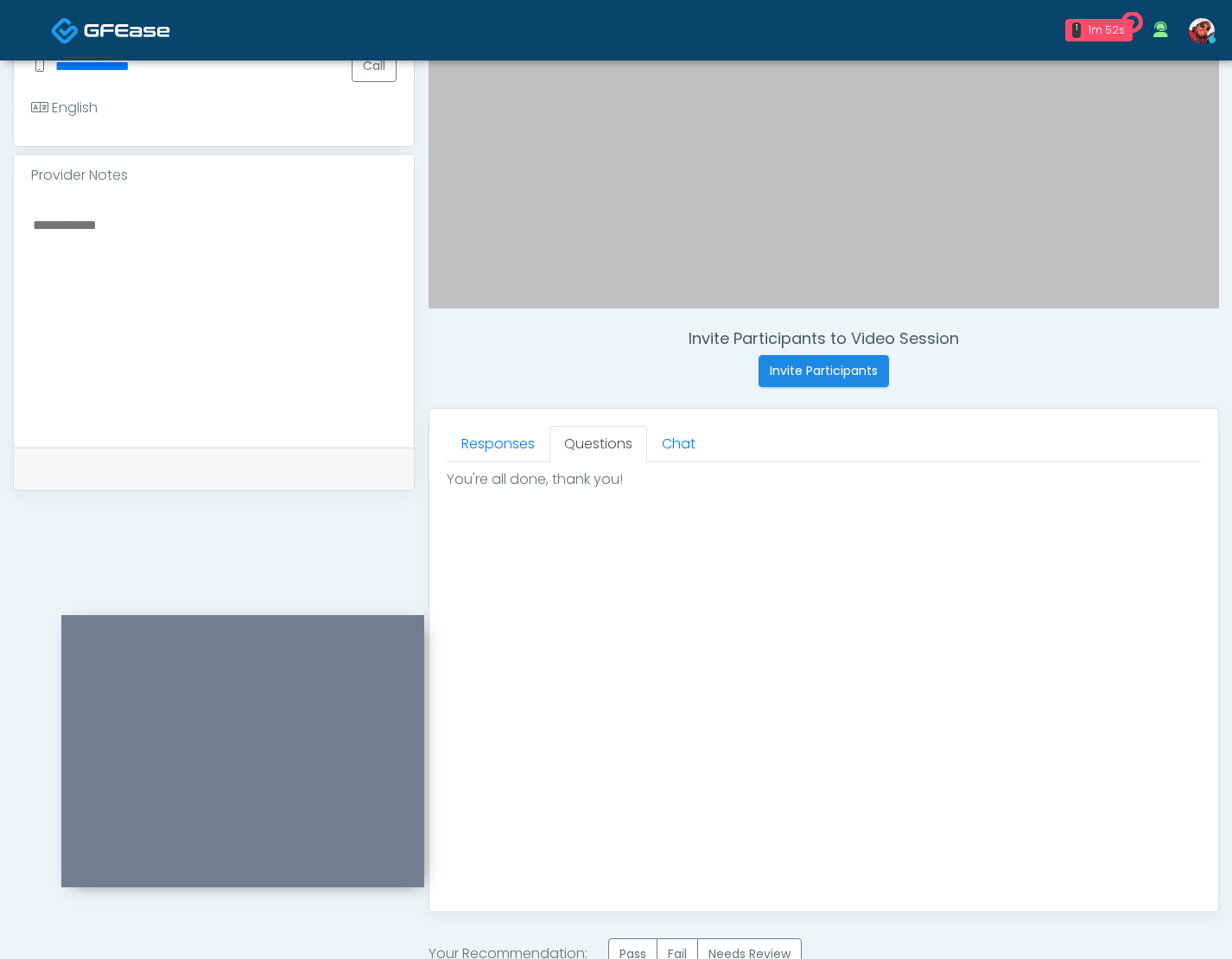
click at [215, 329] on textarea at bounding box center [213, 318] width 365 height 210
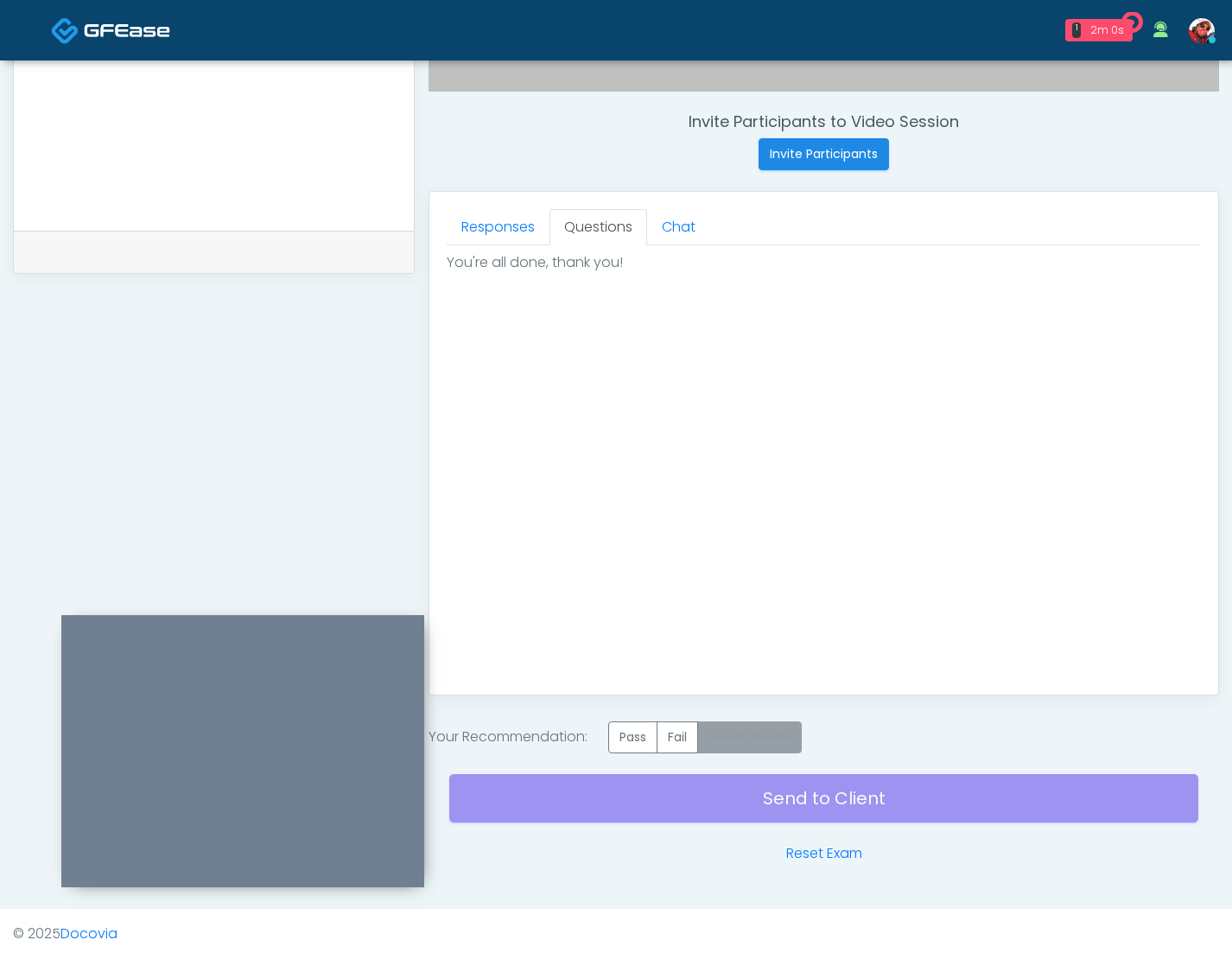
type textarea "**********"
click at [768, 737] on label "Needs Review" at bounding box center [750, 737] width 104 height 32
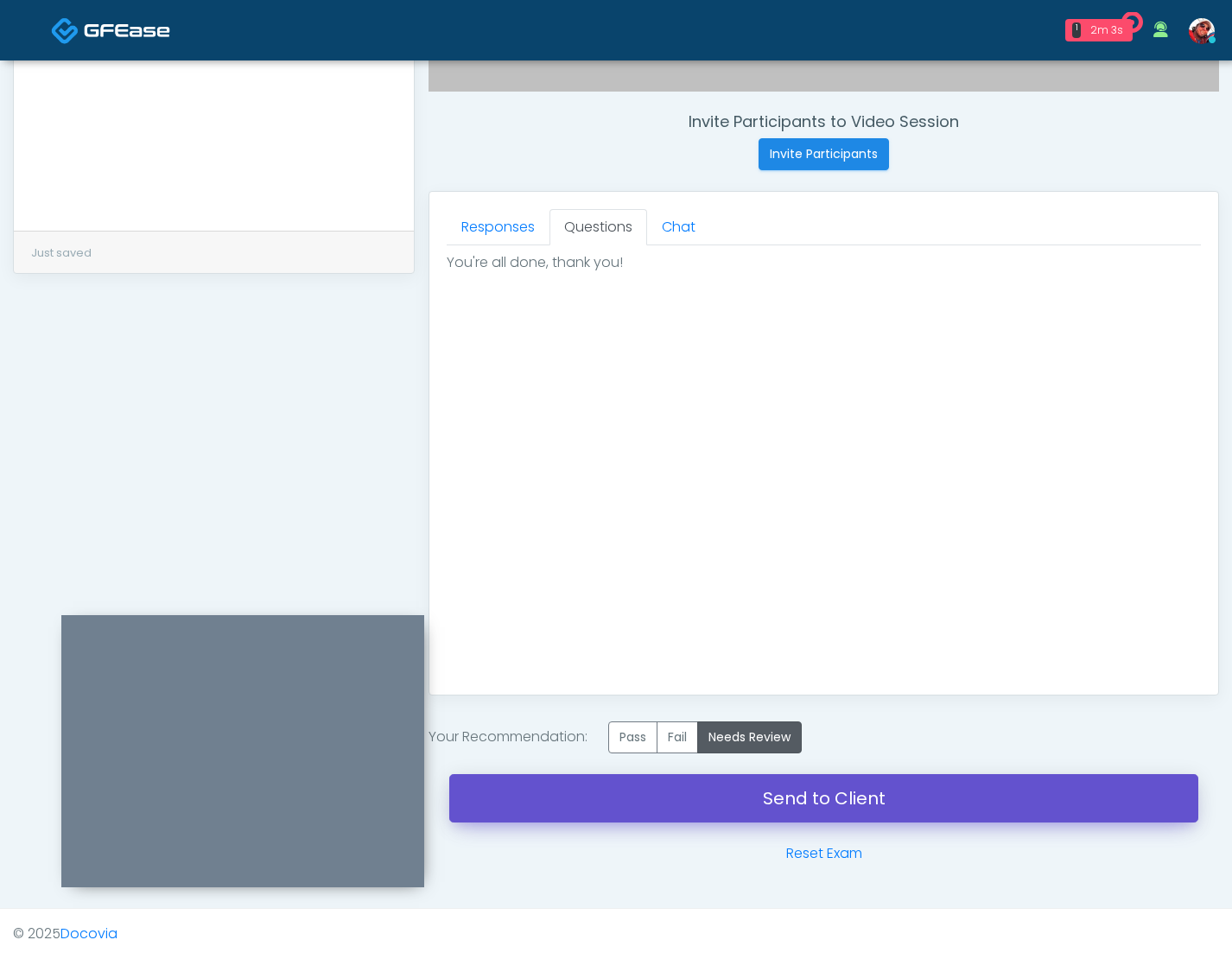
click at [826, 797] on link "Send to Client" at bounding box center [824, 798] width 749 height 48
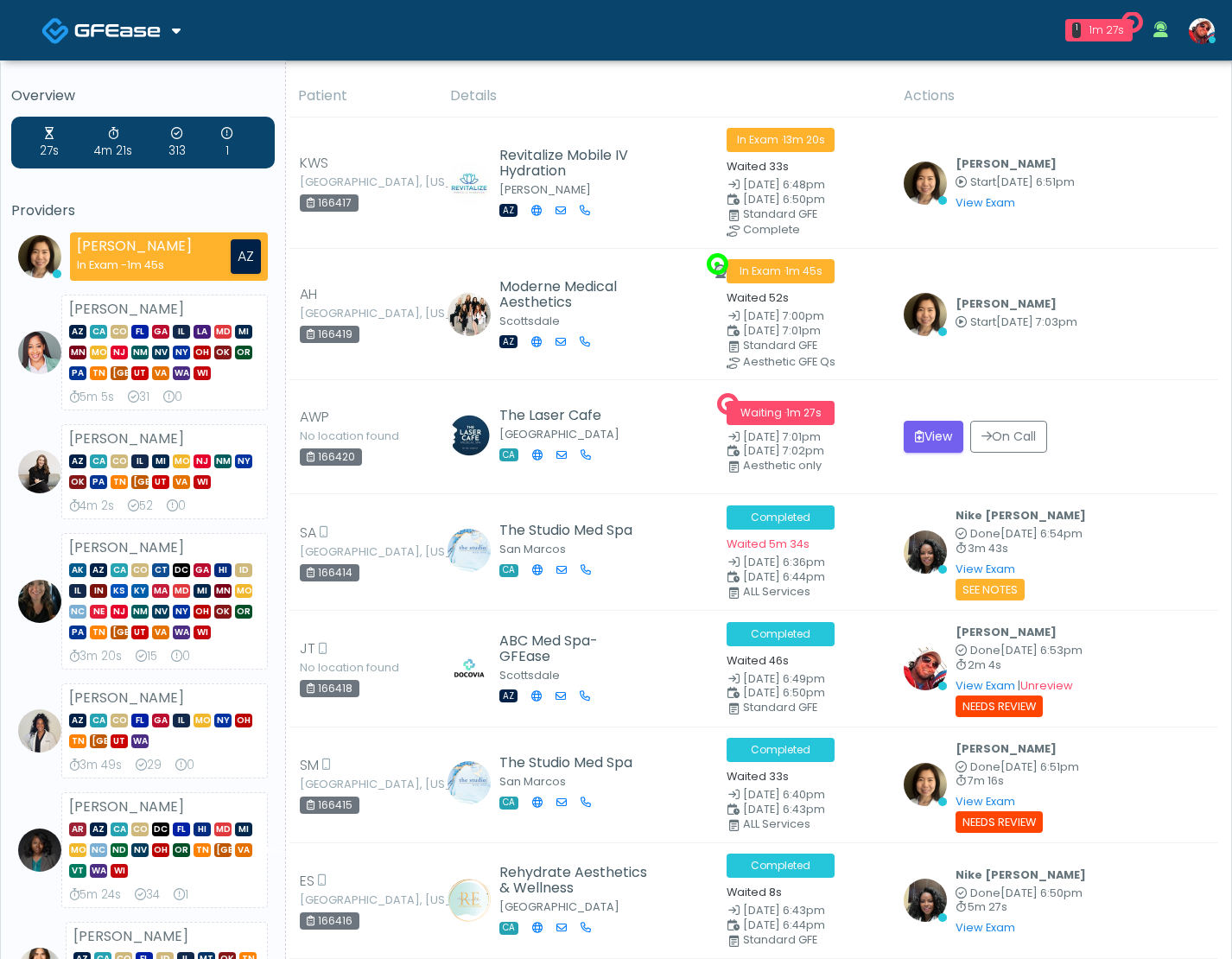
click at [1206, 30] on img at bounding box center [1202, 31] width 26 height 26
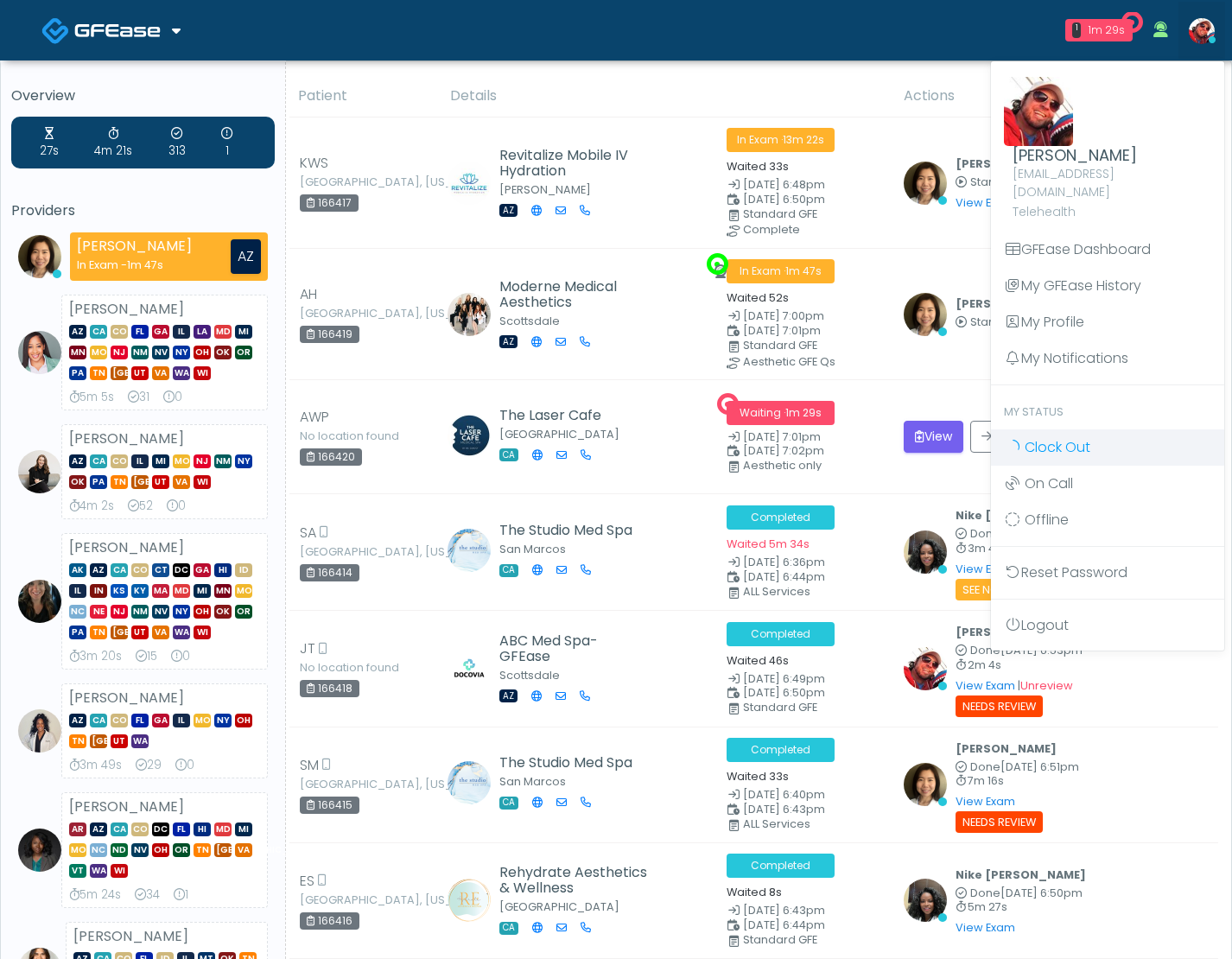
click at [1099, 433] on link "Clock Out" at bounding box center [1107, 447] width 233 height 37
